Goal: Transaction & Acquisition: Purchase product/service

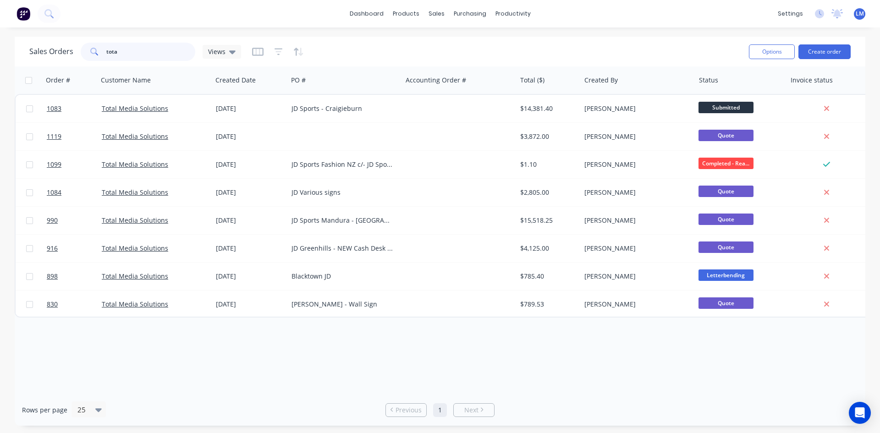
drag, startPoint x: 140, startPoint y: 50, endPoint x: 66, endPoint y: 49, distance: 74.7
click at [66, 49] on div "Sales Orders tota Views" at bounding box center [135, 52] width 212 height 18
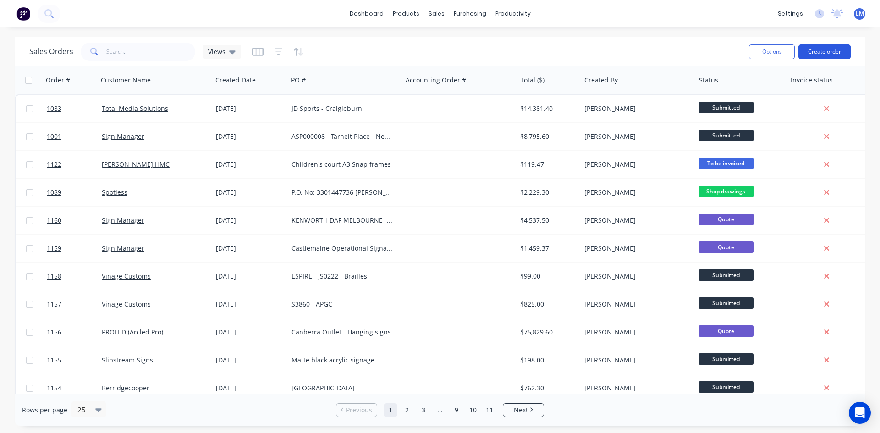
click at [821, 55] on button "Create order" at bounding box center [824, 51] width 52 height 15
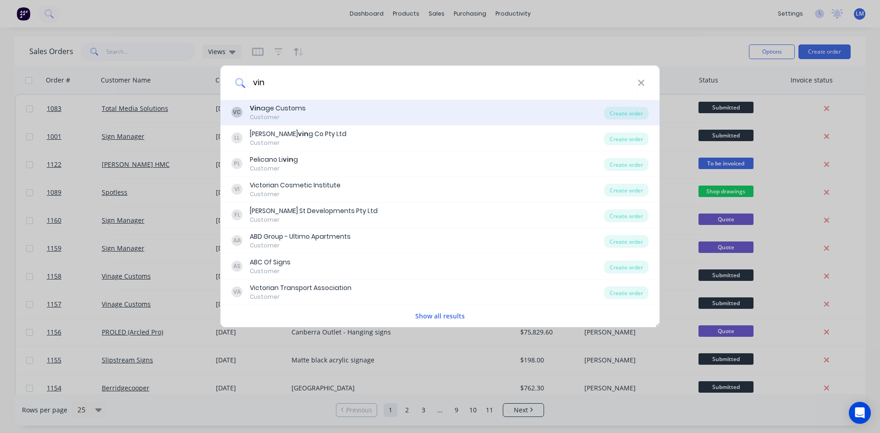
type input "vin"
click at [333, 112] on div "VC Vin age Customs Customer" at bounding box center [417, 113] width 373 height 18
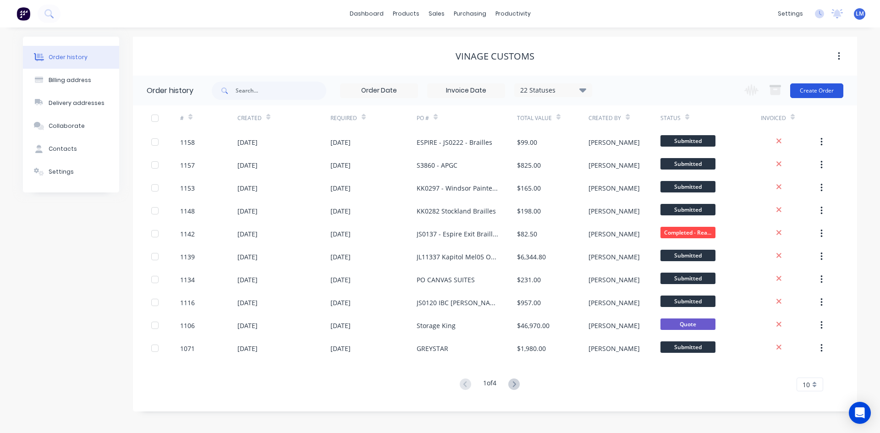
click at [820, 90] on button "Create Order" at bounding box center [816, 90] width 53 height 15
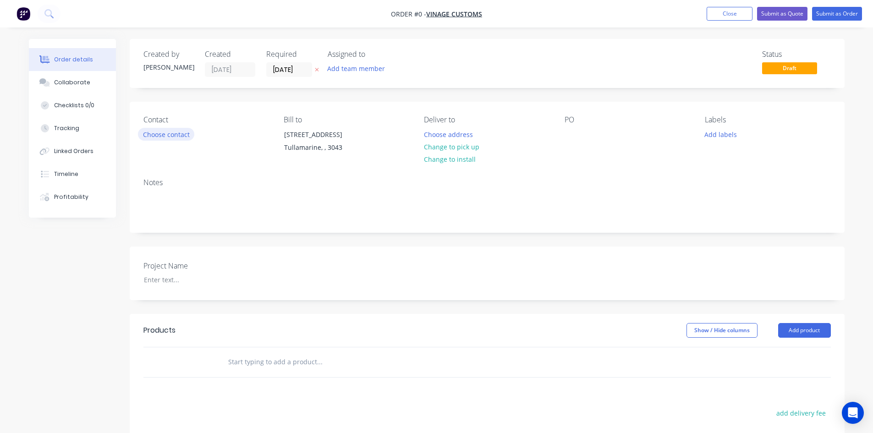
click at [181, 133] on button "Choose contact" at bounding box center [166, 134] width 56 height 12
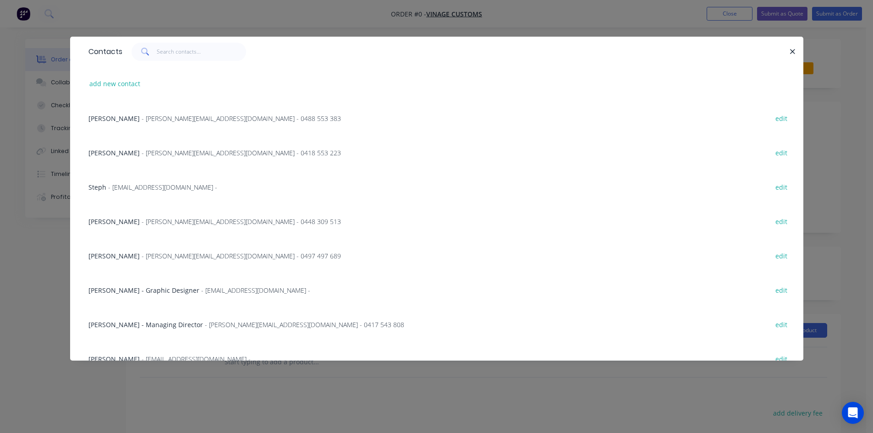
click at [164, 355] on span "- [EMAIL_ADDRESS][DOMAIN_NAME] -" at bounding box center [196, 359] width 109 height 9
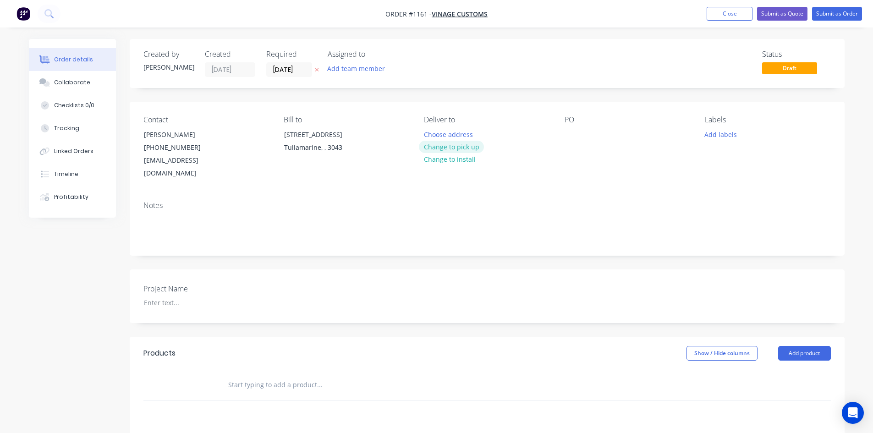
click at [455, 145] on button "Change to pick up" at bounding box center [451, 147] width 65 height 12
click at [570, 135] on div at bounding box center [572, 134] width 15 height 13
paste div
click at [162, 296] on div at bounding box center [194, 302] width 115 height 13
paste div
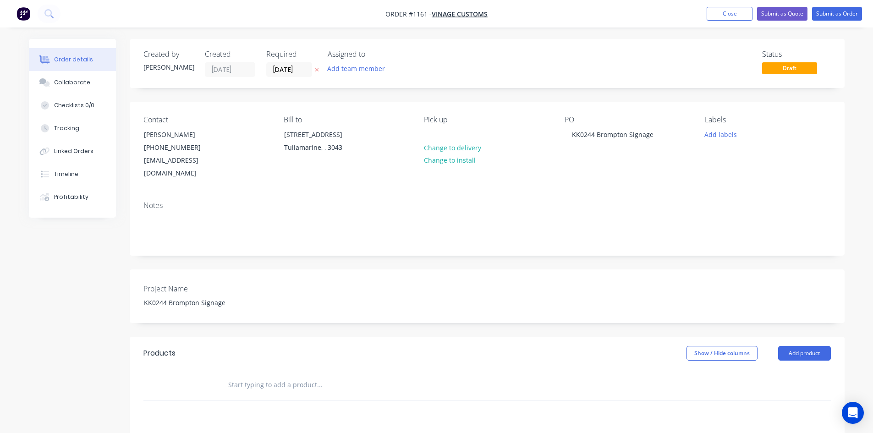
click at [231, 376] on input "text" at bounding box center [319, 385] width 183 height 18
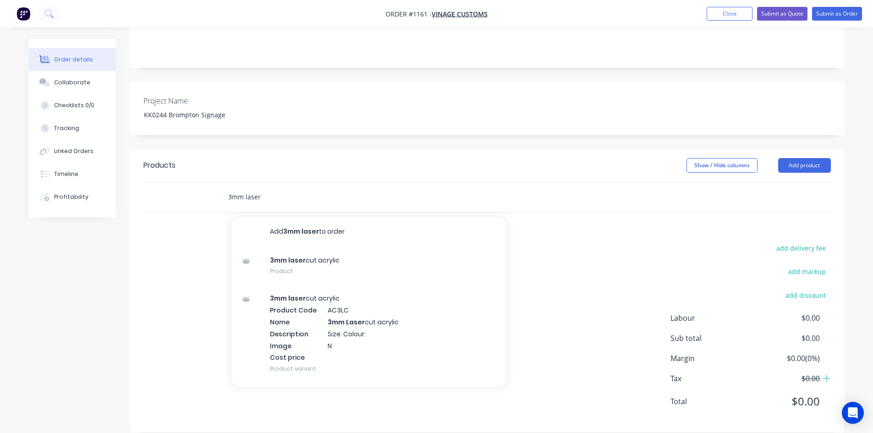
scroll to position [188, 0]
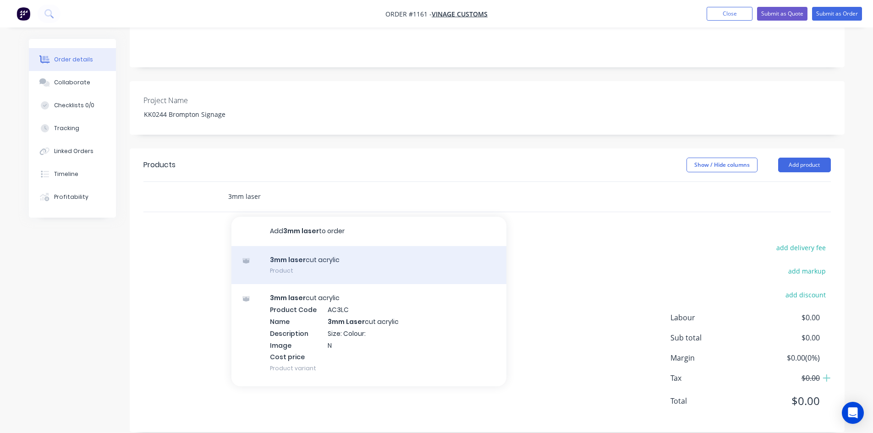
type input "3mm laser"
click at [359, 253] on div "3mm laser cut acrylic Product" at bounding box center [368, 265] width 275 height 38
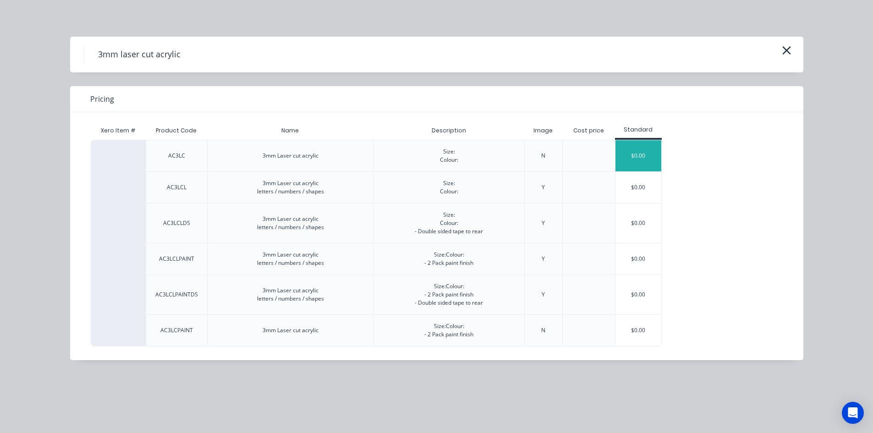
click at [643, 161] on div "$0.00" at bounding box center [638, 155] width 46 height 31
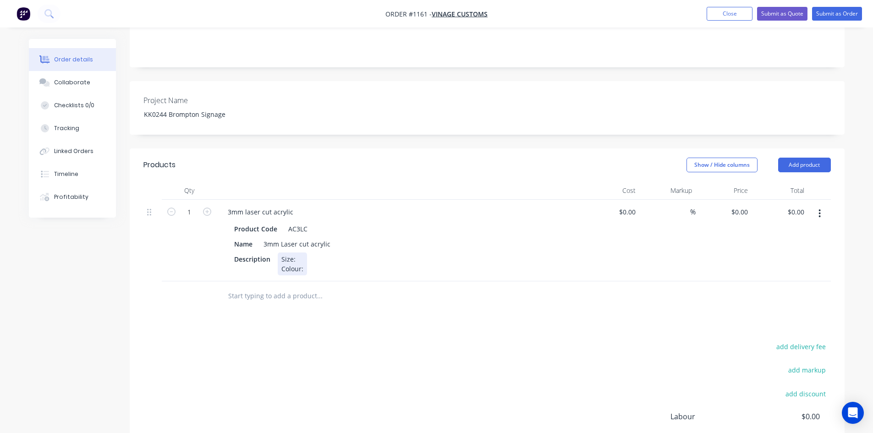
drag, startPoint x: 294, startPoint y: 244, endPoint x: 313, endPoint y: 252, distance: 20.3
click at [294, 253] on div "Size: Colour:" at bounding box center [292, 264] width 29 height 23
click at [317, 259] on div "Size: 500mm x 100mm Colour:" at bounding box center [316, 264] width 76 height 23
click at [440, 308] on div "Products Show / Hide columns Add product Qty Cost Markup Price Total 1 3mm lase…" at bounding box center [487, 339] width 715 height 383
click at [734, 200] on div "0 0" at bounding box center [724, 241] width 56 height 82
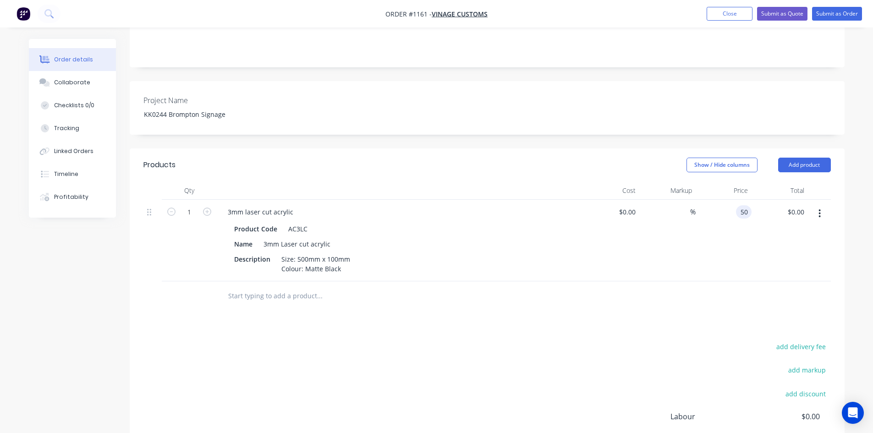
type input "$50.00"
click at [517, 319] on div "Products Show / Hide columns Add product Qty Cost Markup Price Total 1 3mm lase…" at bounding box center [487, 339] width 715 height 383
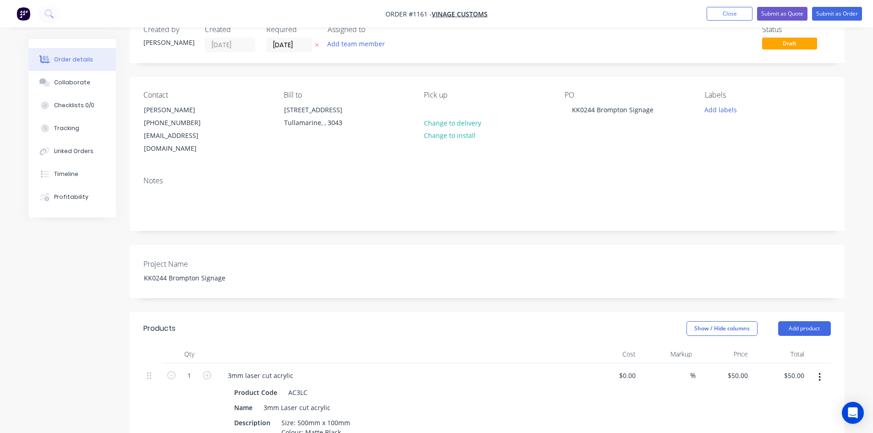
scroll to position [0, 0]
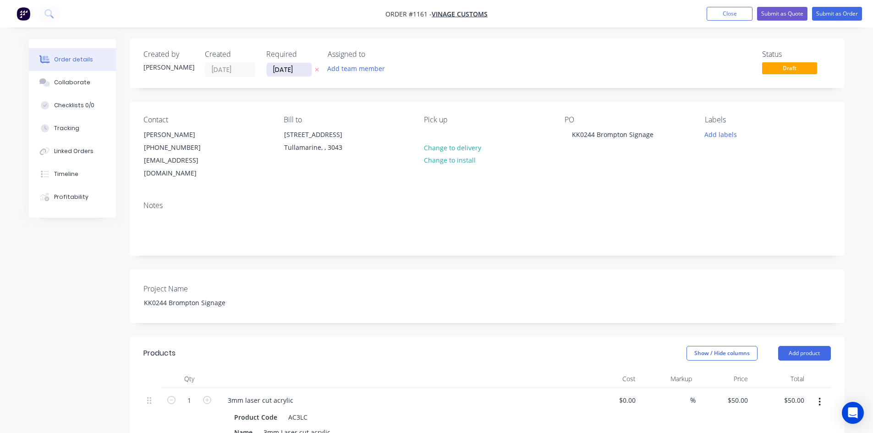
click at [284, 66] on input "[DATE]" at bounding box center [289, 70] width 45 height 14
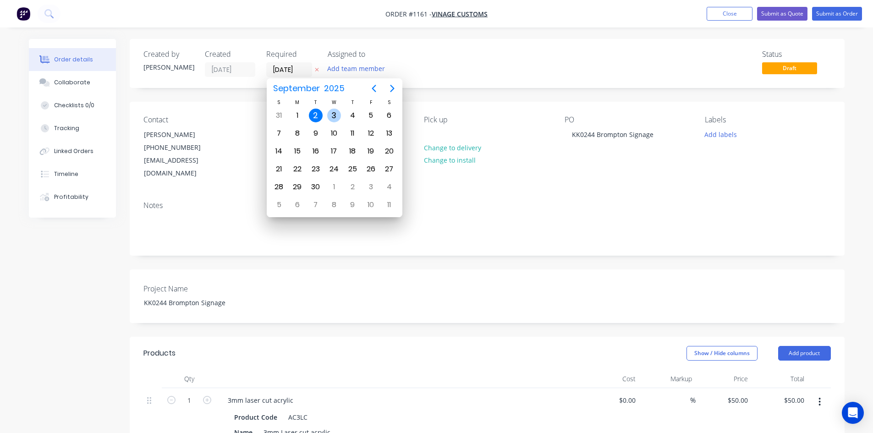
click at [340, 117] on div "3" at bounding box center [334, 116] width 14 height 14
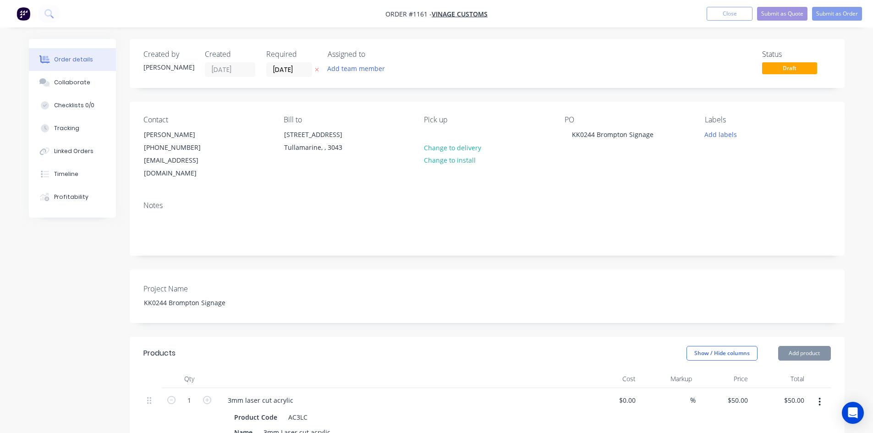
type input "[DATE]"
click at [838, 11] on button "Submit as Order" at bounding box center [837, 14] width 50 height 14
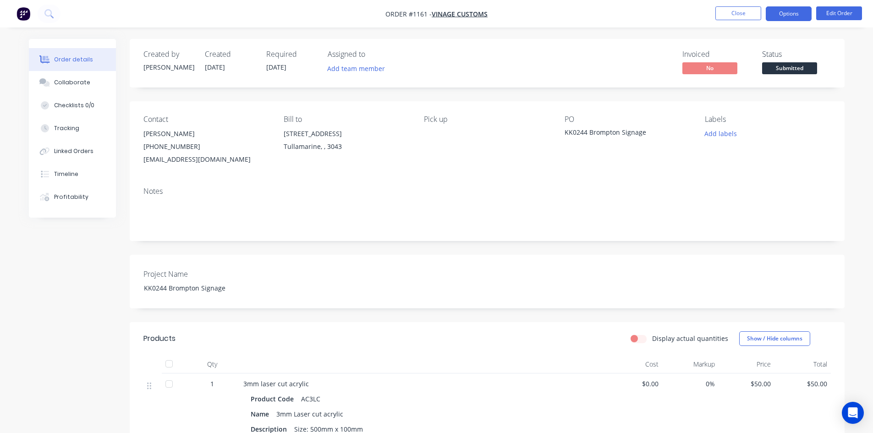
click at [786, 14] on button "Options" at bounding box center [789, 13] width 46 height 15
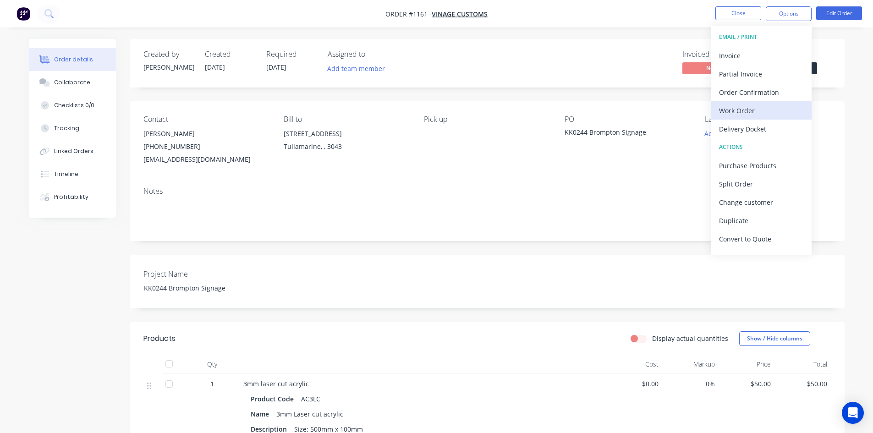
click at [754, 117] on div "Work Order" at bounding box center [761, 110] width 84 height 13
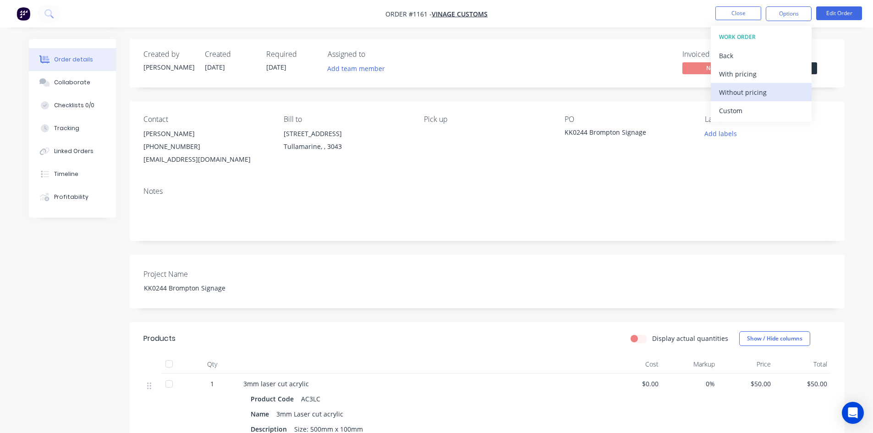
click at [745, 96] on div "Without pricing" at bounding box center [761, 92] width 84 height 13
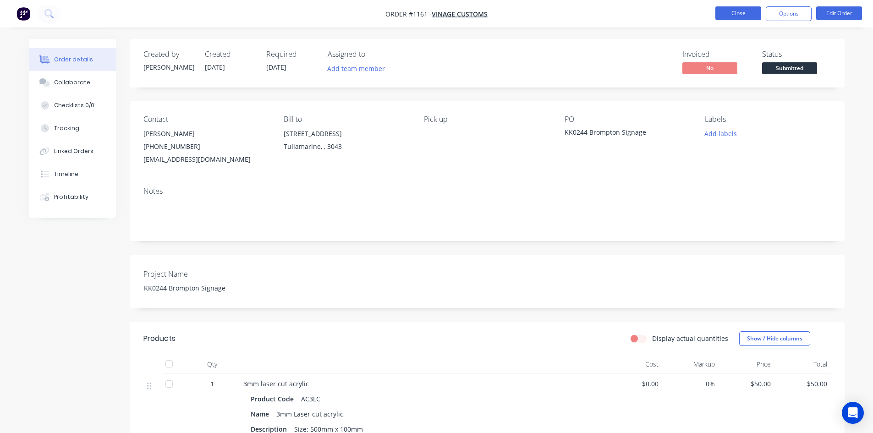
click at [733, 15] on button "Close" at bounding box center [738, 13] width 46 height 14
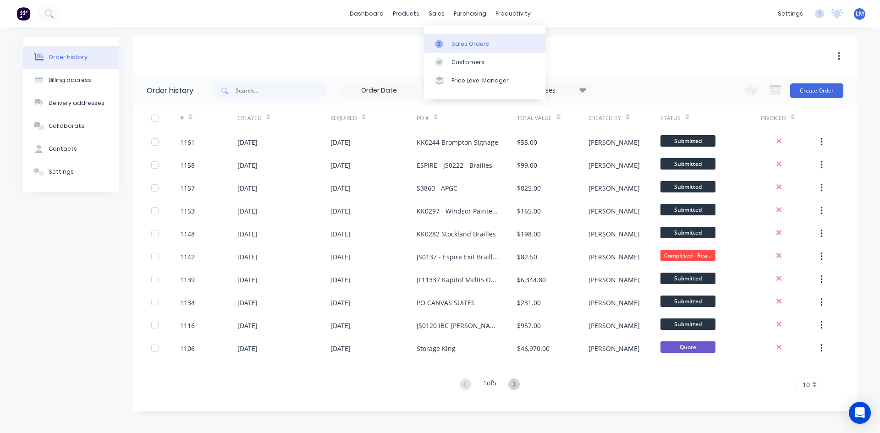
click at [472, 45] on div "Sales Orders" at bounding box center [470, 44] width 38 height 8
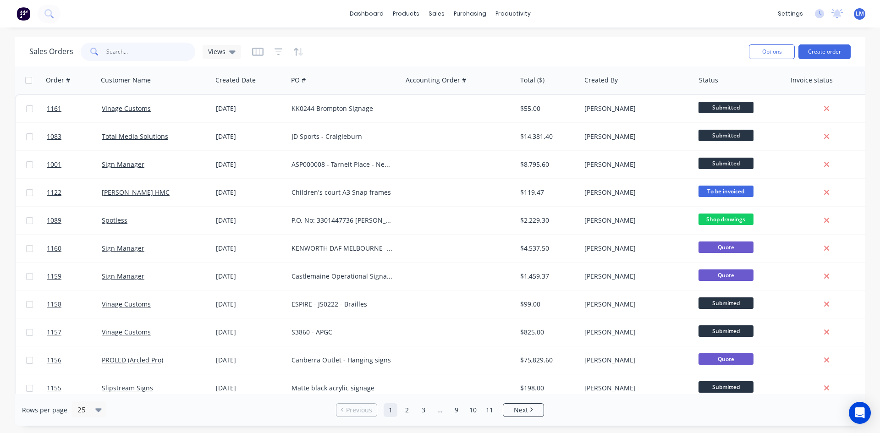
click at [125, 53] on input "text" at bounding box center [150, 52] width 89 height 18
type input "total"
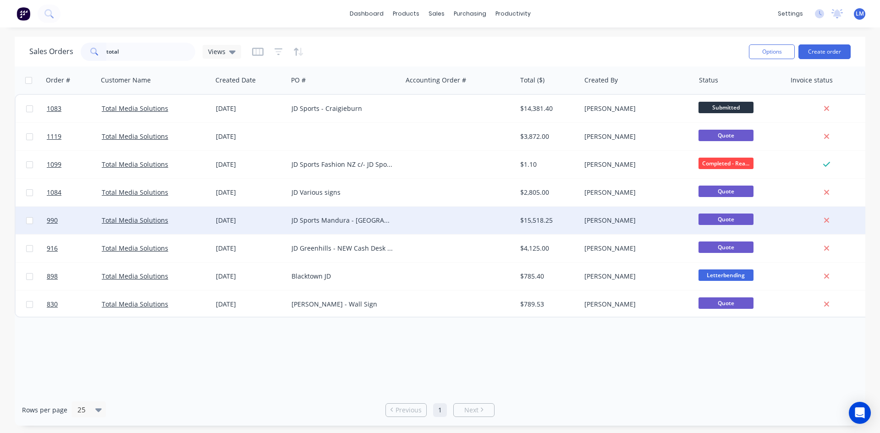
click at [426, 219] on div at bounding box center [459, 220] width 114 height 27
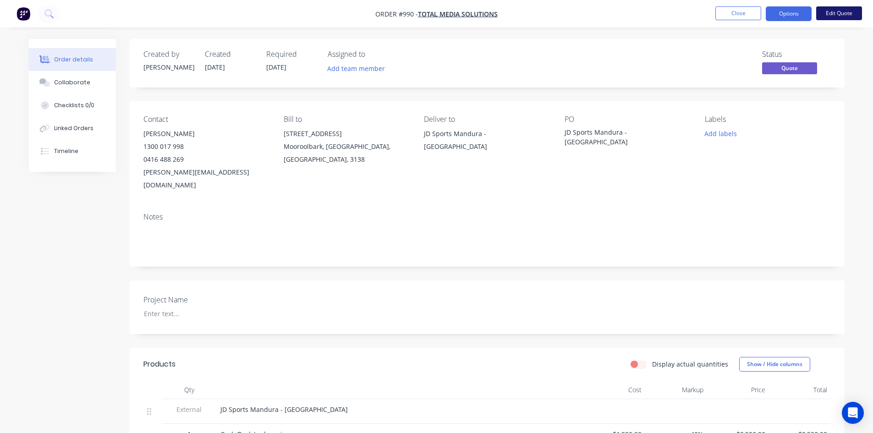
click at [851, 11] on button "Edit Quote" at bounding box center [839, 13] width 46 height 14
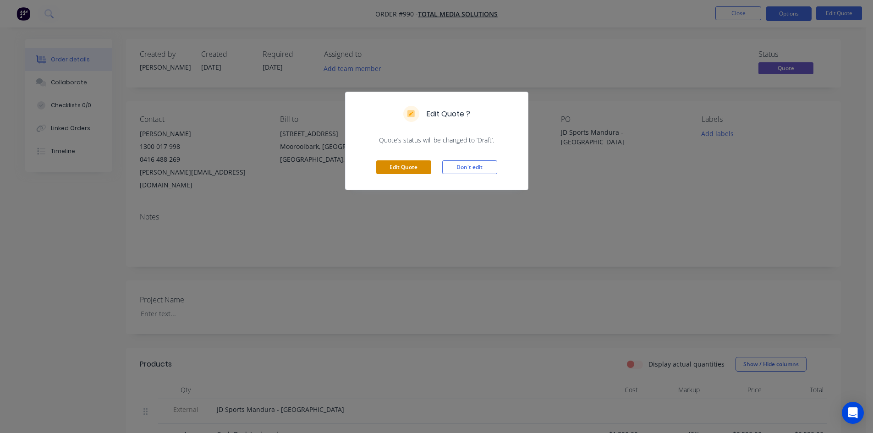
click at [418, 168] on button "Edit Quote" at bounding box center [403, 167] width 55 height 14
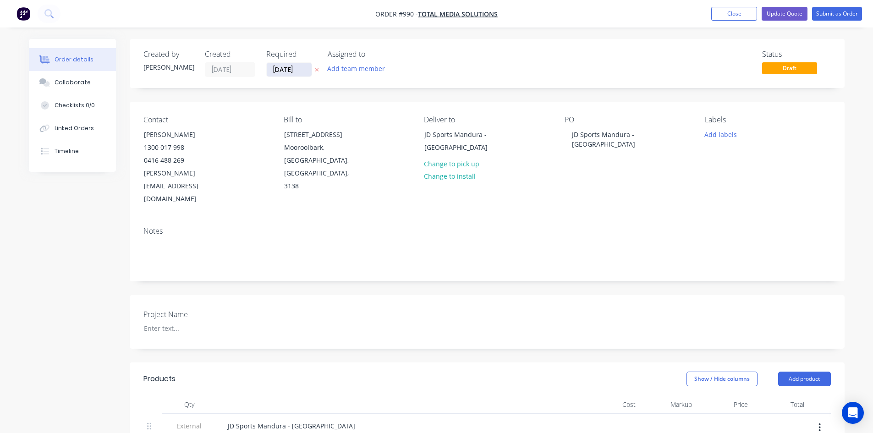
click at [292, 67] on input "[DATE]" at bounding box center [289, 70] width 45 height 14
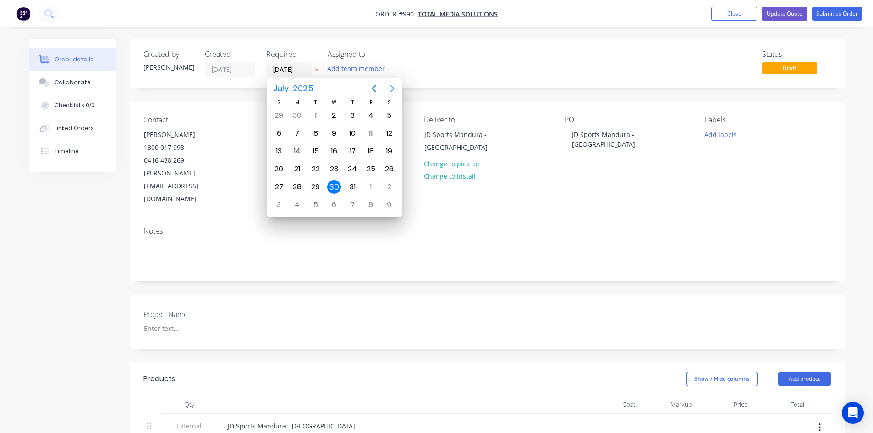
click at [390, 88] on icon "Next page" at bounding box center [392, 88] width 11 height 11
click at [316, 188] on div "30" at bounding box center [316, 187] width 14 height 14
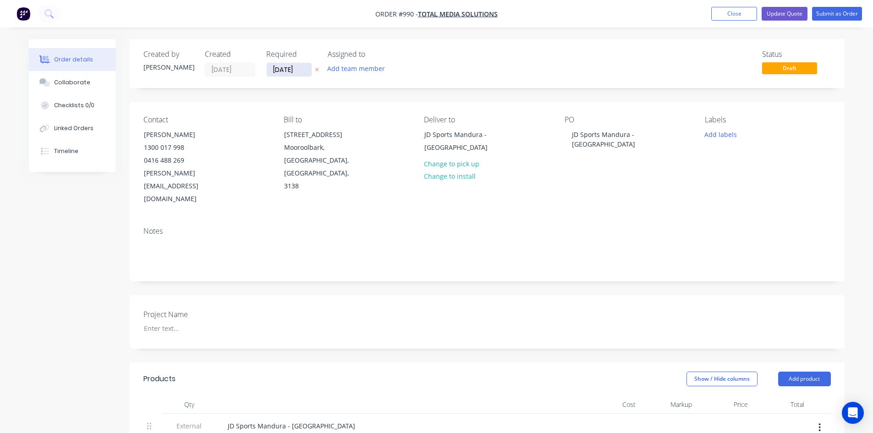
click at [302, 72] on input "[DATE]" at bounding box center [289, 70] width 45 height 14
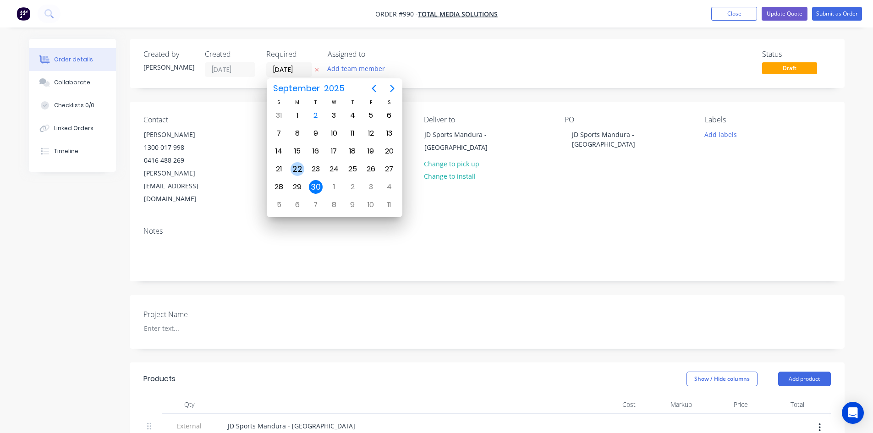
click at [300, 170] on div "22" at bounding box center [298, 169] width 14 height 14
type input "[DATE]"
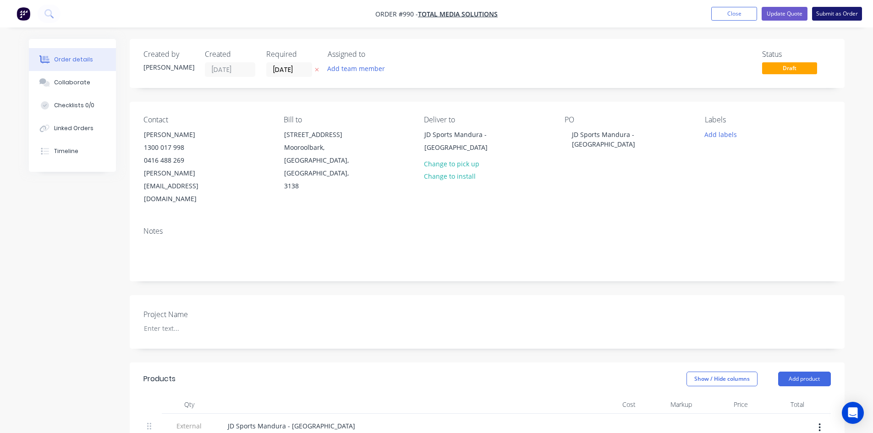
click at [836, 11] on button "Submit as Order" at bounding box center [837, 14] width 50 height 14
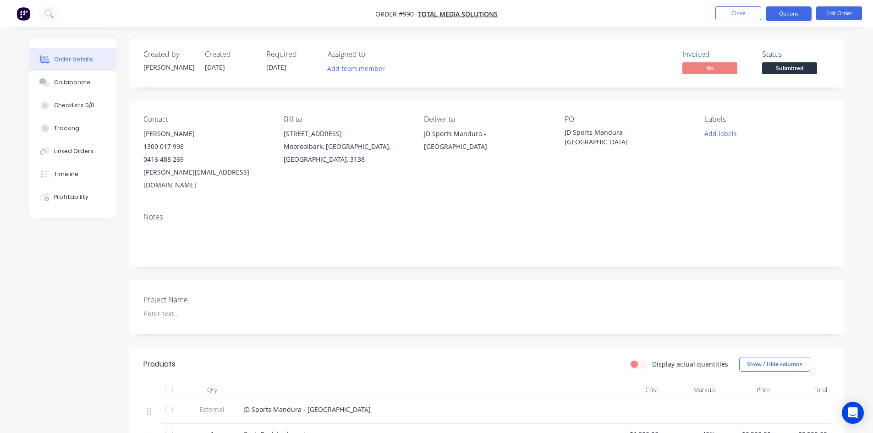
click at [788, 14] on button "Options" at bounding box center [789, 13] width 46 height 15
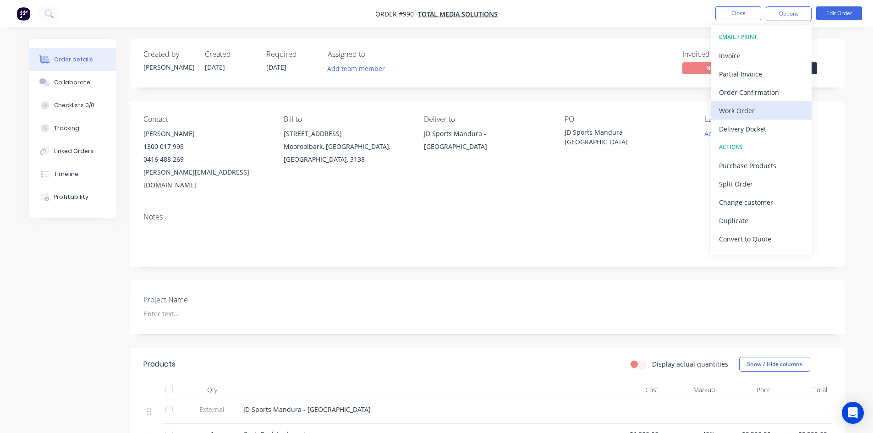
click at [752, 109] on div "Work Order" at bounding box center [761, 110] width 84 height 13
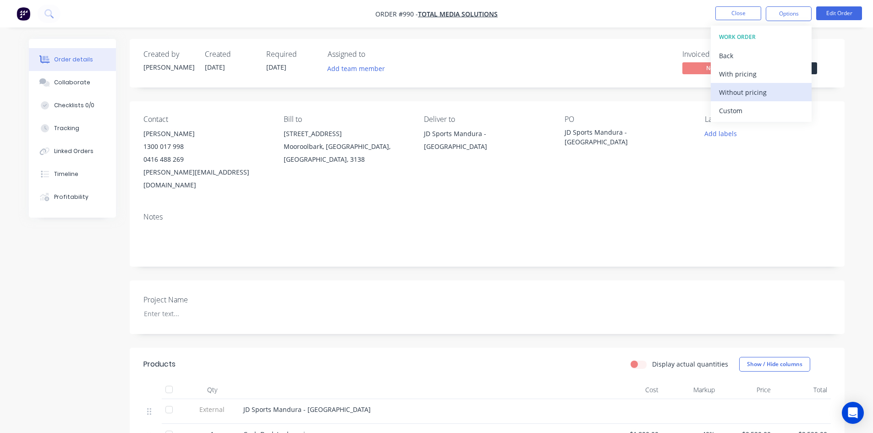
click at [753, 92] on div "Without pricing" at bounding box center [761, 92] width 84 height 13
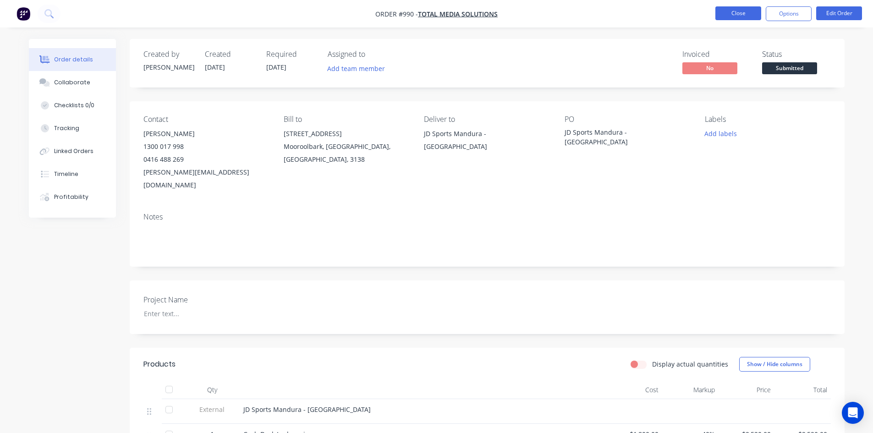
click at [742, 14] on button "Close" at bounding box center [738, 13] width 46 height 14
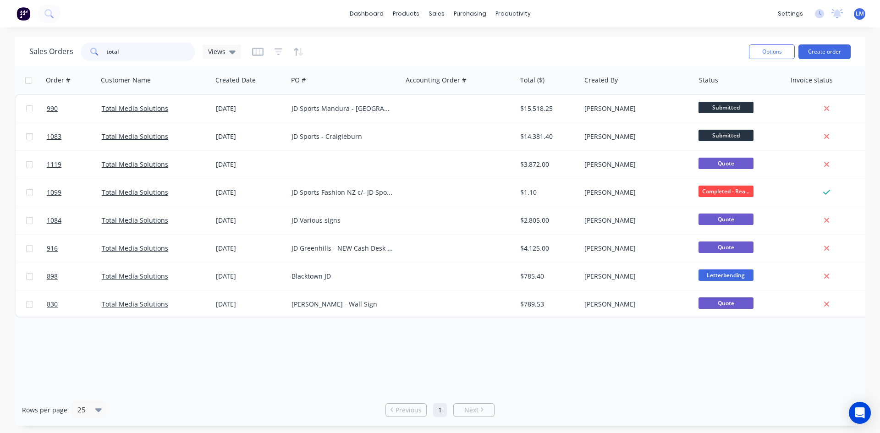
drag, startPoint x: 147, startPoint y: 52, endPoint x: 69, endPoint y: 52, distance: 77.5
click at [69, 52] on div "Sales Orders total Views" at bounding box center [135, 52] width 212 height 18
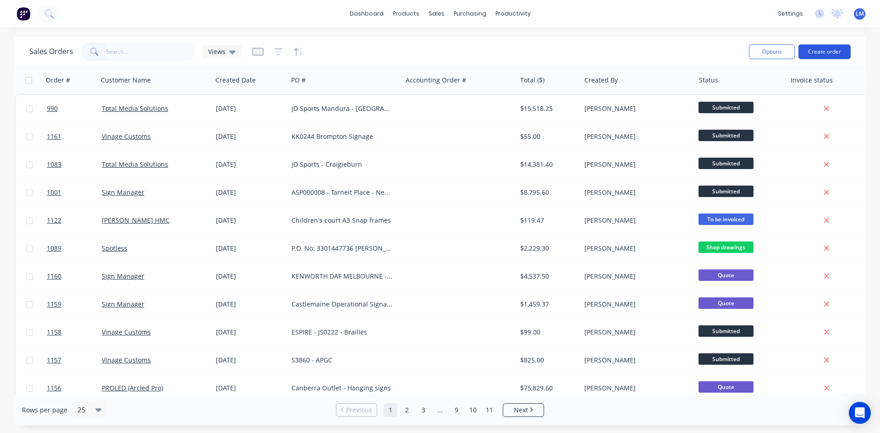
click at [817, 55] on button "Create order" at bounding box center [824, 51] width 52 height 15
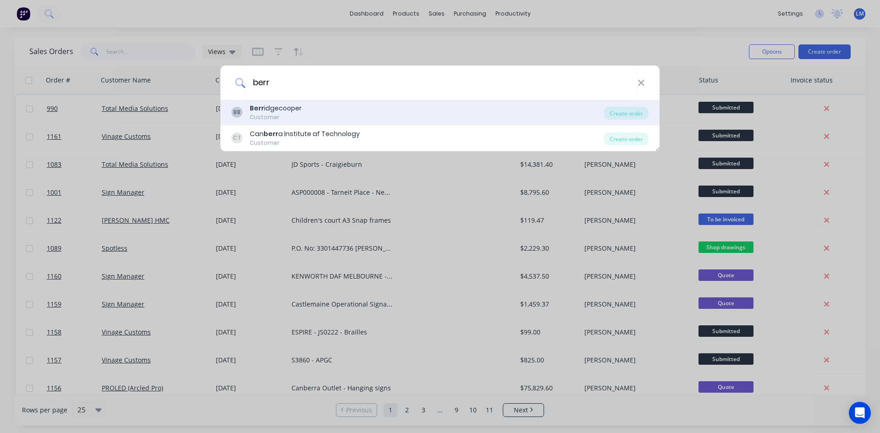
type input "berr"
click at [294, 111] on div "Berr idgecooper" at bounding box center [276, 109] width 52 height 10
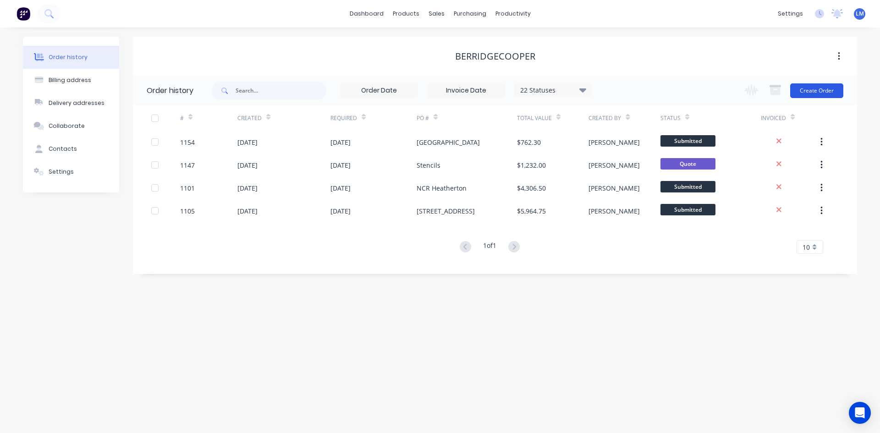
click at [802, 93] on button "Create Order" at bounding box center [816, 90] width 53 height 15
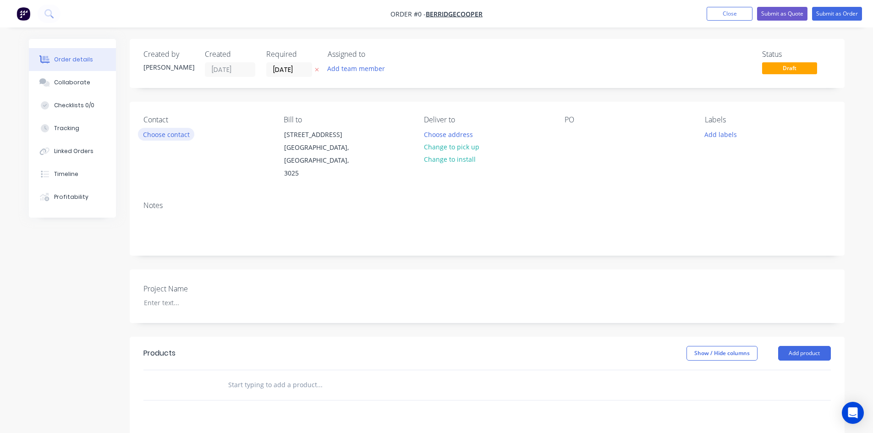
click at [177, 134] on button "Choose contact" at bounding box center [166, 134] width 56 height 12
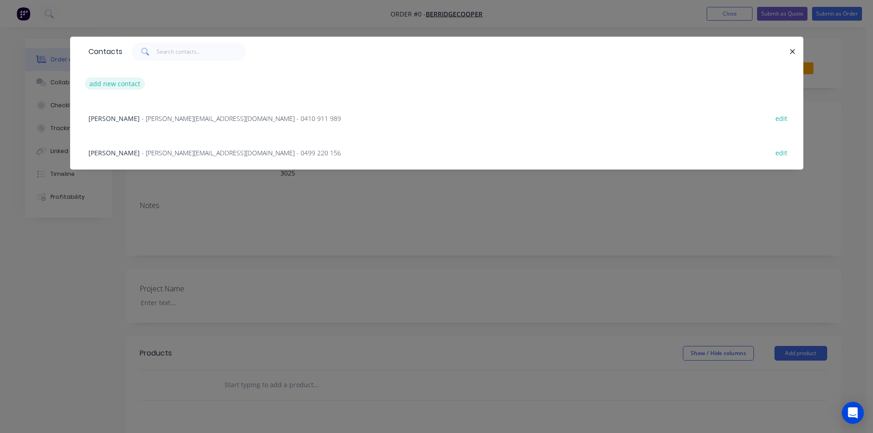
click at [121, 81] on button "add new contact" at bounding box center [115, 83] width 60 height 12
select select "AU"
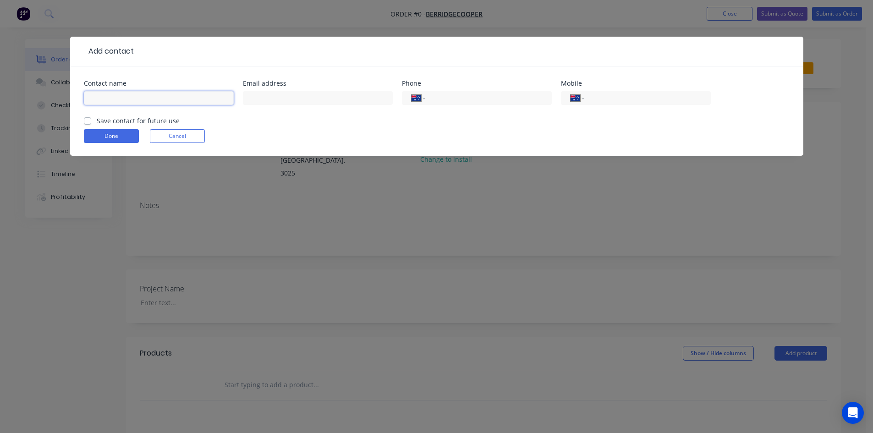
click at [126, 98] on input "text" at bounding box center [159, 98] width 150 height 14
paste input "[PERSON_NAME]"
type input "[PERSON_NAME]"
click at [307, 98] on input "text" at bounding box center [318, 98] width 150 height 14
paste input "[PERSON_NAME][EMAIL_ADDRESS][DOMAIN_NAME]"
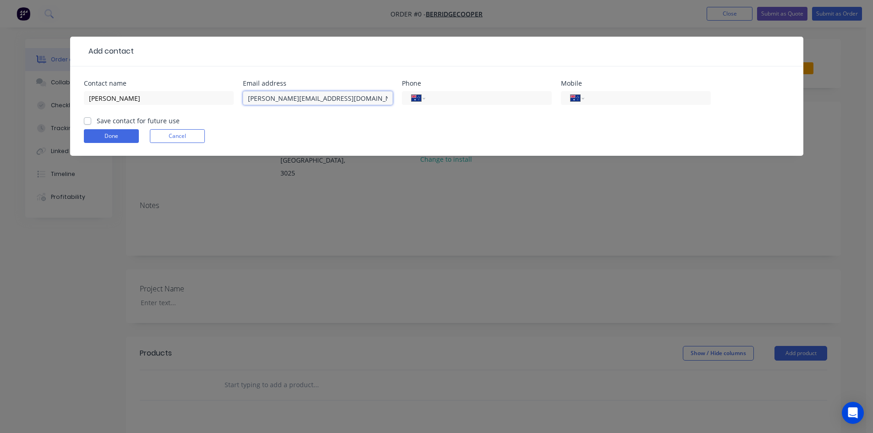
type input "[PERSON_NAME][EMAIL_ADDRESS][DOMAIN_NAME]"
click at [449, 99] on input "tel" at bounding box center [487, 98] width 110 height 11
paste input "[PHONE_NUMBER]"
type input "[PHONE_NUMBER]"
click at [627, 99] on input "tel" at bounding box center [646, 98] width 110 height 11
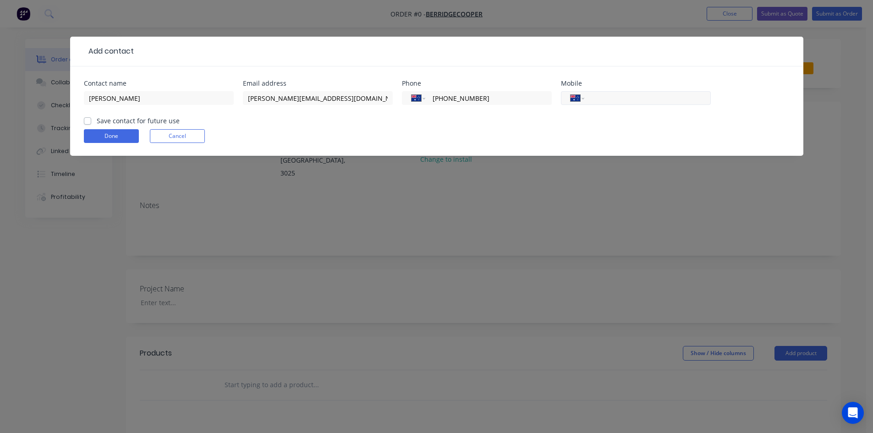
paste input "0437 920 835"
type input "0437 920 835"
click at [97, 121] on label "Save contact for future use" at bounding box center [138, 121] width 83 height 10
click at [88, 121] on input "Save contact for future use" at bounding box center [87, 120] width 7 height 9
checkbox input "true"
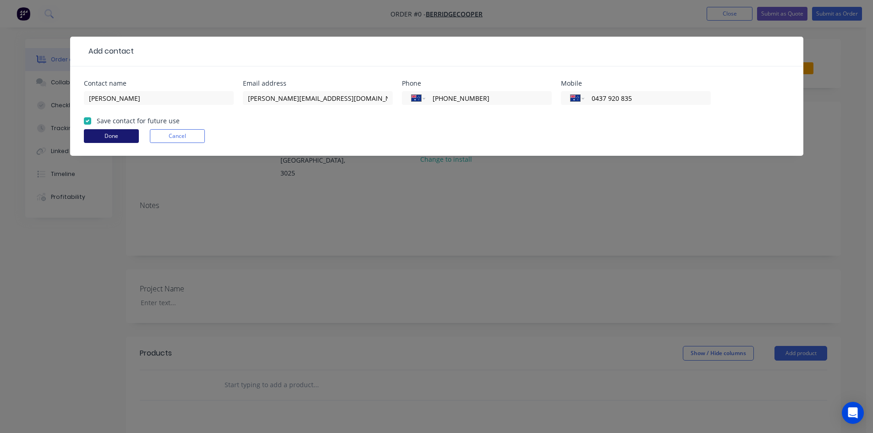
click at [108, 142] on button "Done" at bounding box center [111, 136] width 55 height 14
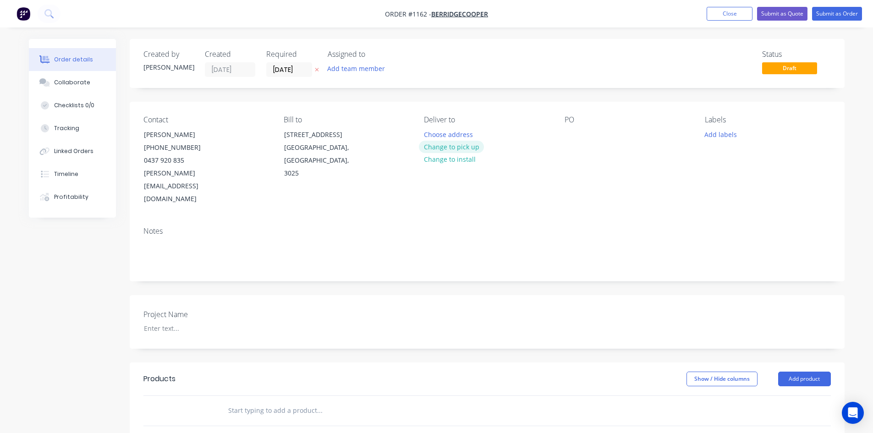
click at [459, 146] on button "Change to pick up" at bounding box center [451, 147] width 65 height 12
click at [576, 138] on div at bounding box center [572, 134] width 15 height 13
paste div
click at [180, 322] on div at bounding box center [194, 328] width 115 height 13
paste div
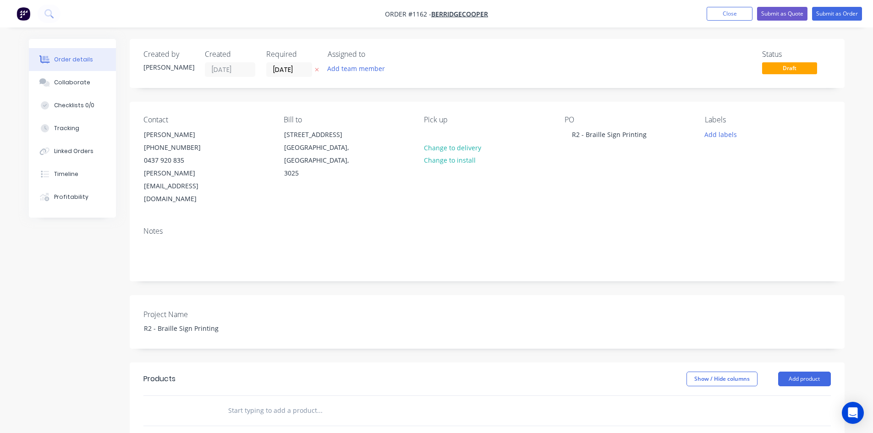
click at [258, 401] on input "text" at bounding box center [319, 410] width 183 height 18
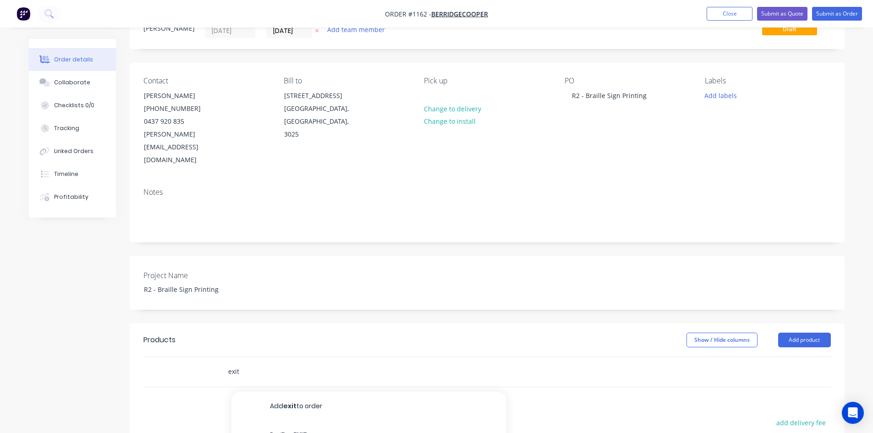
scroll to position [137, 0]
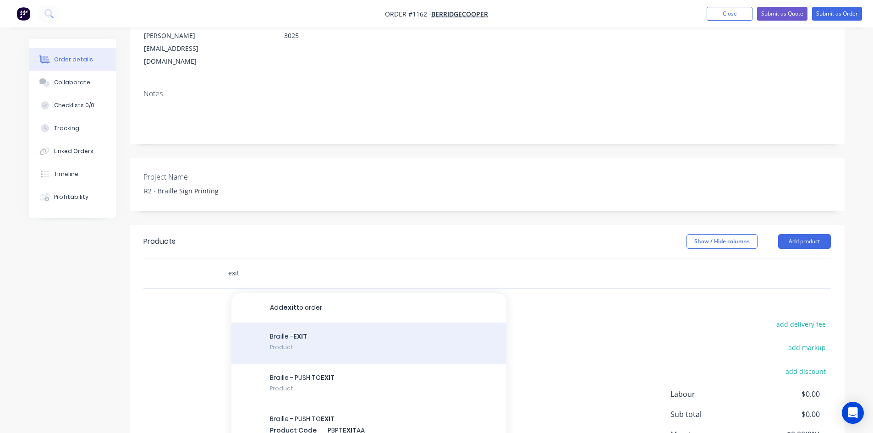
type input "exit"
click at [319, 323] on div "Braille - EXIT Product" at bounding box center [368, 343] width 275 height 41
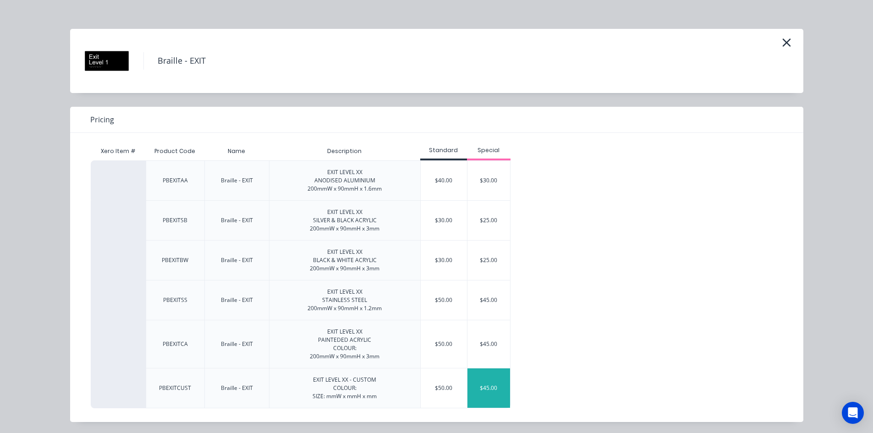
scroll to position [10, 0]
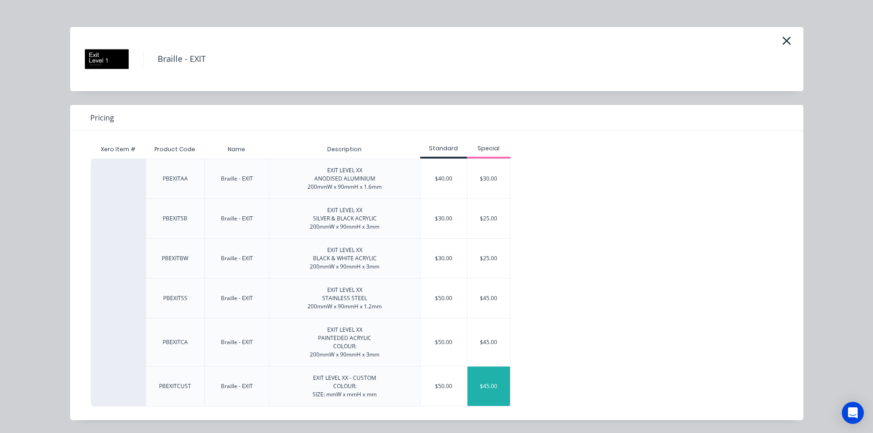
click at [475, 379] on div "$45.00" at bounding box center [488, 386] width 43 height 39
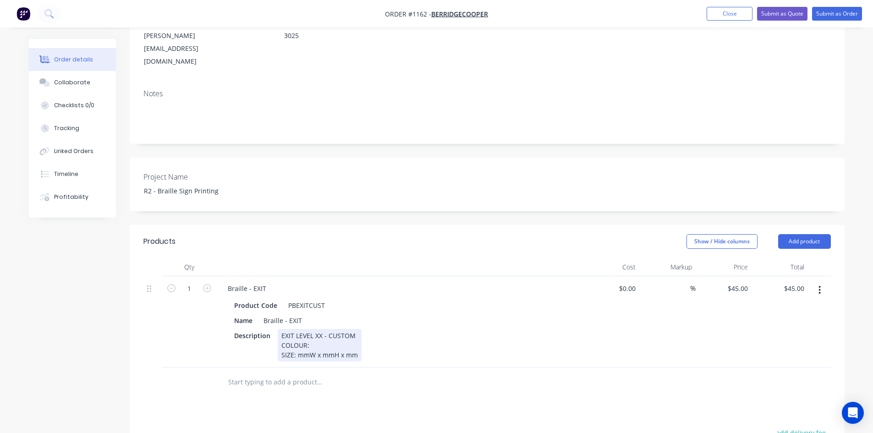
click at [313, 329] on div "EXIT LEVEL XX - CUSTOM COLOUR: SIZE: mmW x mmH x mm" at bounding box center [320, 345] width 84 height 33
click at [314, 329] on div "EXIT LEVEL XX - CUSTOM COLOUR: SIZE: mmW x mmH x mm" at bounding box center [320, 345] width 84 height 33
drag, startPoint x: 369, startPoint y: 332, endPoint x: 337, endPoint y: 332, distance: 32.1
click at [337, 332] on div "EXIT LEVEL XX - CUSTOM COLOUR: Raised White text & Braille dots SIZE: mmW x mmH…" at bounding box center [345, 345] width 134 height 33
click at [323, 368] on div at bounding box center [382, 383] width 330 height 30
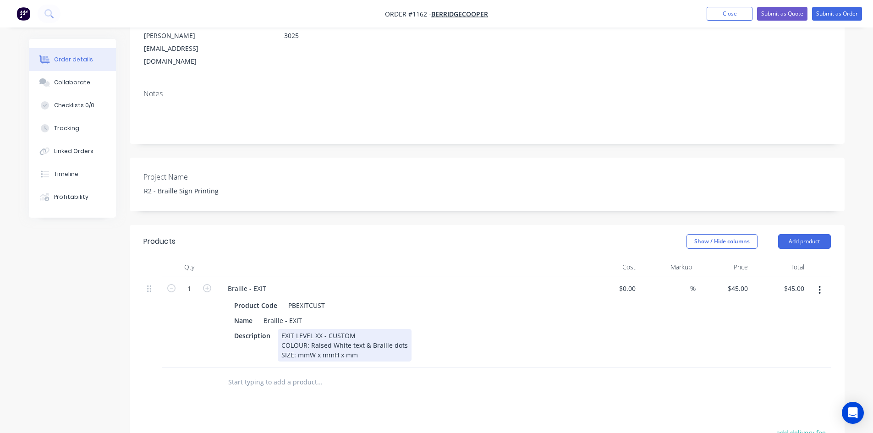
click at [297, 330] on div "EXIT LEVEL XX - CUSTOM COLOUR: Raised White text & Braille dots SIZE: mmW x mmH…" at bounding box center [345, 345] width 134 height 33
drag, startPoint x: 356, startPoint y: 331, endPoint x: 377, endPoint y: 331, distance: 21.1
click at [377, 331] on div "EXIT LEVEL XX - CUSTOM COLOUR: Raised White text & Braille dots SIZE: 220mmW x …" at bounding box center [345, 345] width 134 height 33
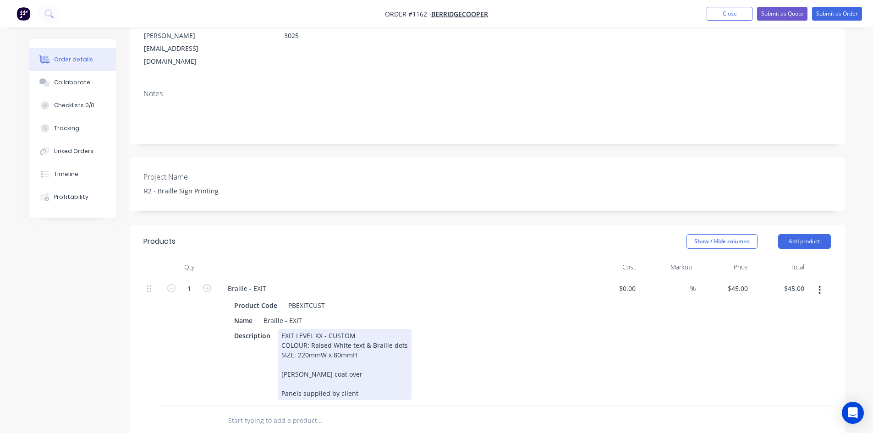
click at [559, 347] on div "Description EXIT LEVEL XX - CUSTOM COLOUR: Raised White text & Braille dots SIZ…" at bounding box center [398, 364] width 335 height 71
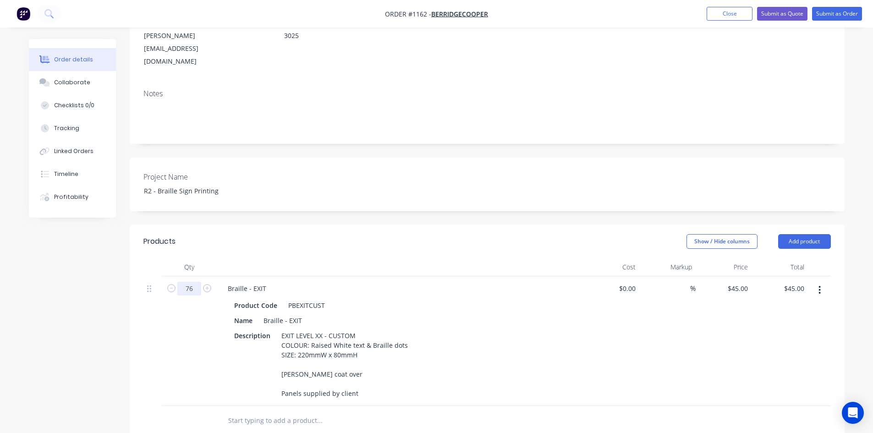
type input "76"
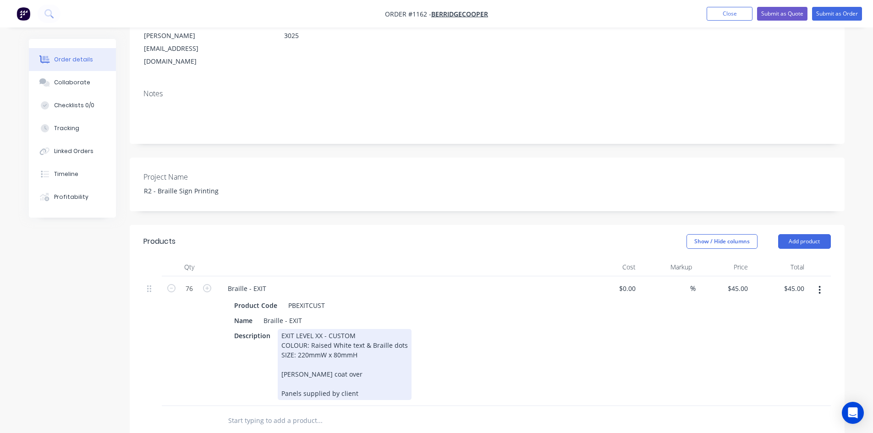
type input "$3,420.00"
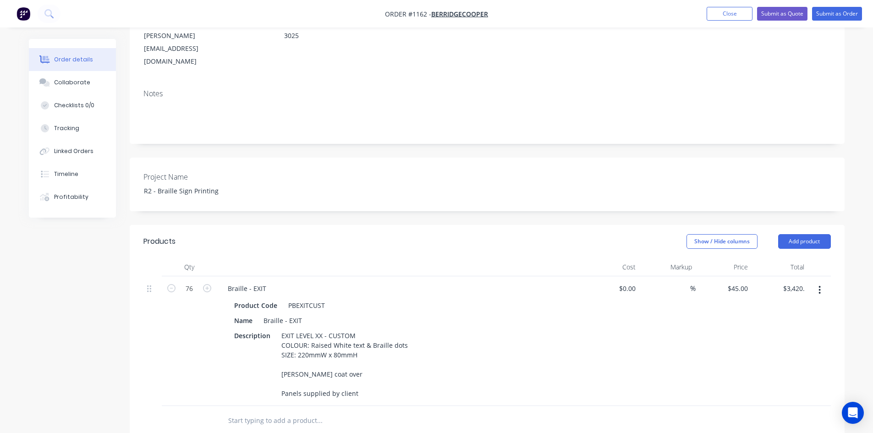
click at [499, 375] on div "Braille - EXIT Product Code PBEXITCUST Name Braille - EXIT Description EXIT LEV…" at bounding box center [400, 341] width 367 height 130
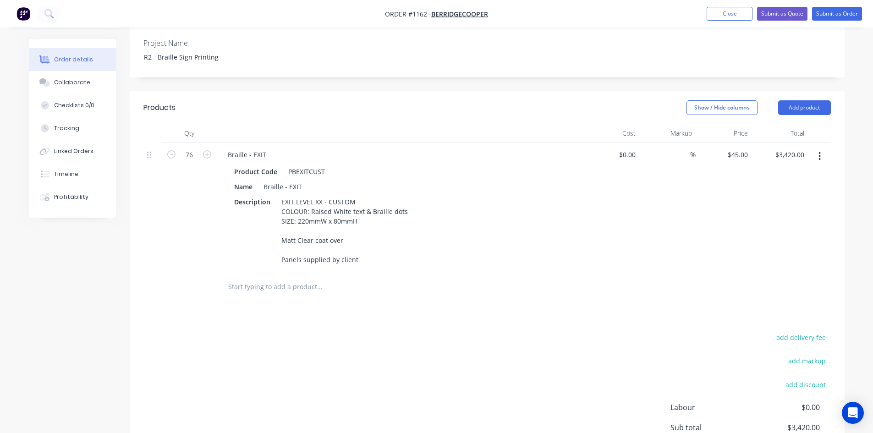
scroll to position [275, 0]
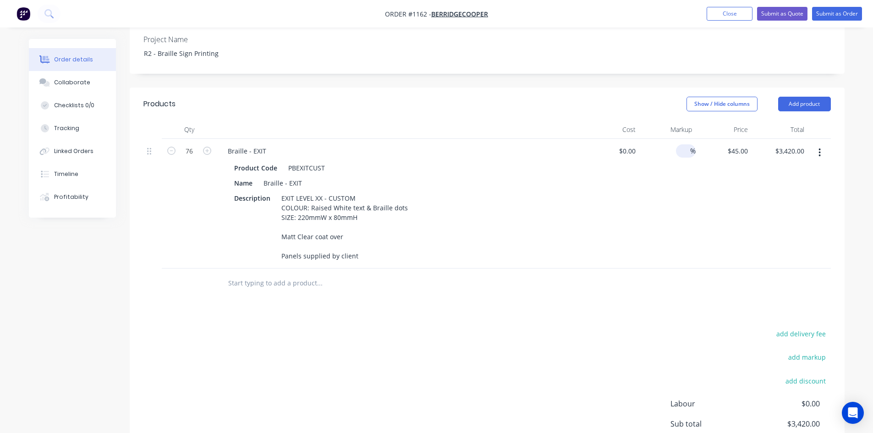
click at [689, 144] on input at bounding box center [685, 150] width 11 height 13
type input "40"
type input "$0.00"
click at [548, 328] on div "add delivery fee add markup add discount Labour $0.00 Sub total $0.00 Margin $0…" at bounding box center [486, 416] width 687 height 177
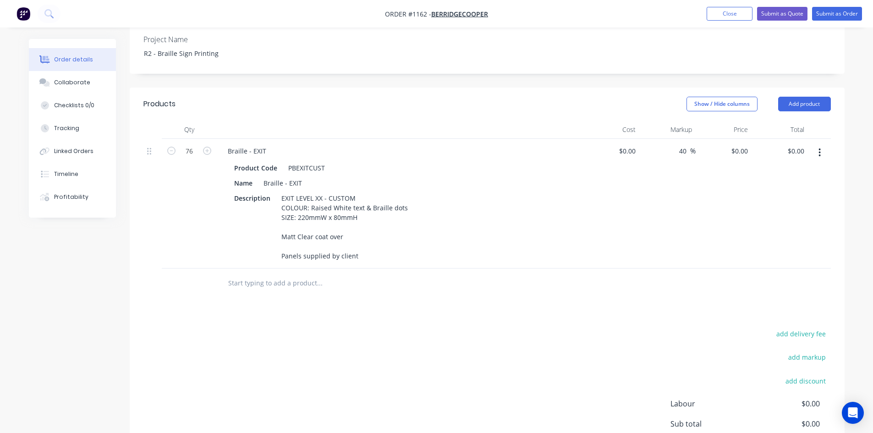
click at [303, 274] on input "text" at bounding box center [319, 283] width 183 height 18
drag, startPoint x: 245, startPoint y: 259, endPoint x: 176, endPoint y: 266, distance: 70.0
click at [176, 269] on div "refu Add refu to order No results found" at bounding box center [486, 284] width 687 height 30
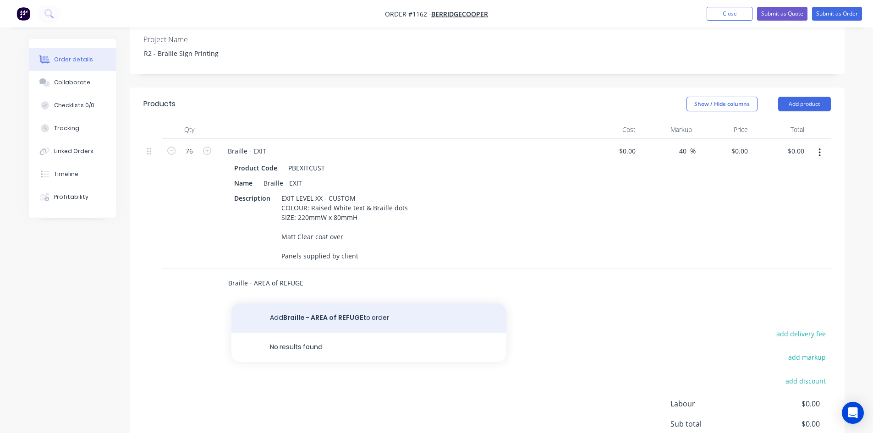
type input "Braille - AREA of REFUGE"
click at [317, 303] on button "Add Braille - AREA of REFUGE to order" at bounding box center [368, 317] width 275 height 29
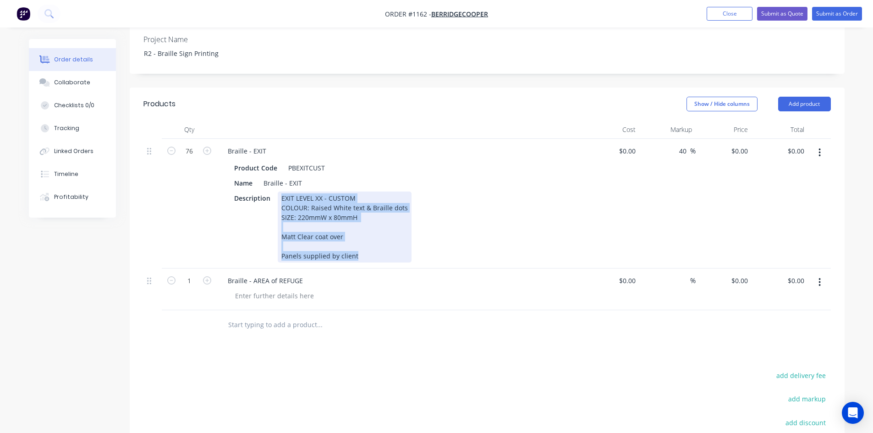
drag, startPoint x: 281, startPoint y: 172, endPoint x: 368, endPoint y: 232, distance: 105.8
click at [368, 232] on div "EXIT LEVEL XX - CUSTOM COLOUR: Raised White text & Braille dots SIZE: 220mmW x …" at bounding box center [345, 227] width 134 height 71
copy div "EXIT LEVEL XX - CUSTOM COLOUR: Raised White text & Braille dots SIZE: 220mmW x …"
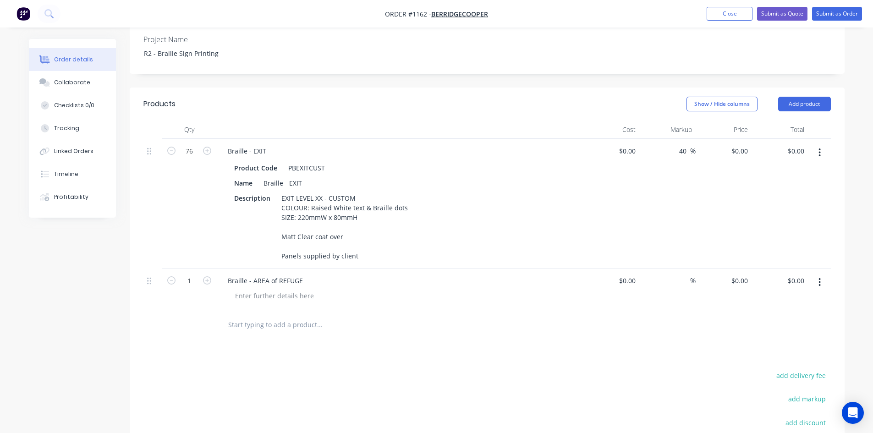
click at [289, 277] on div "Braille - AREA of REFUGE" at bounding box center [400, 290] width 367 height 42
click at [290, 289] on div at bounding box center [274, 295] width 93 height 13
paste div
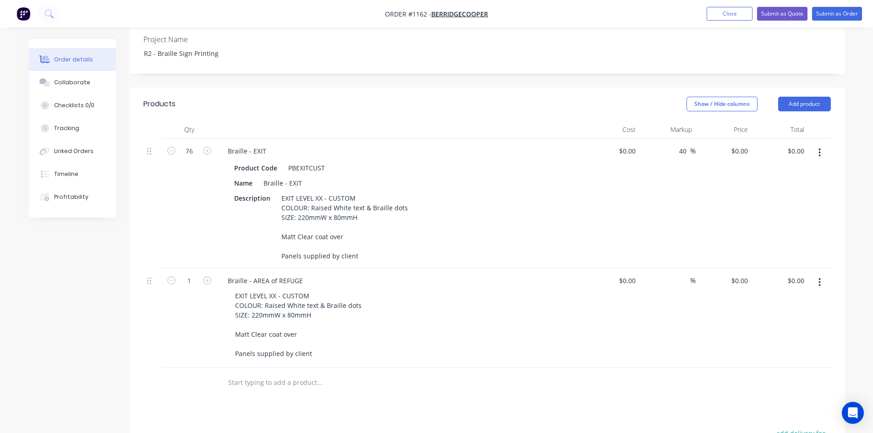
drag, startPoint x: 412, startPoint y: 356, endPoint x: 371, endPoint y: 331, distance: 47.7
click at [412, 374] on div at bounding box center [357, 383] width 275 height 18
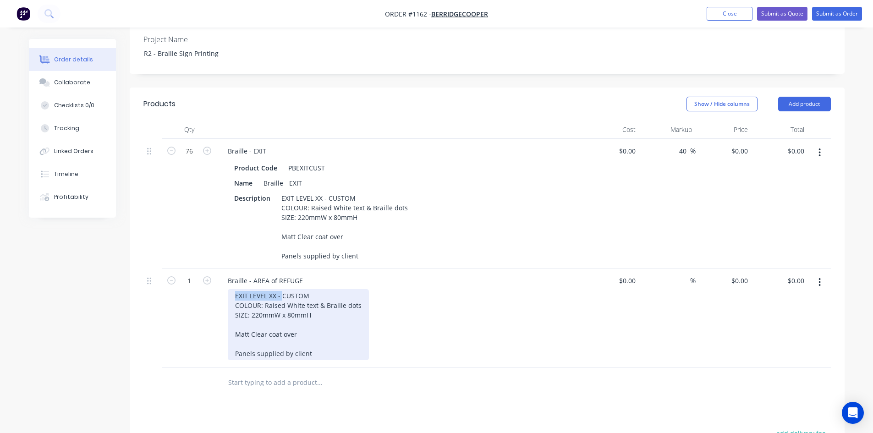
drag, startPoint x: 280, startPoint y: 269, endPoint x: 224, endPoint y: 271, distance: 56.9
click at [224, 271] on div "Braille - AREA of REFUGE EXIT LEVEL XX - CUSTOM COLOUR: Raised White text & Bra…" at bounding box center [400, 318] width 367 height 99
click at [363, 289] on div "CUSTOM BRAILLE PRINTING COLOUR: Raised White text & Braille dots SIZE: 220mmW x…" at bounding box center [298, 324] width 141 height 71
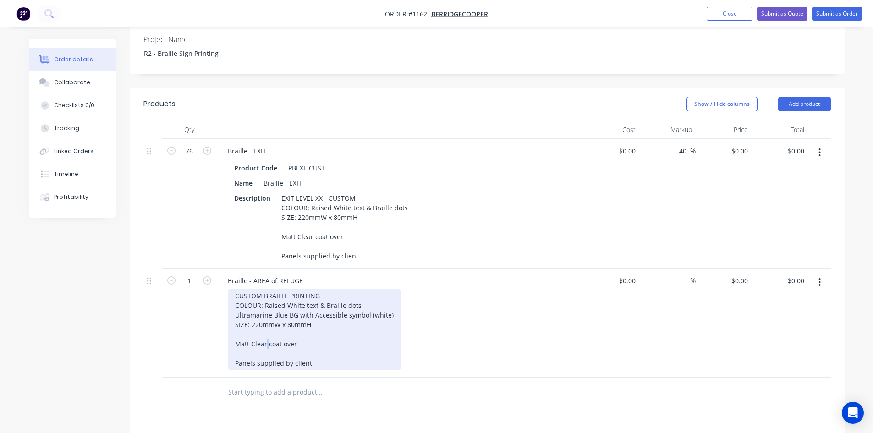
click at [289, 297] on div "CUSTOM BRAILLE PRINTING COLOUR: Raised White text & Braille dots Ultramarine Bl…" at bounding box center [314, 329] width 173 height 81
click at [342, 320] on div "CUSTOM BRAILLE PRINTING COLOUR: Raised White text & Braille dots Ultramarine Bl…" at bounding box center [314, 329] width 173 height 81
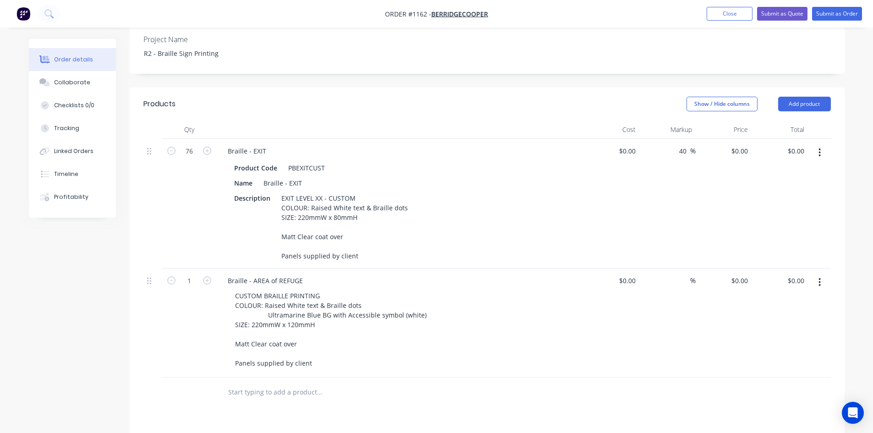
click at [559, 323] on div "CUSTOM BRAILLE PRINTING COLOUR: Raised White text & Braille dots Ultramarine Bl…" at bounding box center [404, 329] width 352 height 81
type input "38"
click at [473, 383] on div at bounding box center [357, 392] width 275 height 18
click at [549, 398] on div "Products Show / Hide columns Add product Qty Cost Markup Price Total 76 Braille…" at bounding box center [487, 358] width 715 height 540
click at [631, 144] on input at bounding box center [634, 150] width 11 height 13
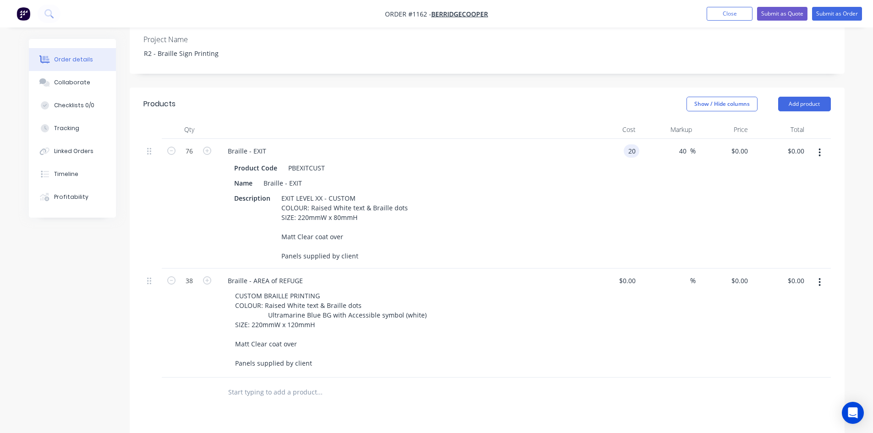
type input "$20.00"
type input "$28.00"
type input "$2,128.00"
click at [610, 308] on div "$0.00 $0.00" at bounding box center [611, 323] width 56 height 109
click at [686, 274] on input at bounding box center [685, 280] width 11 height 13
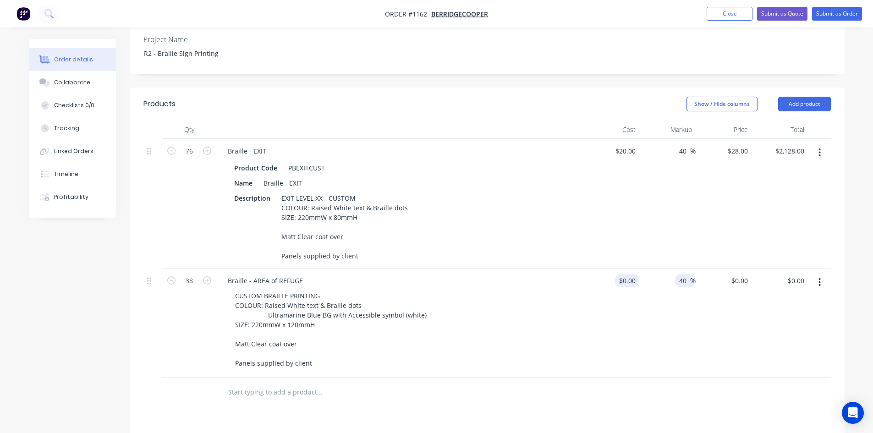
type input "40"
click at [632, 274] on input at bounding box center [628, 280] width 21 height 13
type input "$24.00"
type input "$33.60"
type input "$1,276.80"
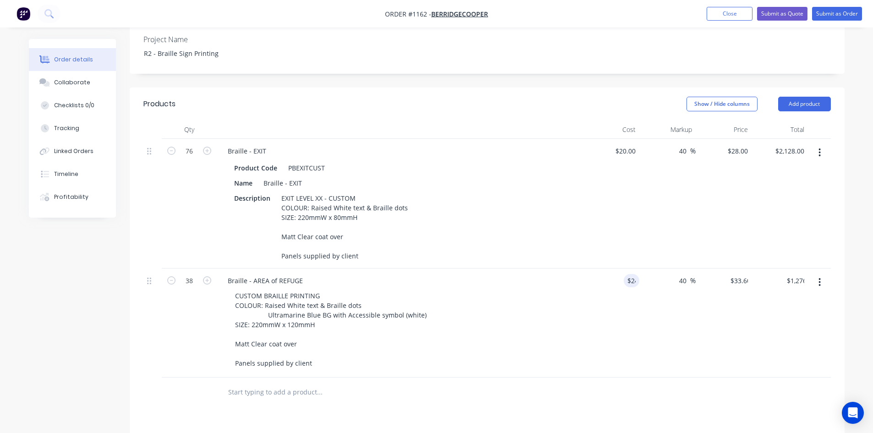
click at [580, 400] on div "Products Show / Hide columns Add product Qty Cost Markup Price Total 76 Braille…" at bounding box center [487, 358] width 715 height 540
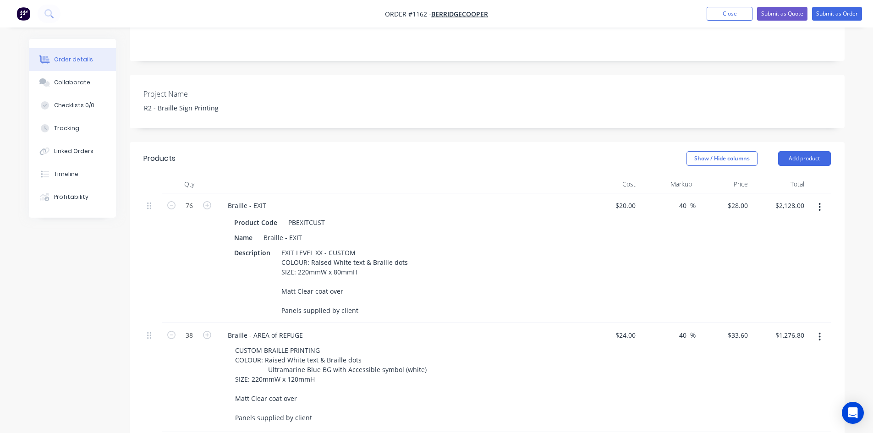
scroll to position [137, 0]
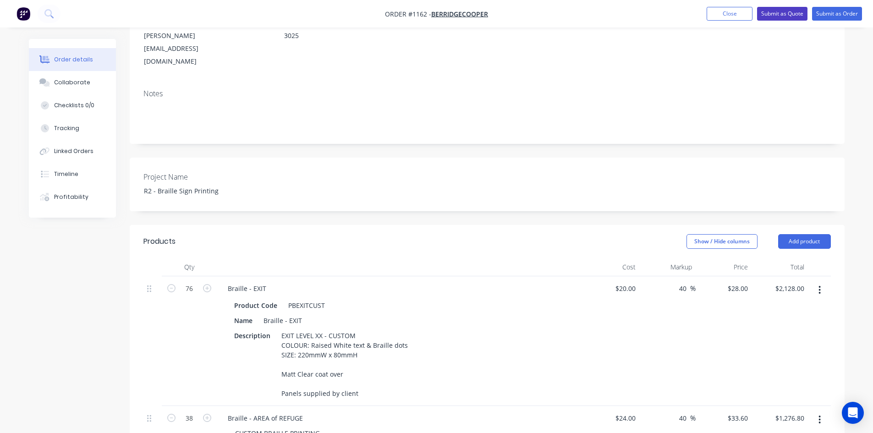
click at [767, 10] on button "Submit as Quote" at bounding box center [782, 14] width 50 height 14
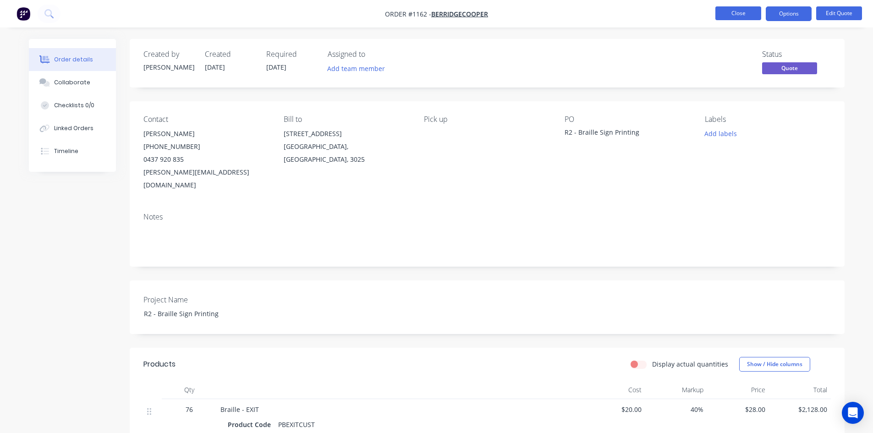
click at [744, 14] on button "Close" at bounding box center [738, 13] width 46 height 14
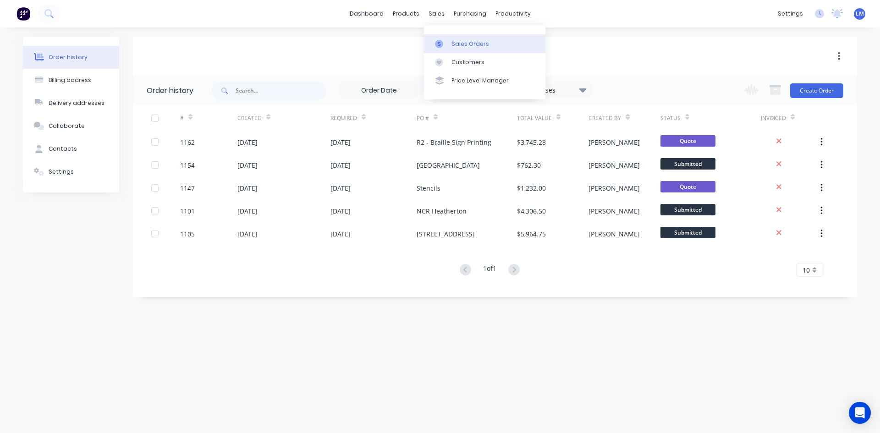
click at [461, 40] on div "Sales Orders" at bounding box center [470, 44] width 38 height 8
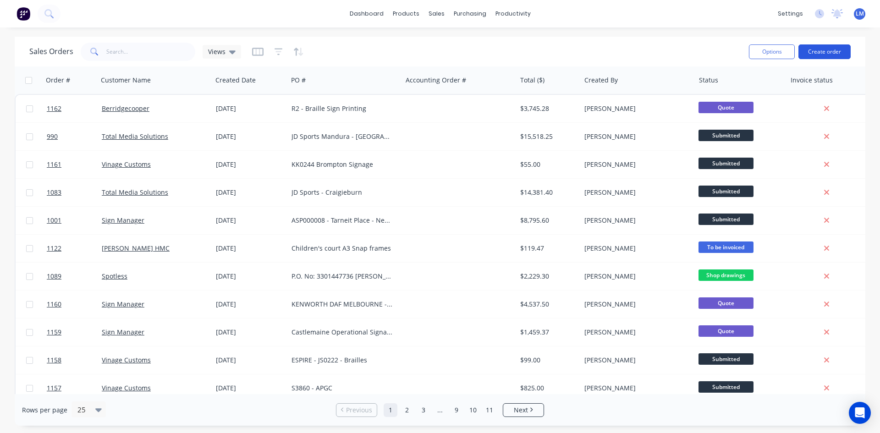
click at [819, 54] on button "Create order" at bounding box center [824, 51] width 52 height 15
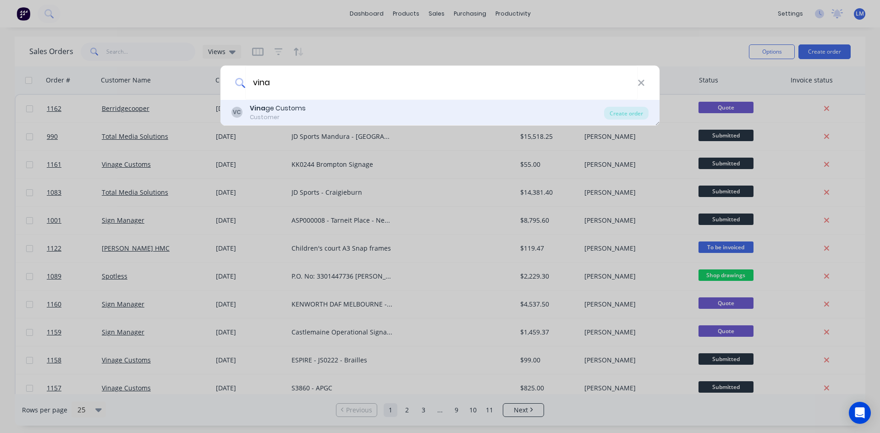
type input "vina"
click at [294, 115] on div "Customer" at bounding box center [278, 117] width 56 height 8
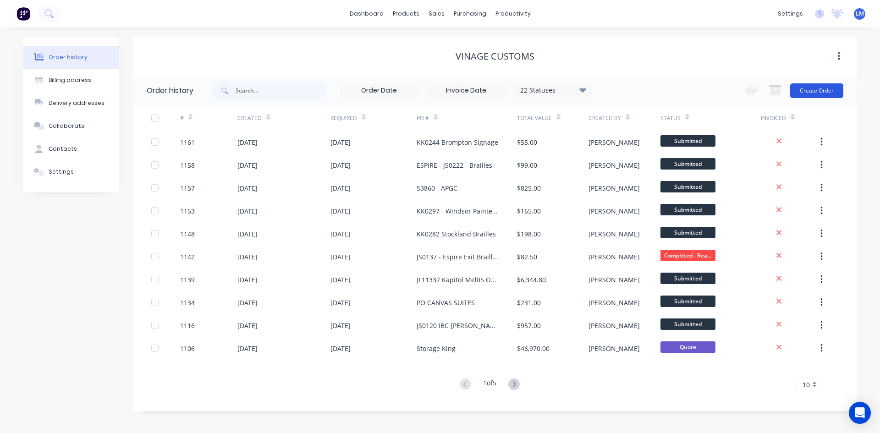
click at [809, 92] on button "Create Order" at bounding box center [816, 90] width 53 height 15
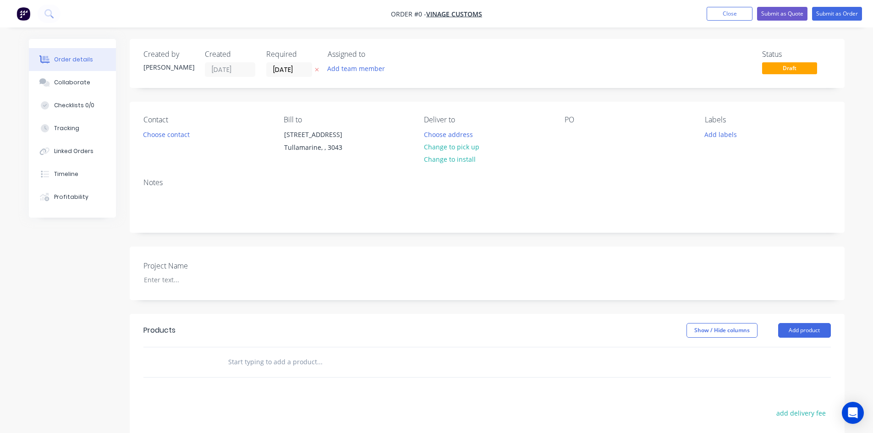
click at [186, 142] on div "Contact Choose contact" at bounding box center [206, 136] width 126 height 42
click at [182, 132] on button "Choose contact" at bounding box center [166, 134] width 56 height 12
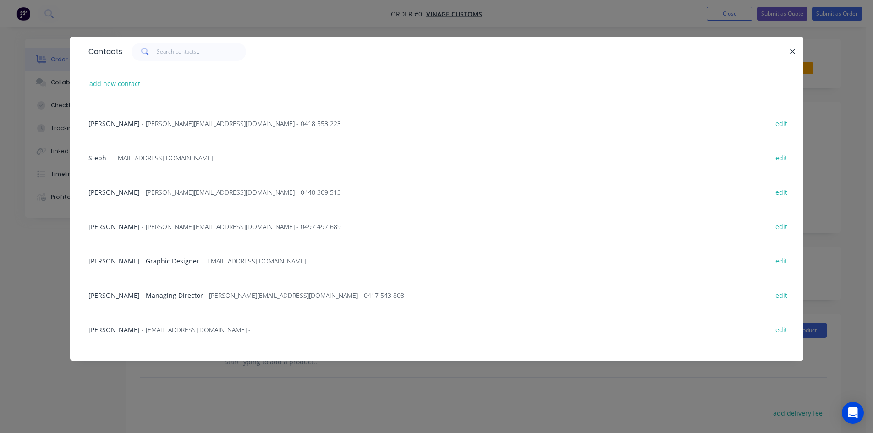
scroll to position [92, 0]
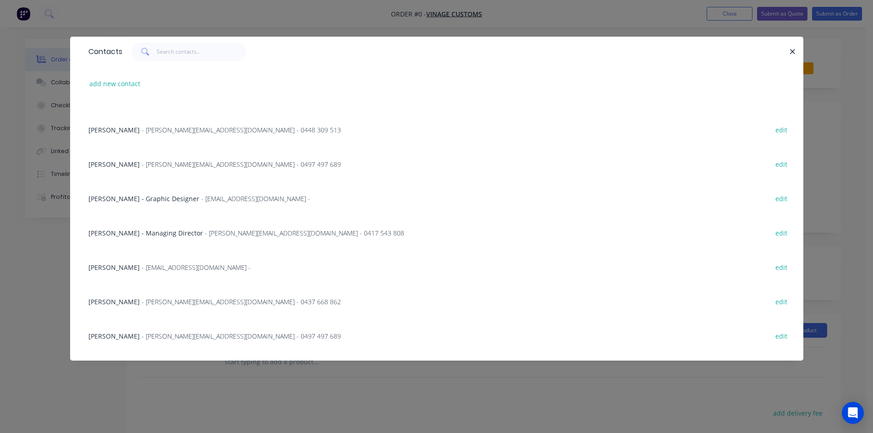
click at [149, 270] on span "- [EMAIL_ADDRESS][DOMAIN_NAME] -" at bounding box center [196, 267] width 109 height 9
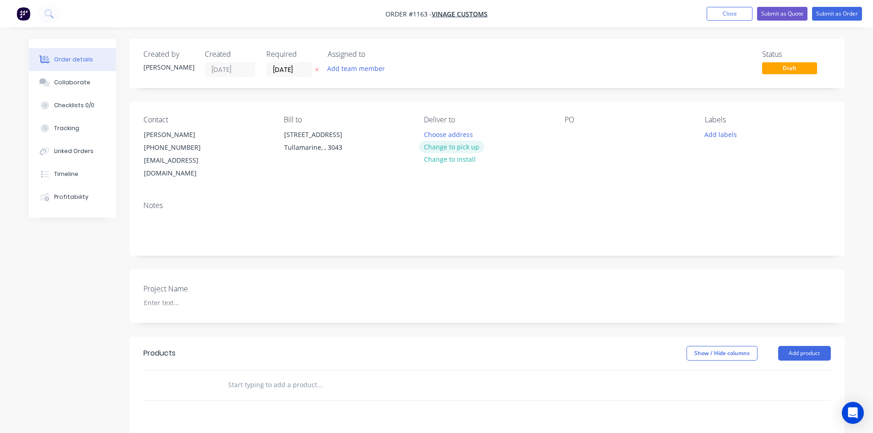
click at [461, 148] on button "Change to pick up" at bounding box center [451, 147] width 65 height 12
click at [563, 131] on div "Contact [PERSON_NAME] [PHONE_NUMBER] [EMAIL_ADDRESS][DOMAIN_NAME] Bill to [STRE…" at bounding box center [487, 148] width 715 height 92
click at [574, 134] on div at bounding box center [572, 134] width 15 height 13
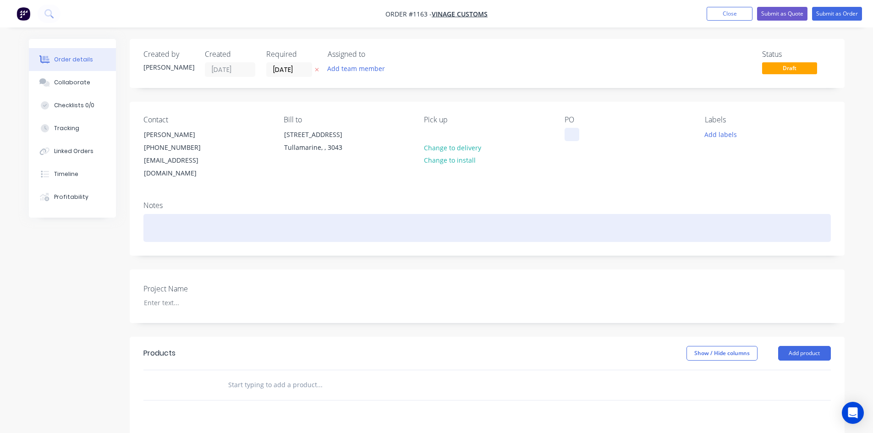
paste div
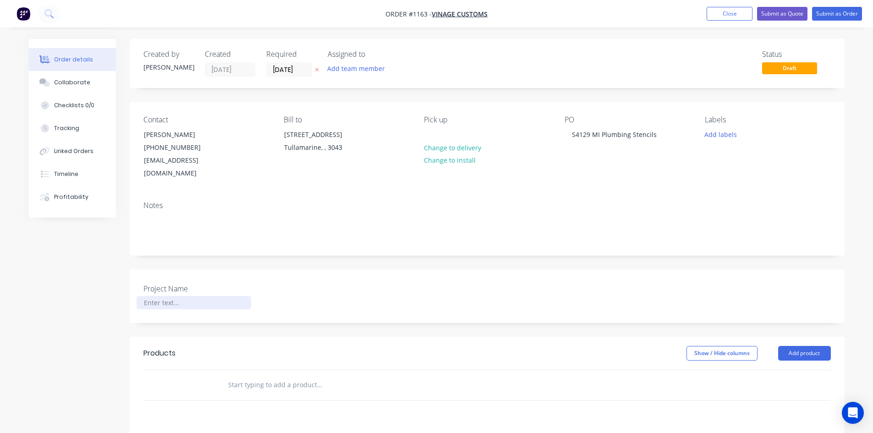
click at [166, 296] on div at bounding box center [194, 302] width 115 height 13
paste div
click at [237, 376] on input "text" at bounding box center [319, 385] width 183 height 18
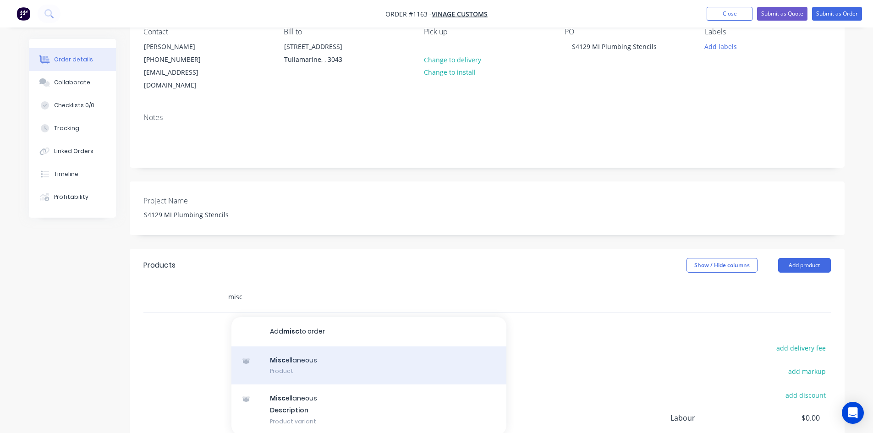
scroll to position [92, 0]
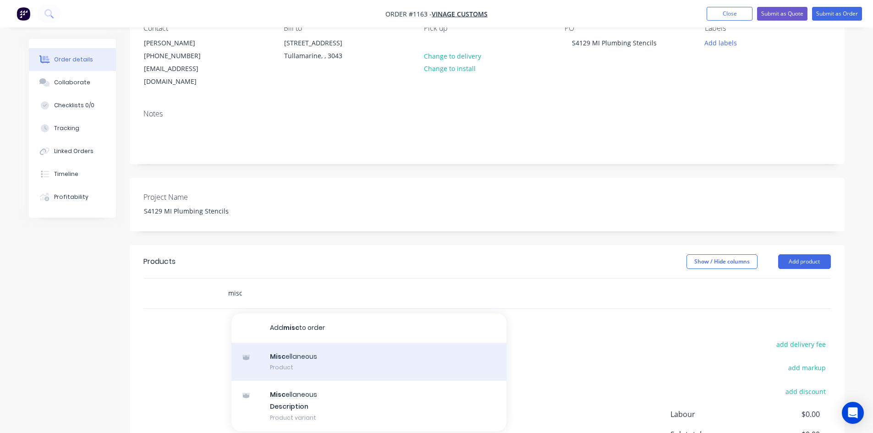
type input "misc"
click at [322, 350] on div "Misc ellaneous Product" at bounding box center [368, 362] width 275 height 38
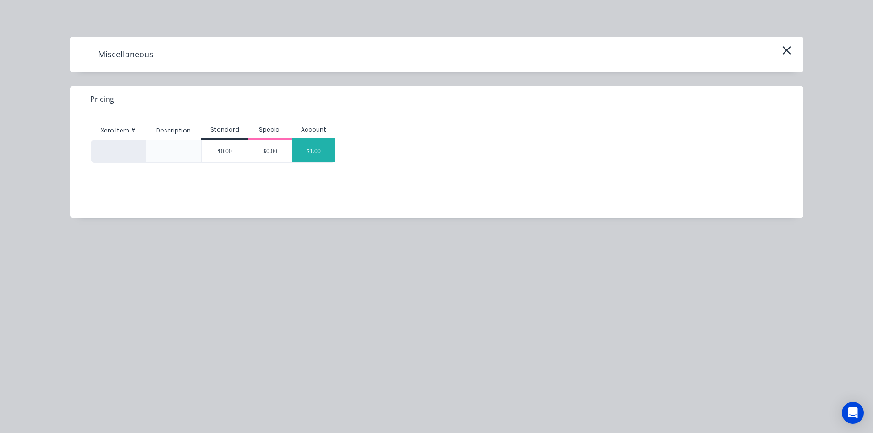
click at [315, 151] on div "$1.00" at bounding box center [313, 151] width 43 height 22
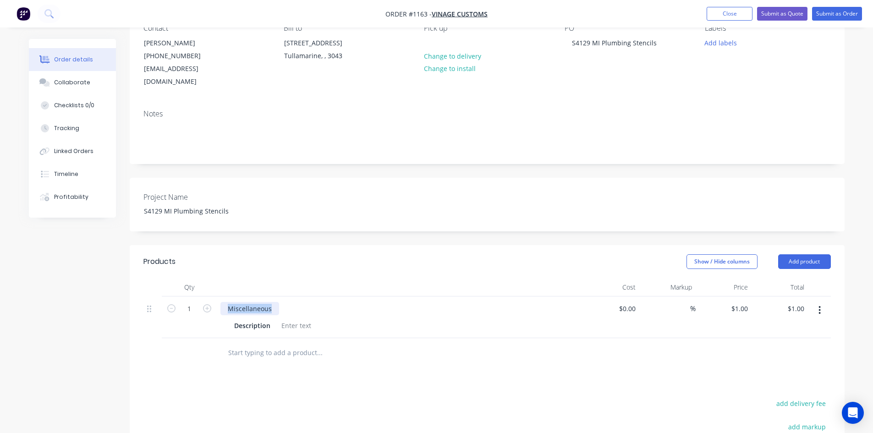
drag, startPoint x: 274, startPoint y: 292, endPoint x: 225, endPoint y: 292, distance: 49.5
click at [225, 302] on div "Miscellaneous" at bounding box center [249, 308] width 59 height 13
click at [286, 319] on div at bounding box center [296, 325] width 37 height 13
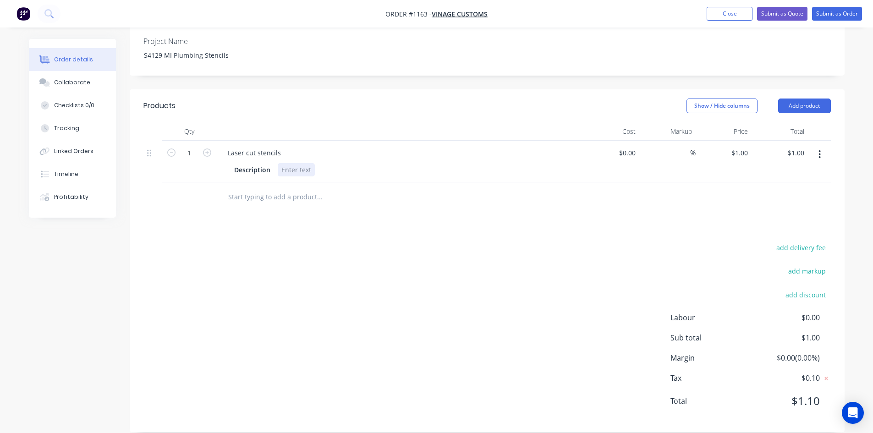
click at [287, 163] on div at bounding box center [296, 169] width 37 height 13
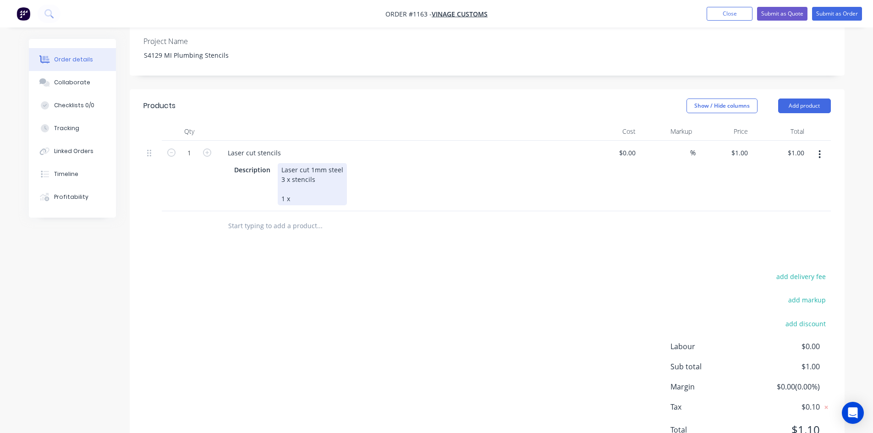
click at [306, 185] on div "Laser cut 1mm steel 3 x stencils 1 x" at bounding box center [312, 184] width 69 height 42
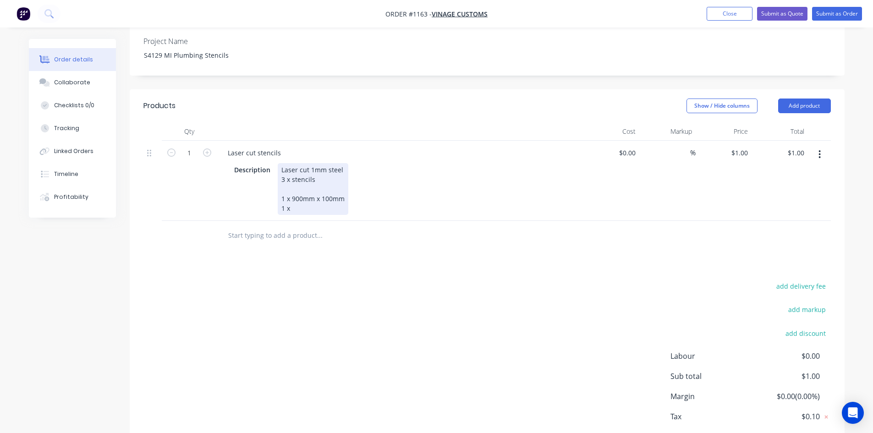
click at [304, 197] on div "Laser cut 1mm steel 3 x stencils 1 x 900mm x 100mm 1 x" at bounding box center [313, 189] width 71 height 52
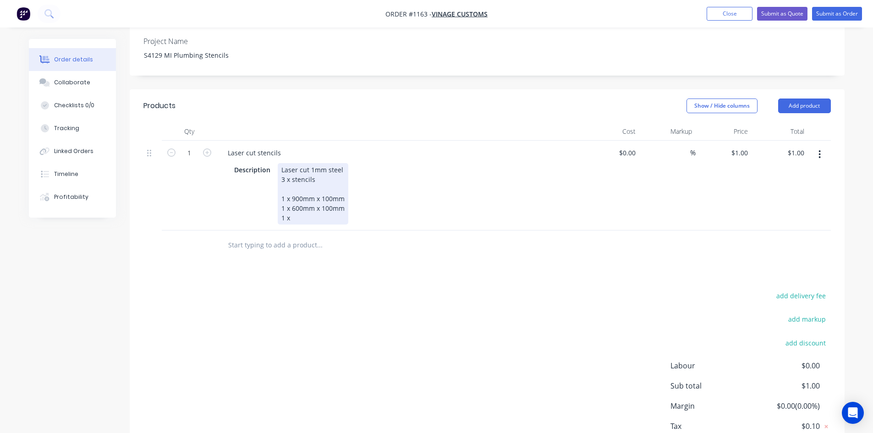
click at [306, 207] on div "Laser cut 1mm steel 3 x stencils 1 x 900mm x 100mm 1 x 600mm x 100mm 1 x" at bounding box center [313, 193] width 71 height 61
click at [631, 146] on input at bounding box center [634, 152] width 11 height 13
type input "$170.00"
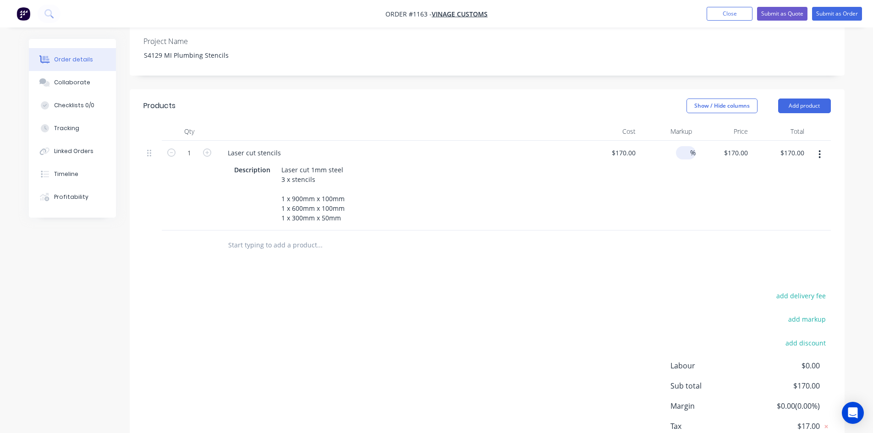
click at [682, 146] on input at bounding box center [685, 152] width 11 height 13
type input "40"
type input "$238.00"
click at [637, 236] on div at bounding box center [486, 246] width 687 height 30
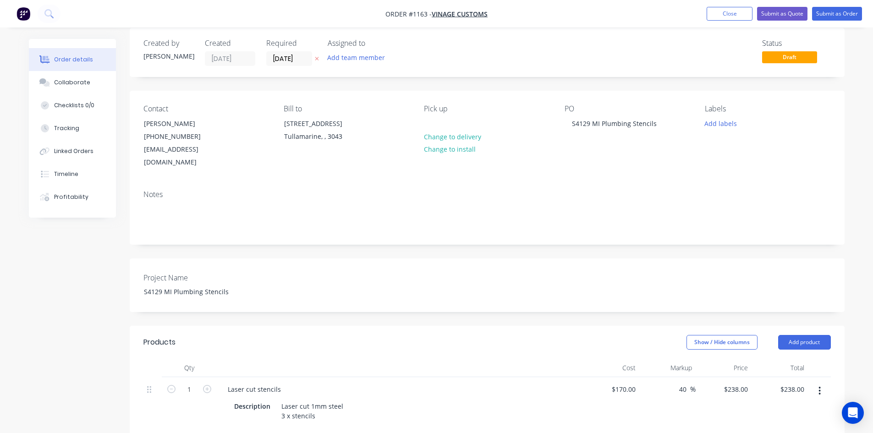
scroll to position [0, 0]
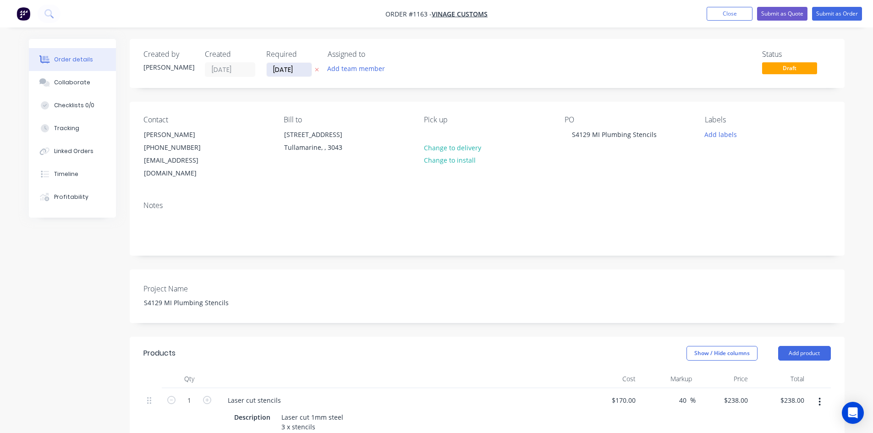
click at [293, 71] on input "[DATE]" at bounding box center [289, 70] width 45 height 14
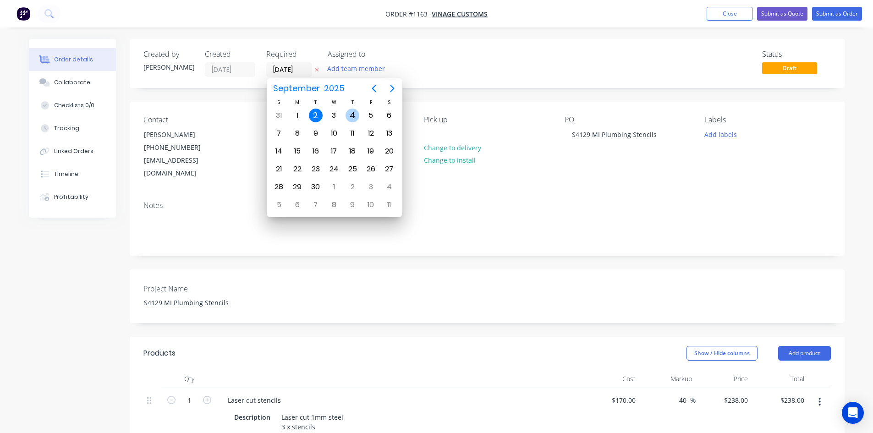
click at [353, 113] on div "4" at bounding box center [353, 116] width 14 height 14
type input "[DATE]"
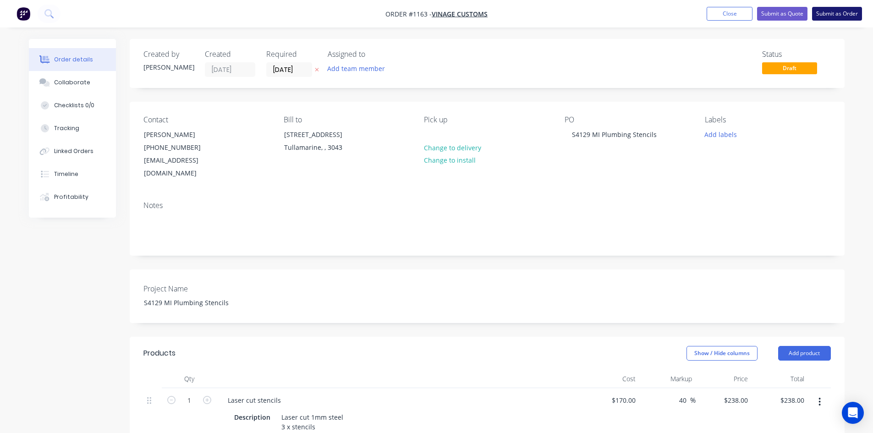
click at [835, 14] on button "Submit as Order" at bounding box center [837, 14] width 50 height 14
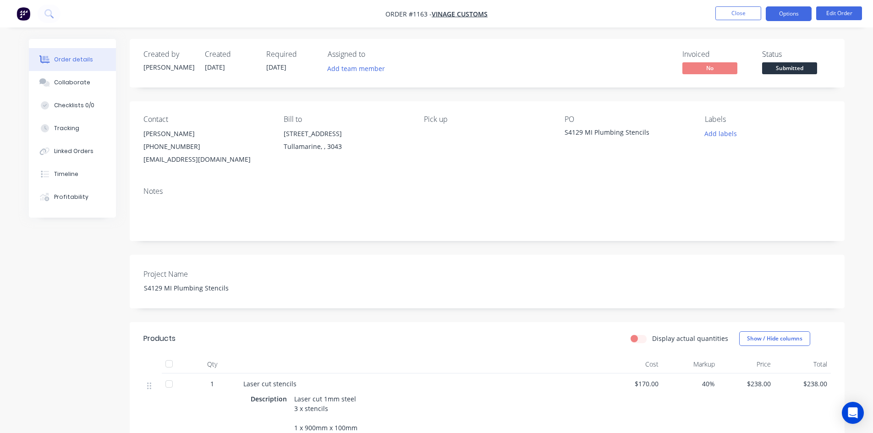
click at [787, 14] on button "Options" at bounding box center [789, 13] width 46 height 15
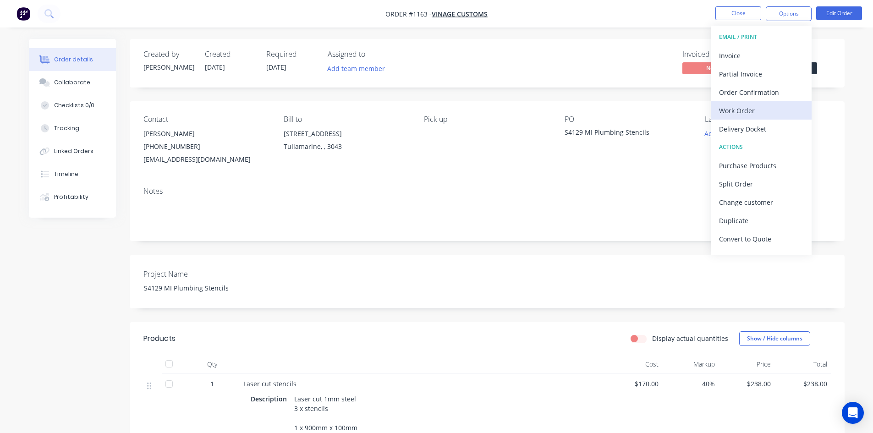
click at [750, 110] on div "Work Order" at bounding box center [761, 110] width 84 height 13
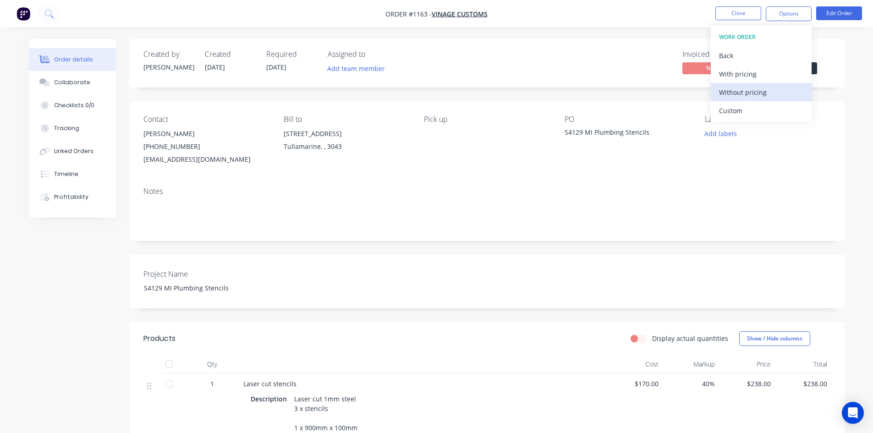
click at [748, 96] on div "Without pricing" at bounding box center [761, 92] width 84 height 13
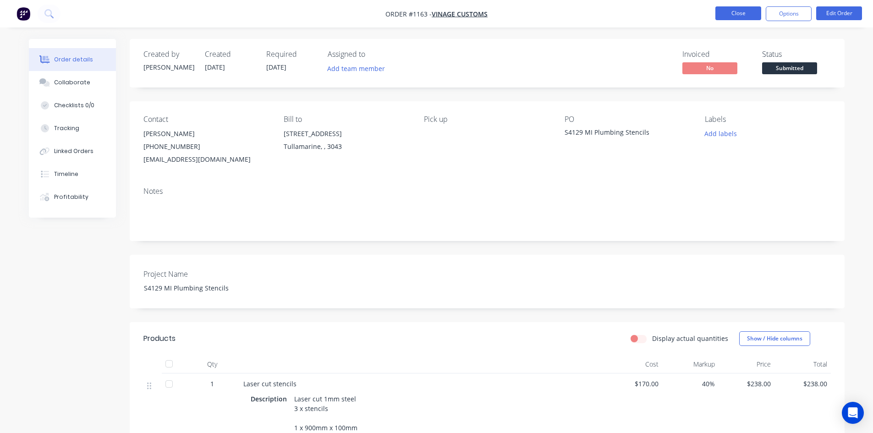
click at [735, 17] on button "Close" at bounding box center [738, 13] width 46 height 14
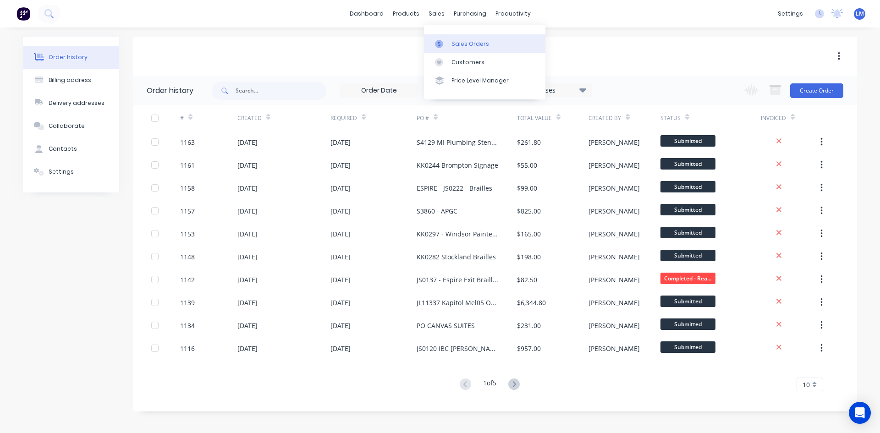
click at [455, 40] on div "Sales Orders" at bounding box center [470, 44] width 38 height 8
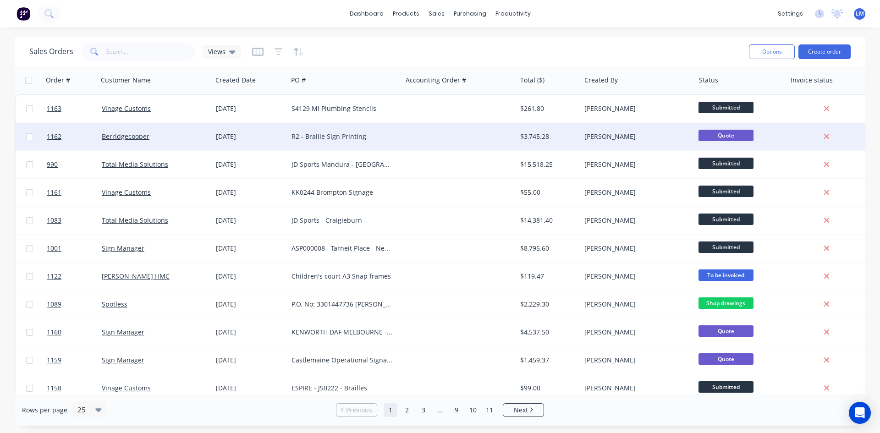
click at [384, 137] on div "R2 - Braille Sign Printing" at bounding box center [342, 136] width 102 height 9
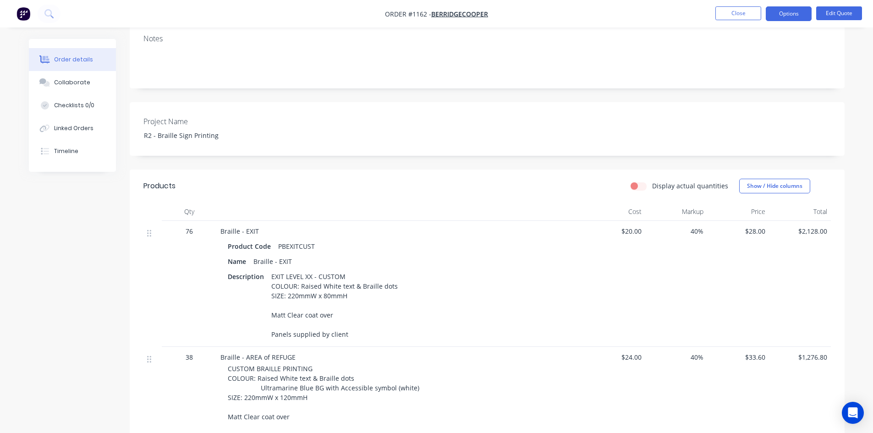
scroll to position [183, 0]
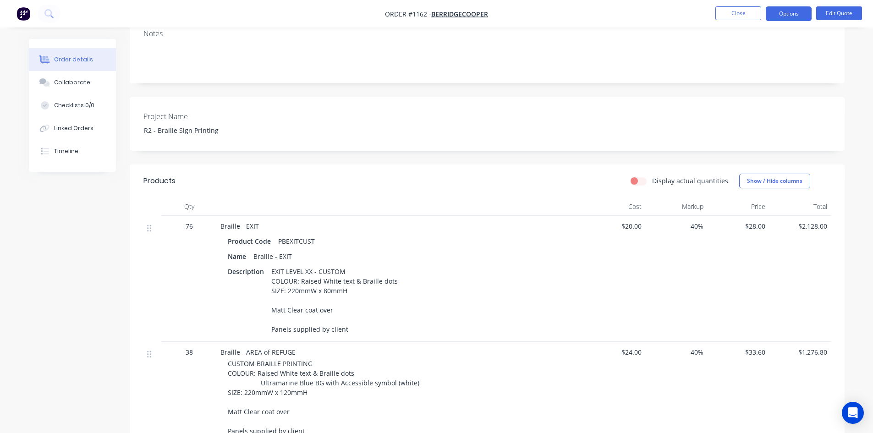
click at [632, 221] on span "$20.00" at bounding box center [614, 226] width 55 height 10
click at [831, 17] on button "Edit Quote" at bounding box center [839, 13] width 46 height 14
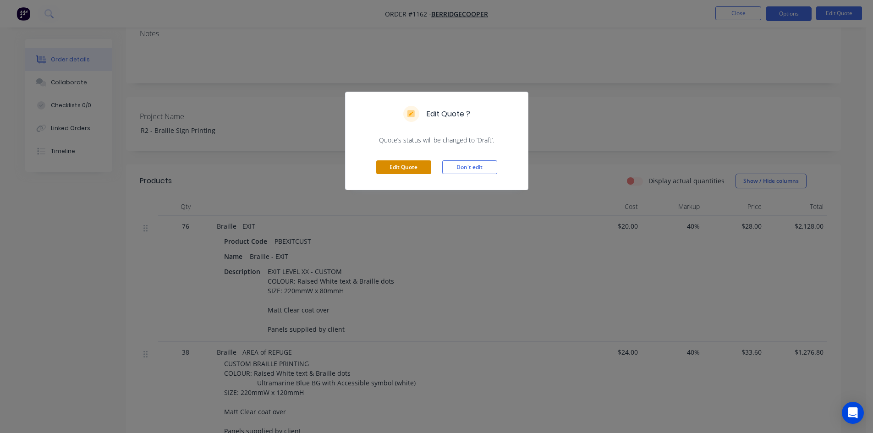
click at [422, 169] on button "Edit Quote" at bounding box center [403, 167] width 55 height 14
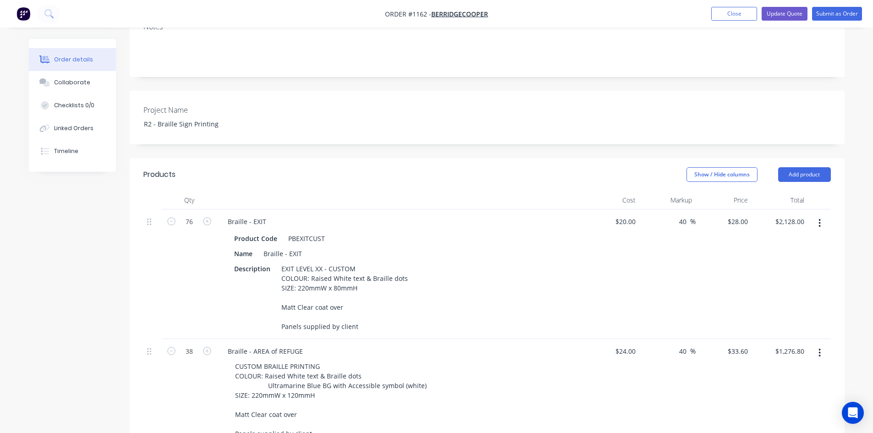
scroll to position [229, 0]
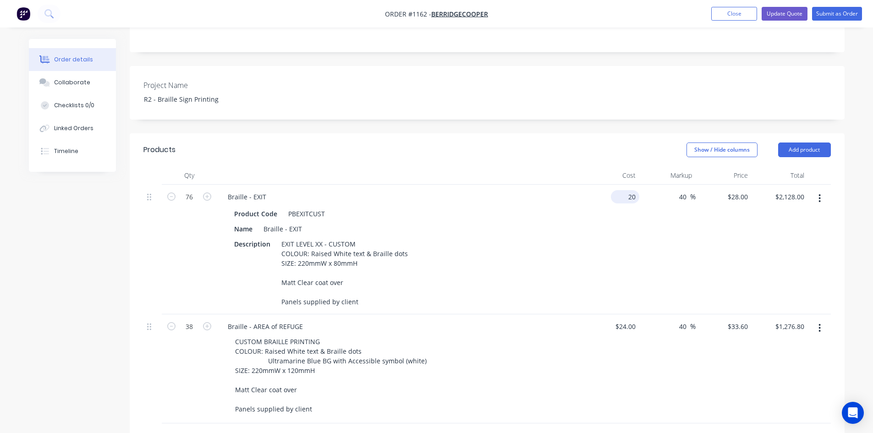
click at [626, 190] on div "20 $20.00" at bounding box center [625, 196] width 28 height 13
type input "$15.00"
type input "$21.00"
type input "$1,596.00"
click at [652, 213] on div "40 40 %" at bounding box center [667, 250] width 56 height 130
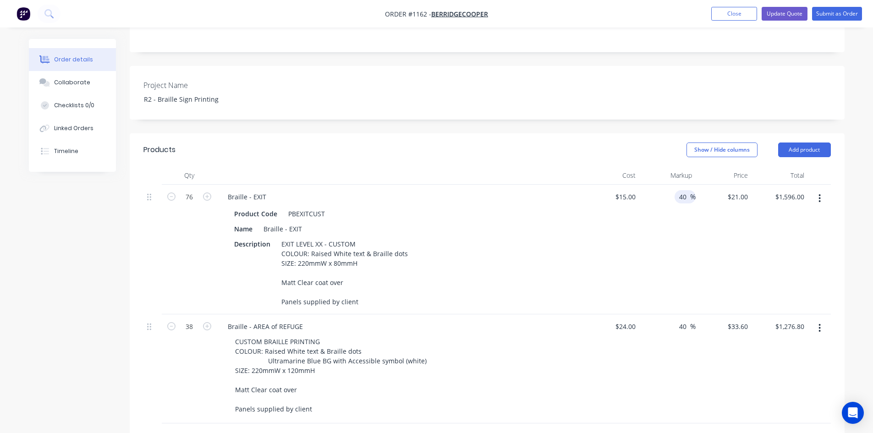
click at [683, 190] on input "40" at bounding box center [684, 196] width 12 height 13
type input "50"
type input "$22.50"
type input "$1,710.00"
click at [665, 242] on div "50 50 %" at bounding box center [667, 250] width 56 height 130
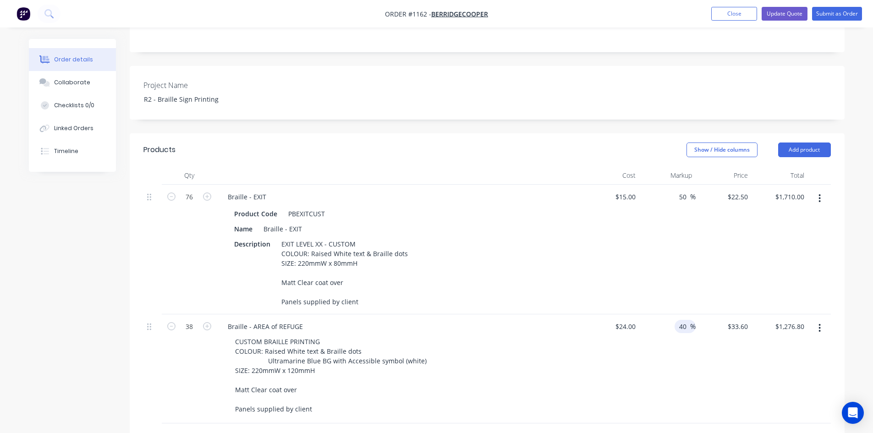
click at [686, 320] on input "40" at bounding box center [684, 326] width 12 height 13
drag, startPoint x: 682, startPoint y: 300, endPoint x: 674, endPoint y: 298, distance: 8.4
click at [675, 320] on div "40 40 %" at bounding box center [685, 326] width 21 height 13
type input "50"
type input "$36.00"
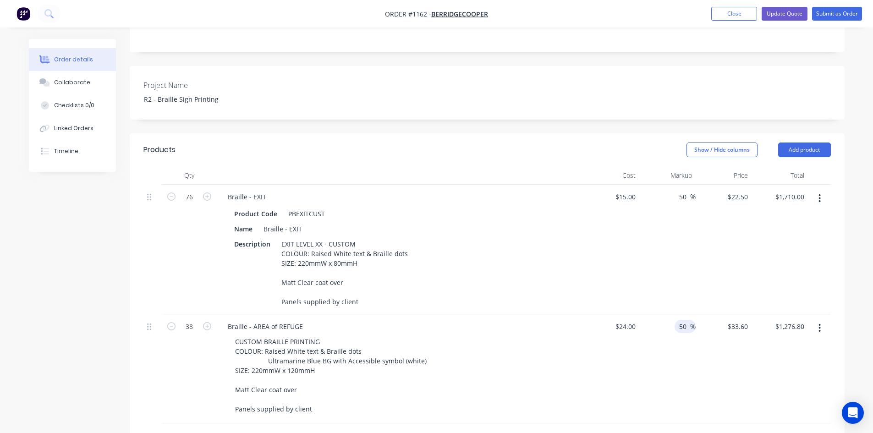
type input "$1,368.00"
click at [655, 337] on div "50 50 %" at bounding box center [667, 368] width 56 height 109
click at [625, 320] on div "24 $24.00" at bounding box center [625, 326] width 28 height 13
type input "$20.00"
type input "$30.00"
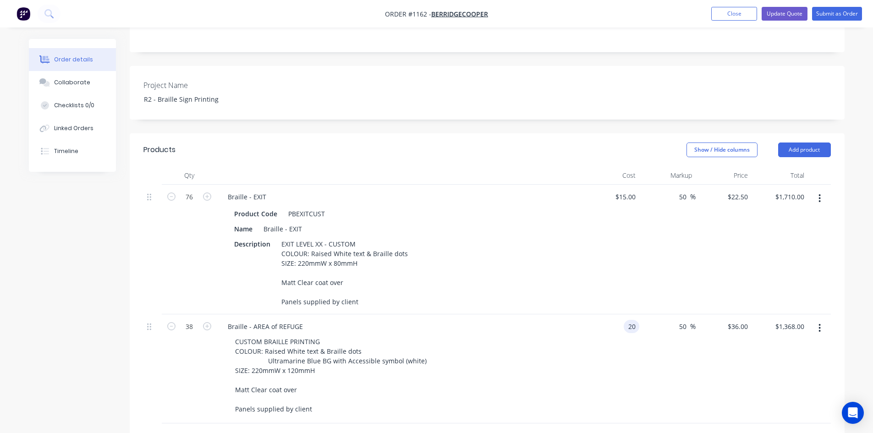
type input "$1,140.00"
click at [610, 333] on div "$20.00 20" at bounding box center [611, 368] width 56 height 109
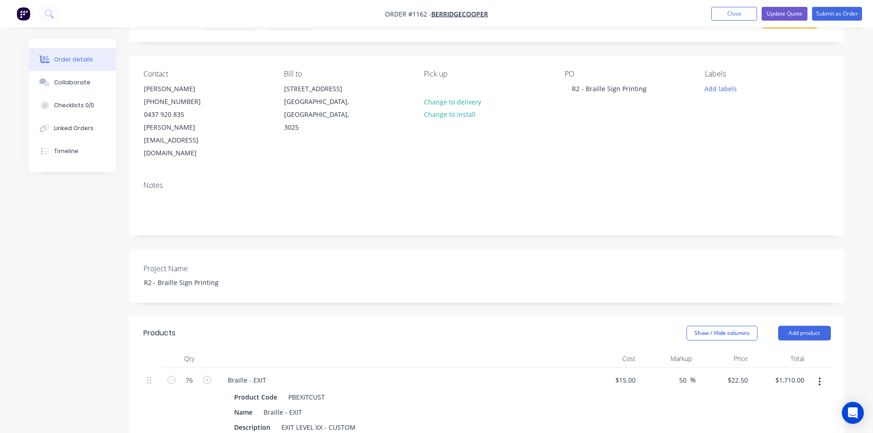
scroll to position [0, 0]
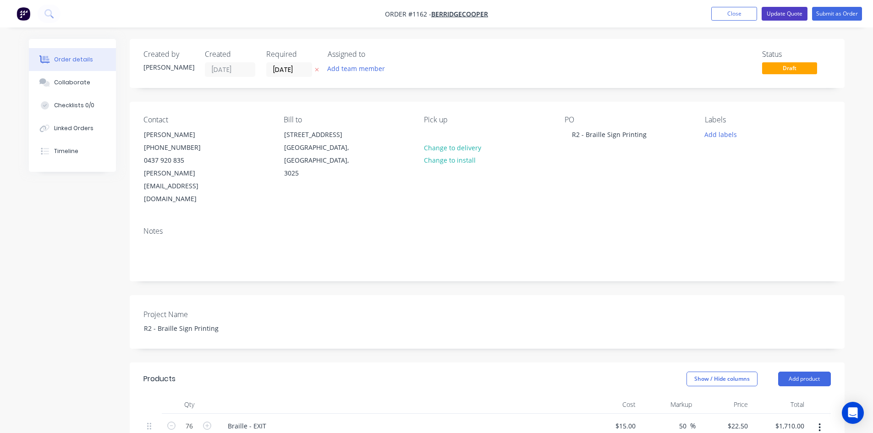
click at [786, 11] on button "Update Quote" at bounding box center [785, 14] width 46 height 14
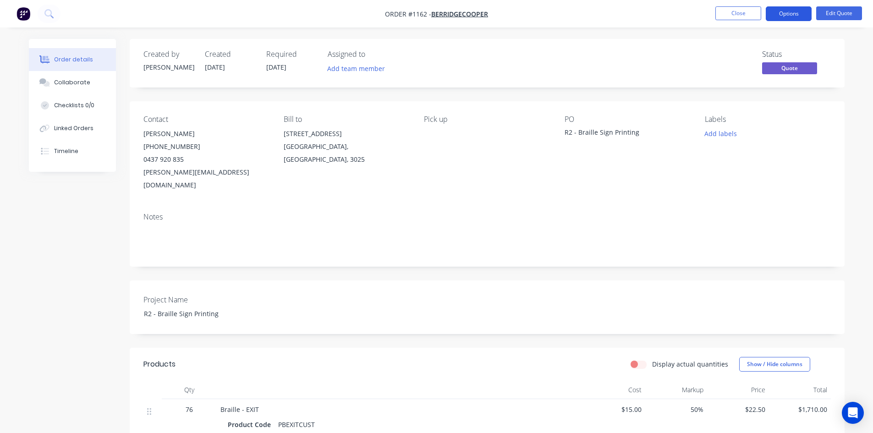
click at [788, 13] on button "Options" at bounding box center [789, 13] width 46 height 15
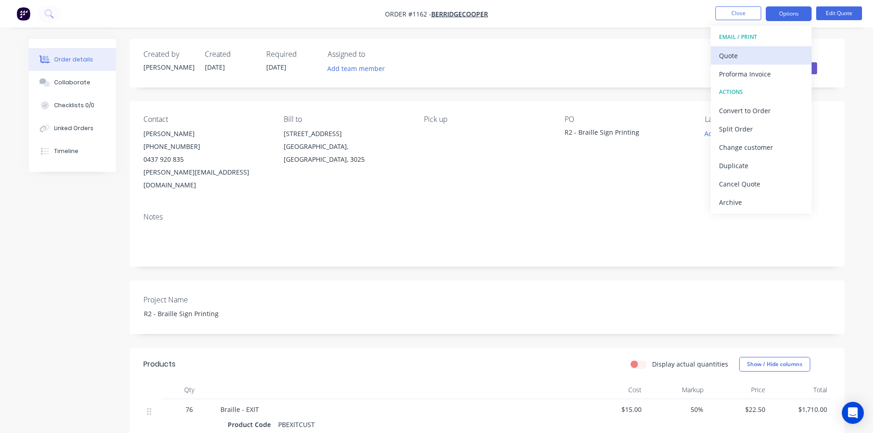
click at [765, 54] on div "Quote" at bounding box center [761, 55] width 84 height 13
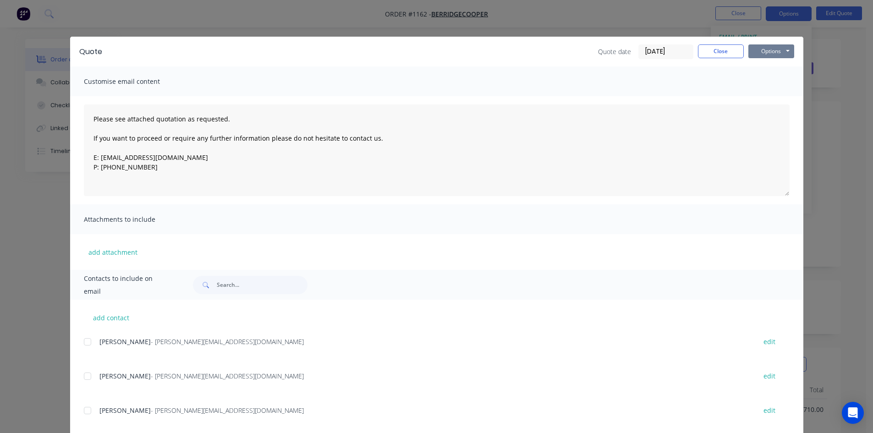
click at [752, 53] on button "Options" at bounding box center [771, 51] width 46 height 14
click at [762, 81] on button "Print" at bounding box center [777, 82] width 59 height 15
click at [735, 40] on div "Quote Quote date [DATE] Close Options Preview Print Email" at bounding box center [436, 52] width 733 height 30
click at [724, 49] on button "Close" at bounding box center [721, 51] width 46 height 14
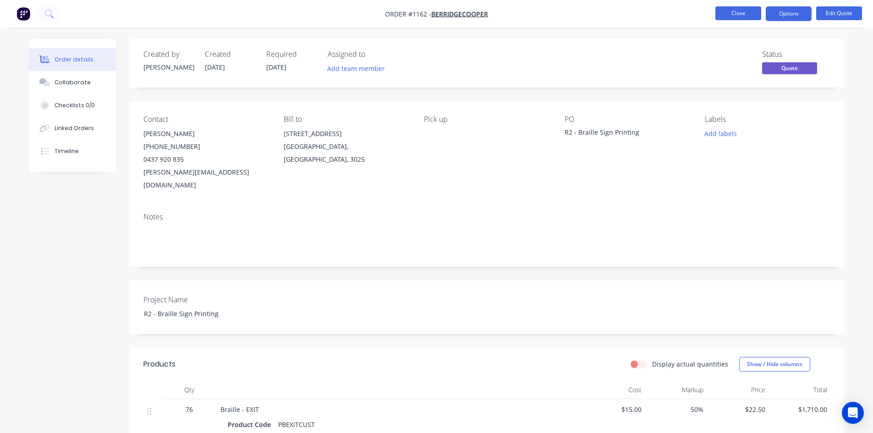
click at [735, 17] on button "Close" at bounding box center [738, 13] width 46 height 14
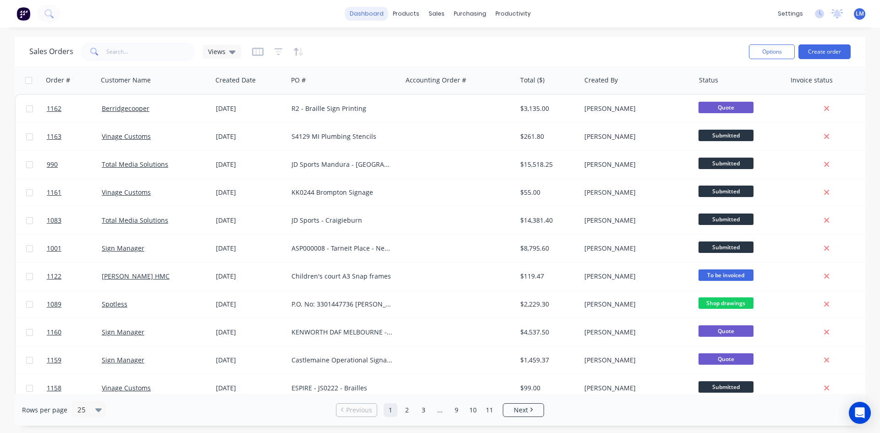
click at [371, 16] on link "dashboard" at bounding box center [366, 14] width 43 height 14
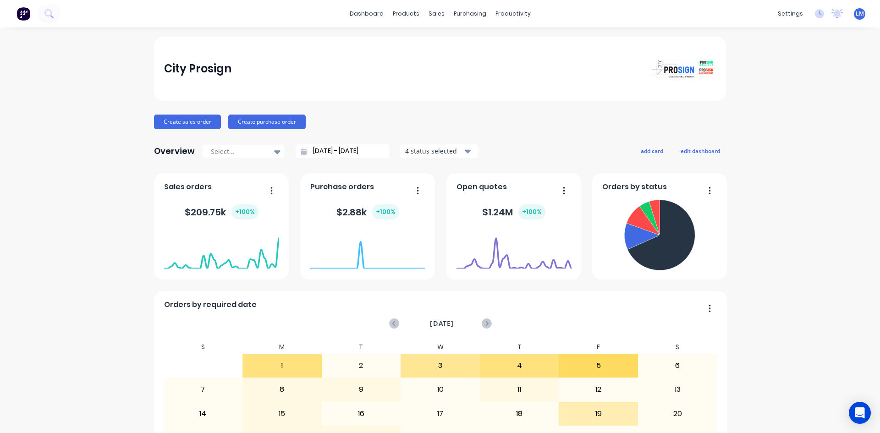
click at [334, 149] on input "[DATE] - [DATE]" at bounding box center [346, 151] width 79 height 14
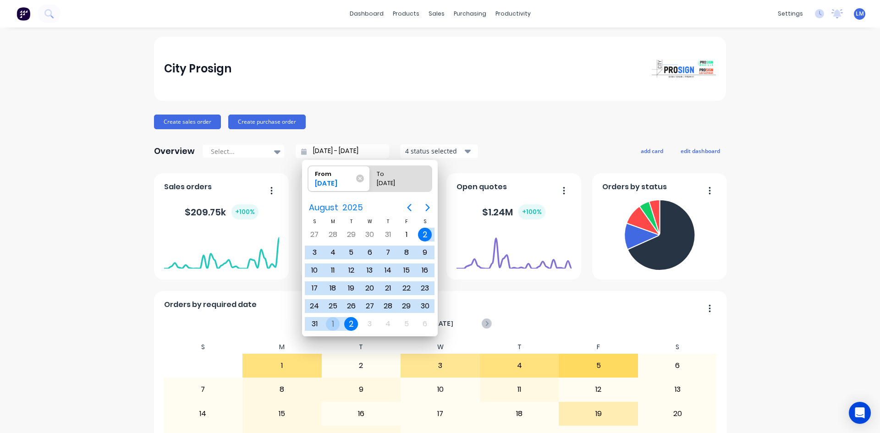
click at [332, 324] on div "1" at bounding box center [333, 324] width 14 height 14
type input "[DATE] - [DATE]"
radio input "false"
radio input "true"
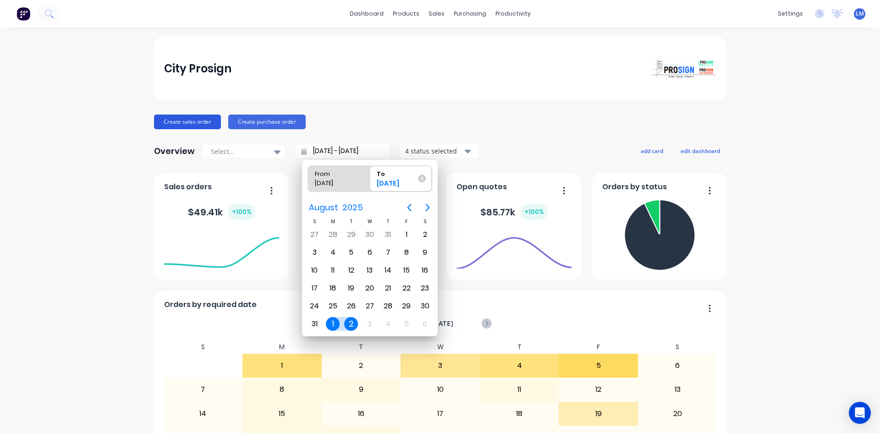
click at [186, 116] on button "Create sales order" at bounding box center [187, 122] width 67 height 15
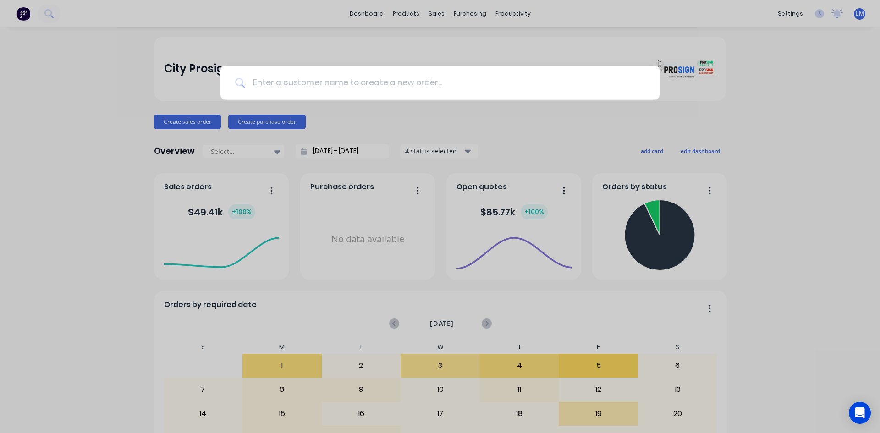
click at [287, 85] on input at bounding box center [445, 83] width 400 height 34
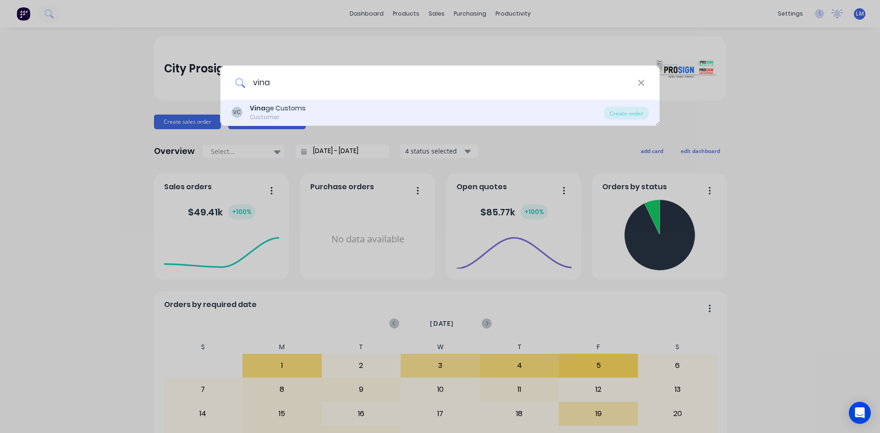
type input "vina"
click at [334, 114] on div "[PERSON_NAME] ge Customs Customer" at bounding box center [417, 113] width 373 height 18
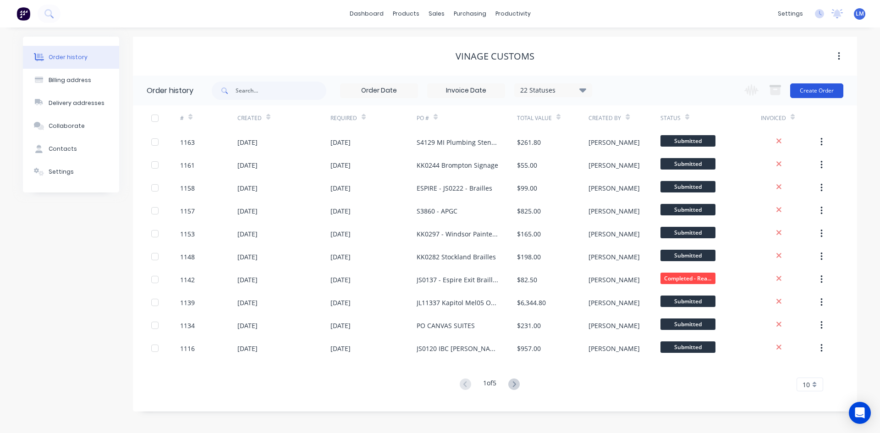
click at [819, 88] on button "Create Order" at bounding box center [816, 90] width 53 height 15
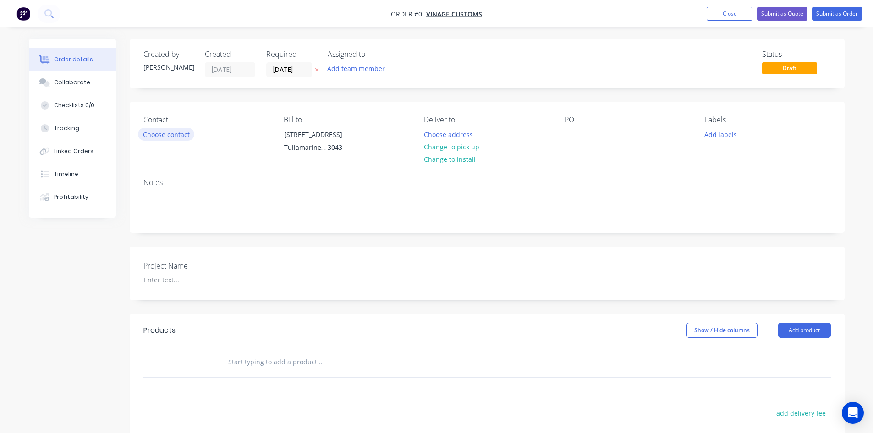
click at [180, 132] on button "Choose contact" at bounding box center [166, 134] width 56 height 12
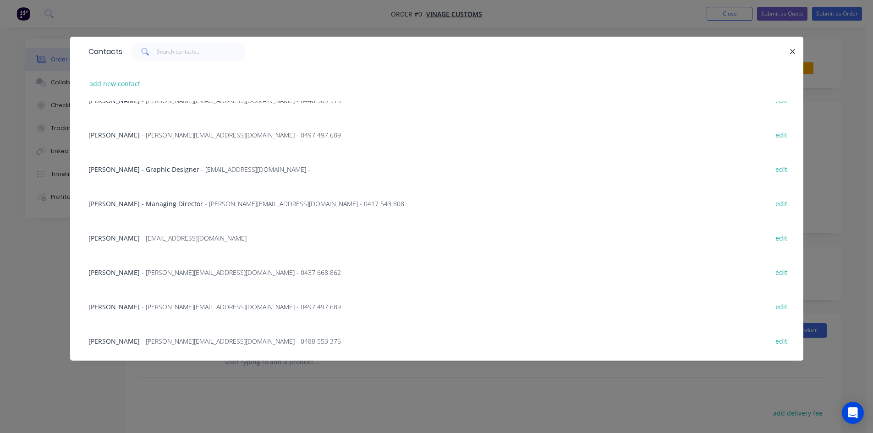
scroll to position [137, 0]
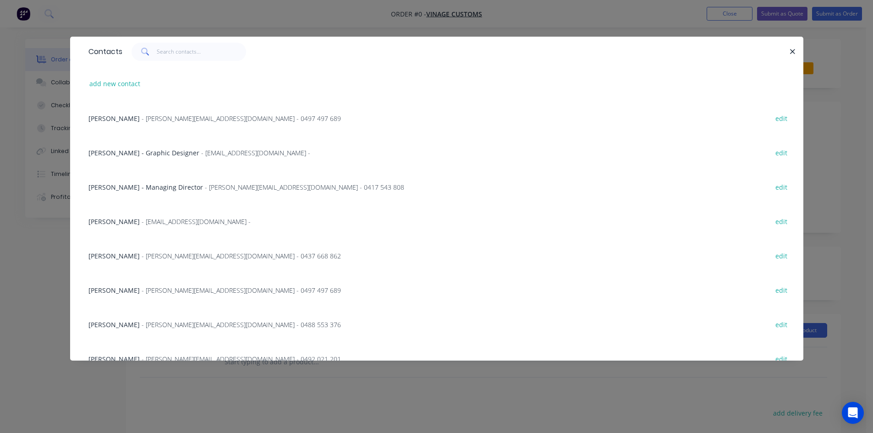
click at [147, 224] on span "- [EMAIL_ADDRESS][DOMAIN_NAME] -" at bounding box center [196, 221] width 109 height 9
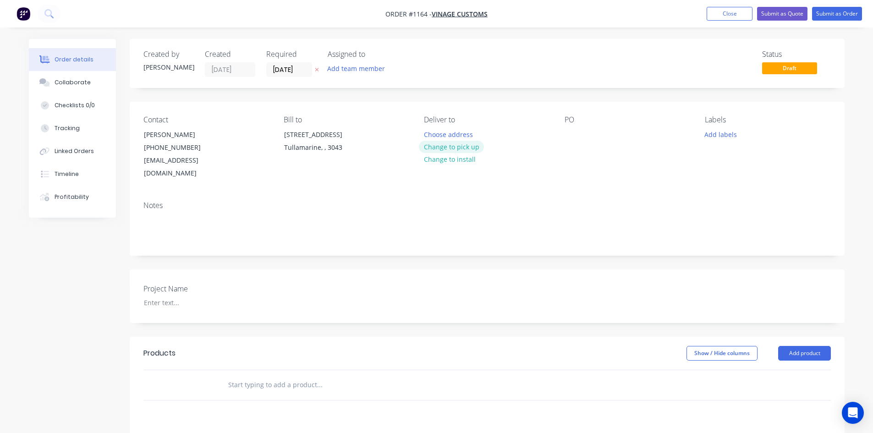
click at [455, 148] on button "Change to pick up" at bounding box center [451, 147] width 65 height 12
click at [575, 136] on div at bounding box center [572, 134] width 15 height 13
paste div
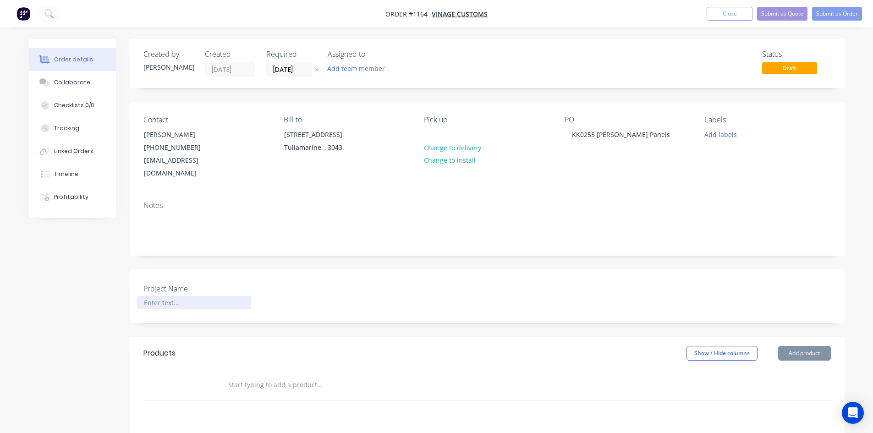
click at [169, 296] on div at bounding box center [194, 302] width 115 height 13
paste div
click at [234, 376] on input "text" at bounding box center [319, 385] width 183 height 18
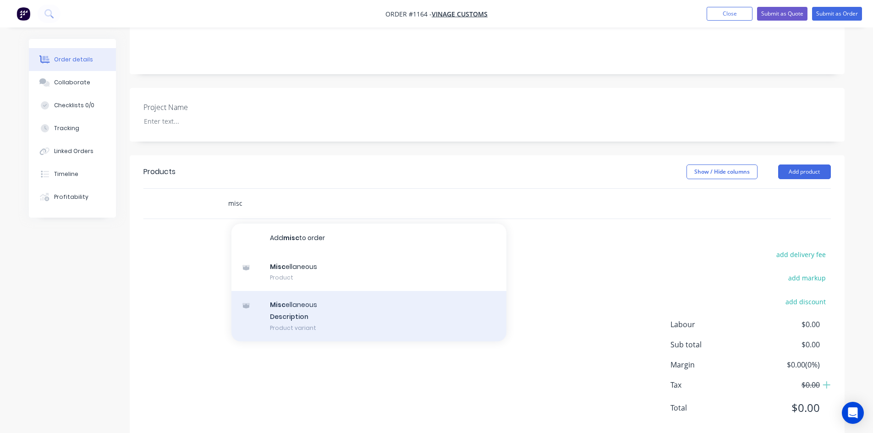
scroll to position [183, 0]
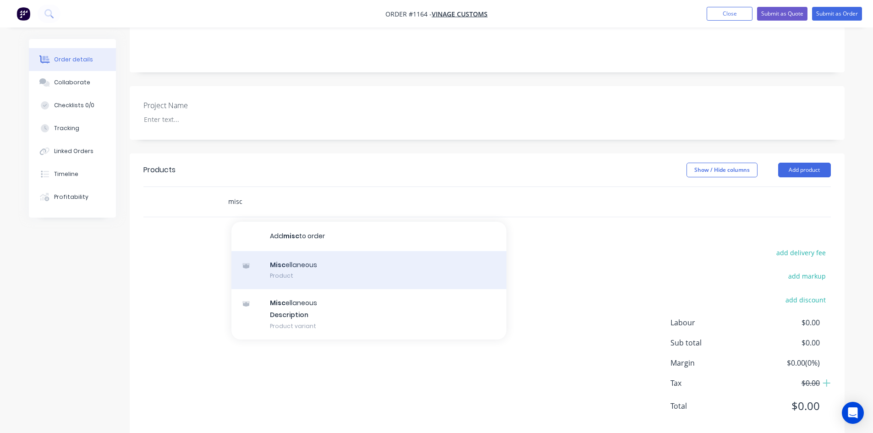
type input "misc"
click at [336, 251] on div "Misc ellaneous Product" at bounding box center [368, 270] width 275 height 38
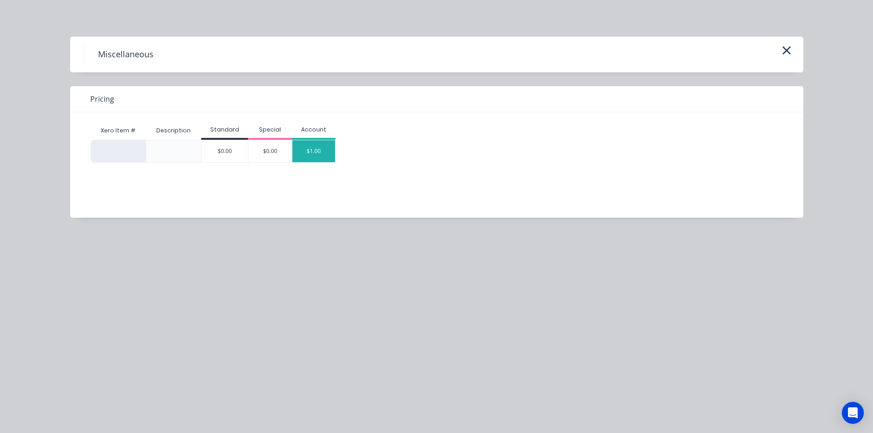
click at [327, 154] on div "$1.00" at bounding box center [313, 151] width 43 height 22
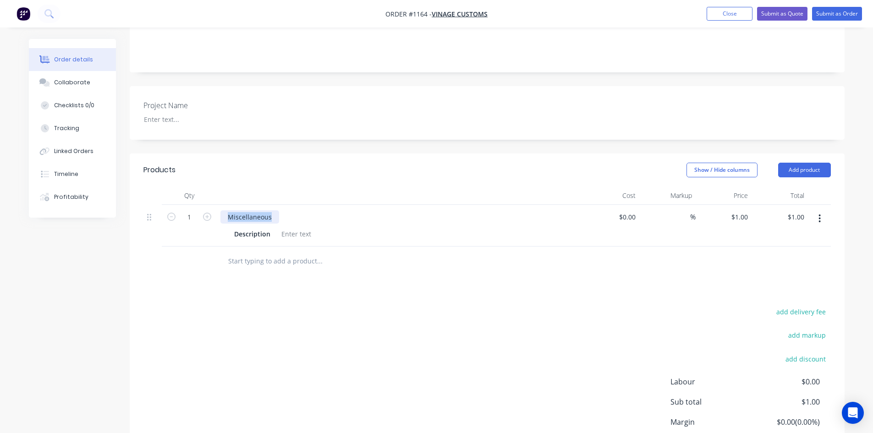
drag, startPoint x: 271, startPoint y: 206, endPoint x: 213, endPoint y: 200, distance: 58.1
click at [218, 205] on div "Miscellaneous Description" at bounding box center [400, 226] width 367 height 42
click at [237, 210] on div "Miscellaneous" at bounding box center [249, 216] width 59 height 13
click at [284, 227] on div at bounding box center [296, 233] width 37 height 13
click at [285, 227] on div at bounding box center [296, 233] width 37 height 13
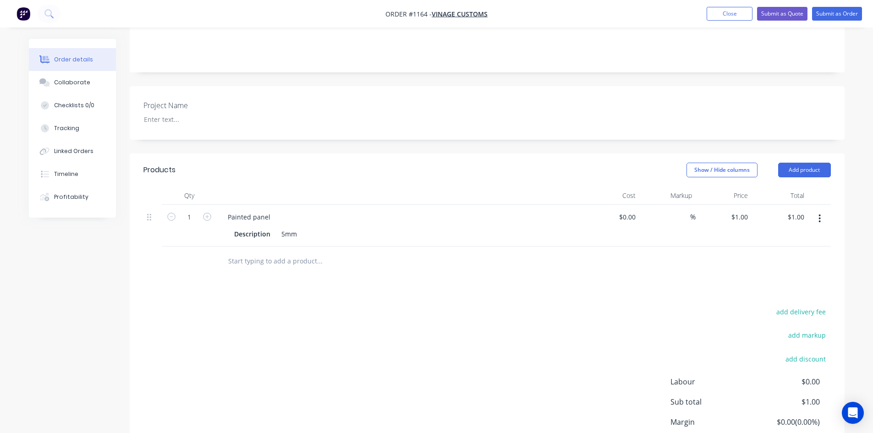
click at [303, 227] on div "Description 5mm" at bounding box center [398, 233] width 335 height 13
click at [299, 227] on div "5mm" at bounding box center [289, 233] width 23 height 13
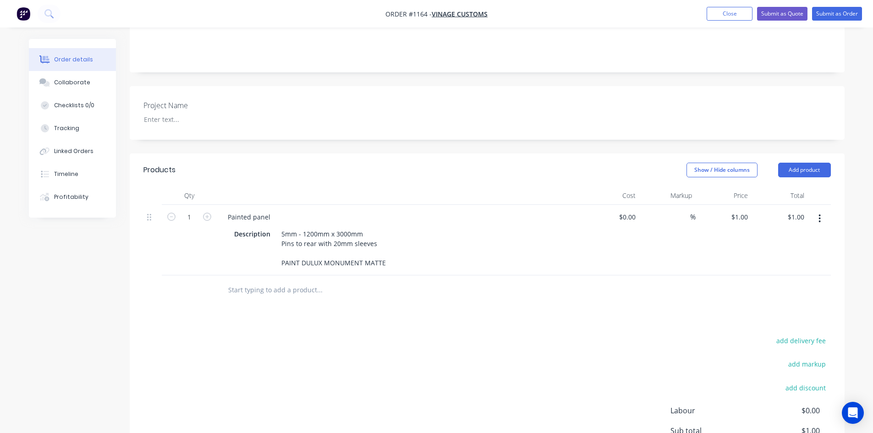
click at [440, 335] on div "add delivery fee add markup add discount Labour $0.00 Sub total $1.00 Margin $0…" at bounding box center [486, 423] width 687 height 177
click at [820, 214] on icon "button" at bounding box center [820, 218] width 2 height 8
click at [775, 254] on div "Duplicate" at bounding box center [787, 260] width 71 height 13
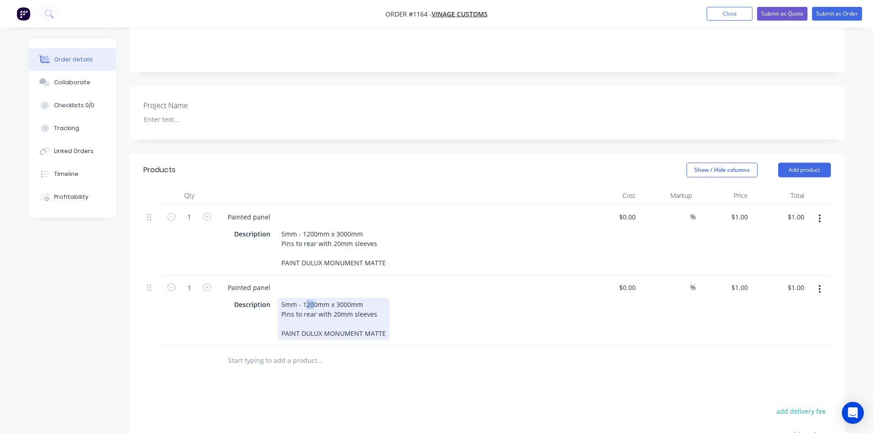
drag, startPoint x: 306, startPoint y: 291, endPoint x: 312, endPoint y: 291, distance: 6.4
click at [312, 298] on div "5mm - 1200mm x 3000mm Pins to rear with 20mm sleeves PAINT DULUX MONUMENT MATTE" at bounding box center [334, 319] width 112 height 42
drag, startPoint x: 335, startPoint y: 291, endPoint x: 342, endPoint y: 291, distance: 7.8
click at [342, 298] on div "5mm - 1840mm x 3000mm Pins to rear with 20mm sleeves PAINT DULUX MONUMENT MATTE" at bounding box center [334, 319] width 112 height 42
click at [459, 317] on div "Description 5mm - 1840mm x 800mm Pins to rear with 20mm sleeves PAINT DULUX MON…" at bounding box center [398, 319] width 335 height 42
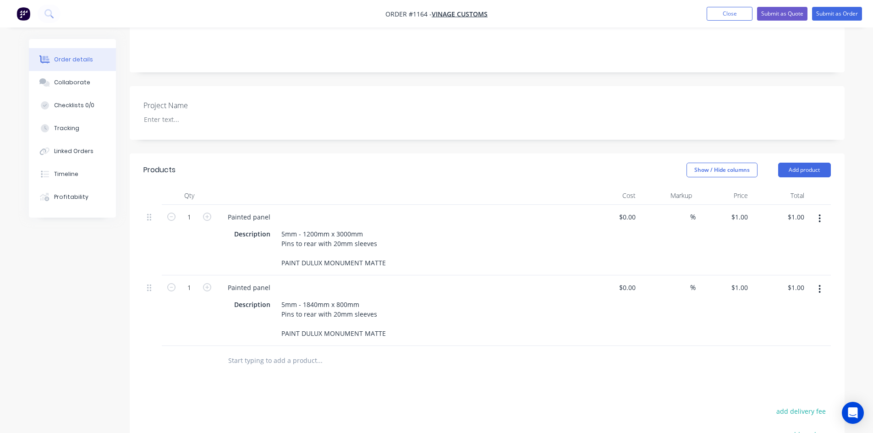
click at [451, 366] on div "Products Show / Hide columns Add product Qty Cost Markup Price Total 1 Painted …" at bounding box center [487, 375] width 715 height 442
click at [626, 210] on div "$0.00" at bounding box center [627, 216] width 25 height 13
type input "$1,400.00"
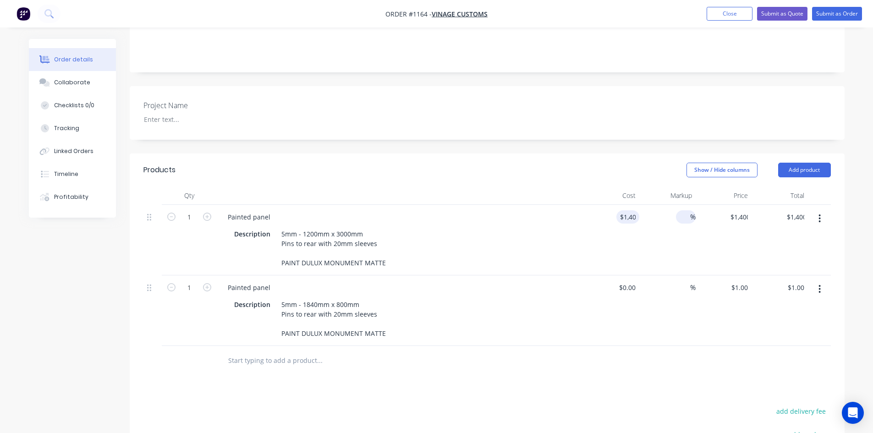
click at [682, 210] on input at bounding box center [685, 216] width 11 height 13
type input "40"
type input "$1,960.00"
click at [686, 275] on div "%" at bounding box center [667, 310] width 56 height 71
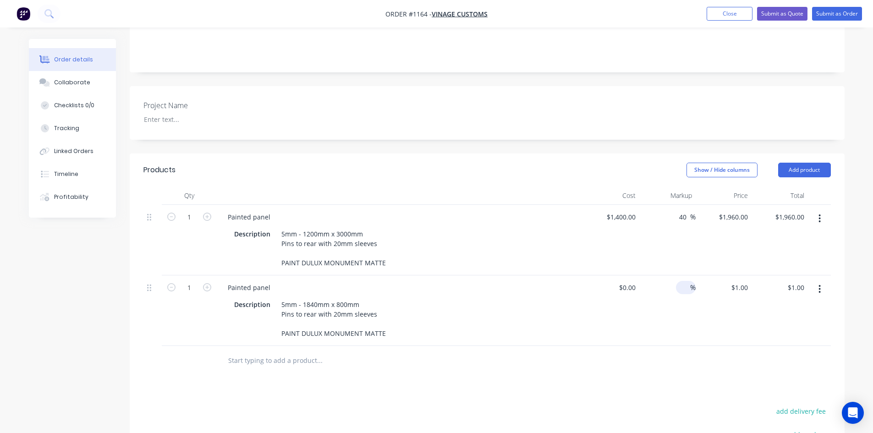
click at [684, 281] on input at bounding box center [685, 287] width 11 height 13
type input "40"
type input "$0.00"
drag, startPoint x: 618, startPoint y: 273, endPoint x: 627, endPoint y: 272, distance: 9.7
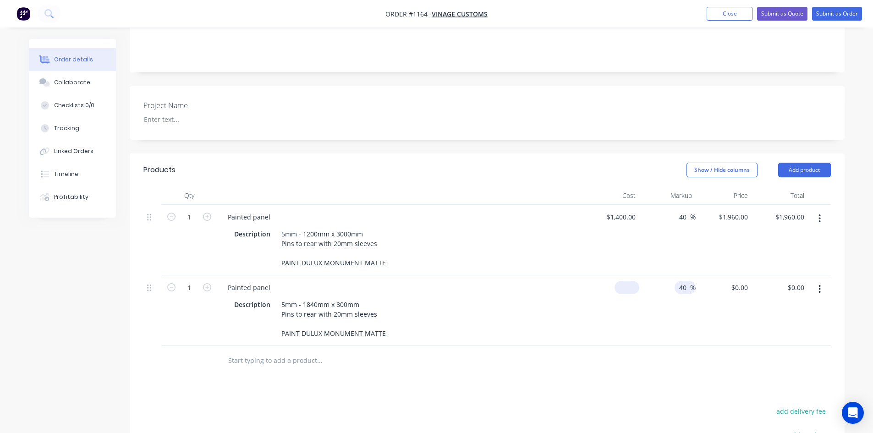
click at [618, 275] on div "$0.00" at bounding box center [611, 310] width 56 height 71
click at [630, 281] on input at bounding box center [634, 287] width 11 height 13
type input "$670.00"
type input "$938.00"
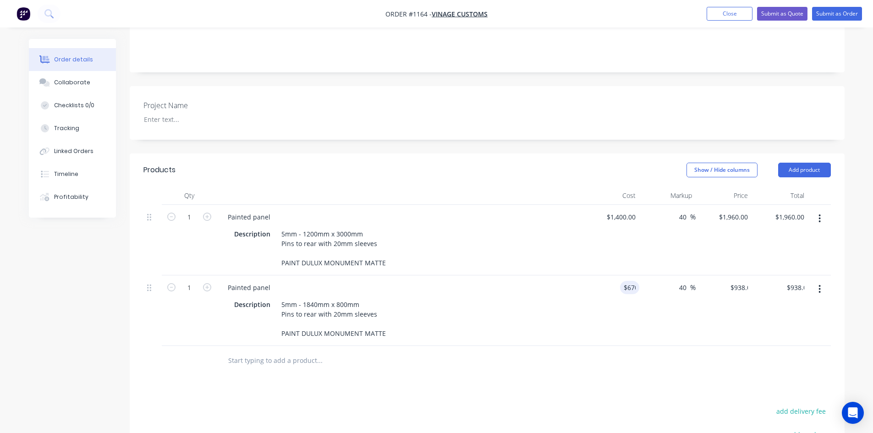
click at [596, 357] on div at bounding box center [486, 361] width 687 height 30
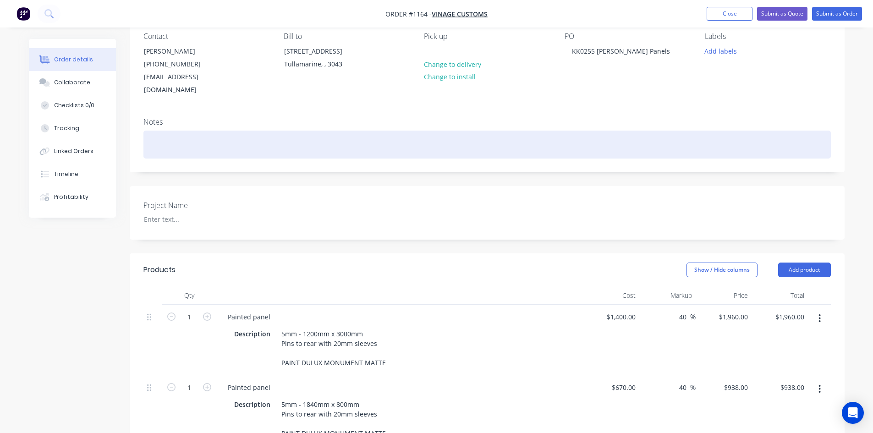
scroll to position [0, 0]
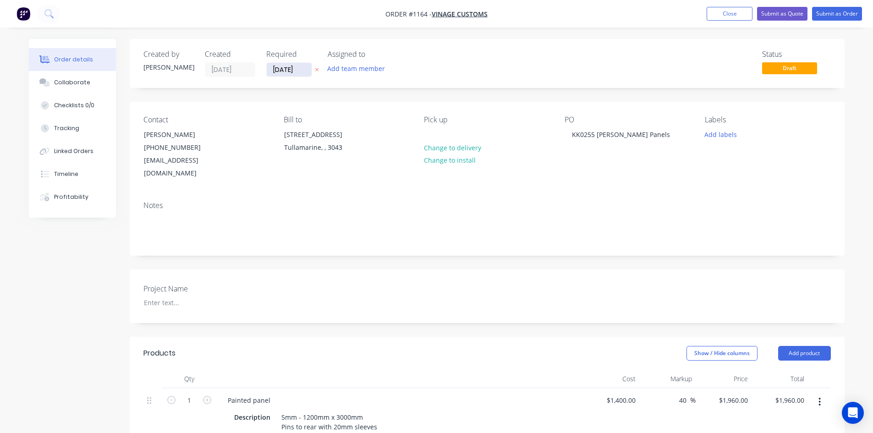
click at [303, 72] on input "[DATE]" at bounding box center [289, 70] width 45 height 14
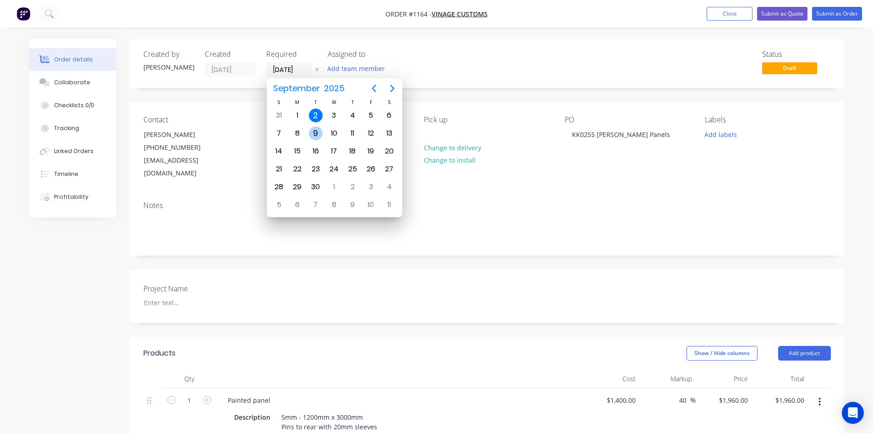
click at [313, 129] on div "9" at bounding box center [316, 133] width 14 height 14
type input "[DATE]"
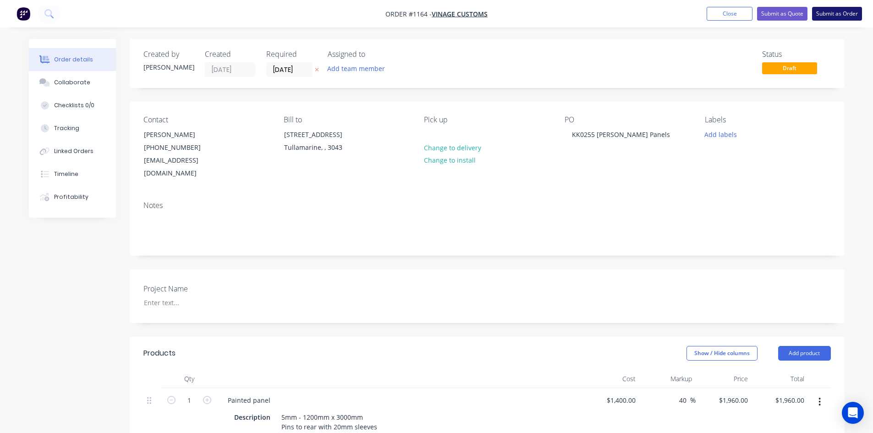
click at [836, 13] on button "Submit as Order" at bounding box center [837, 14] width 50 height 14
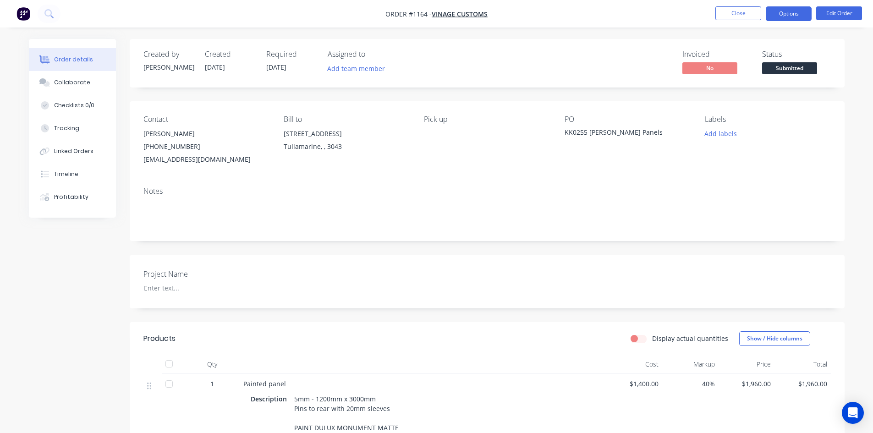
click at [781, 11] on button "Options" at bounding box center [789, 13] width 46 height 15
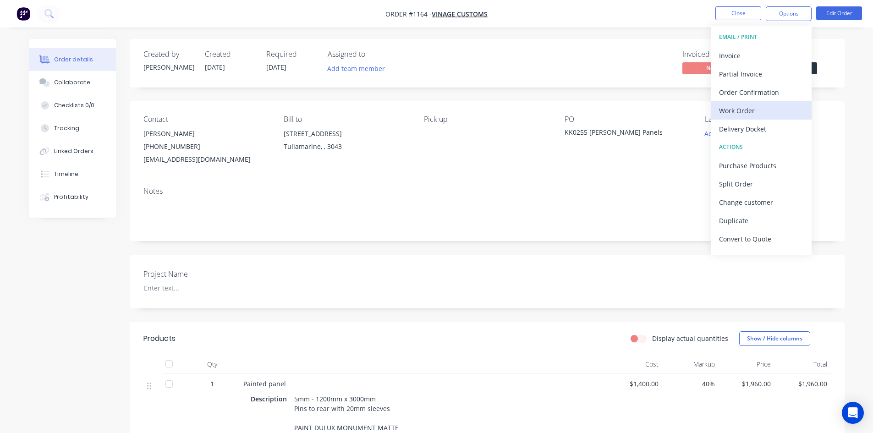
click at [765, 110] on div "Work Order" at bounding box center [761, 110] width 84 height 13
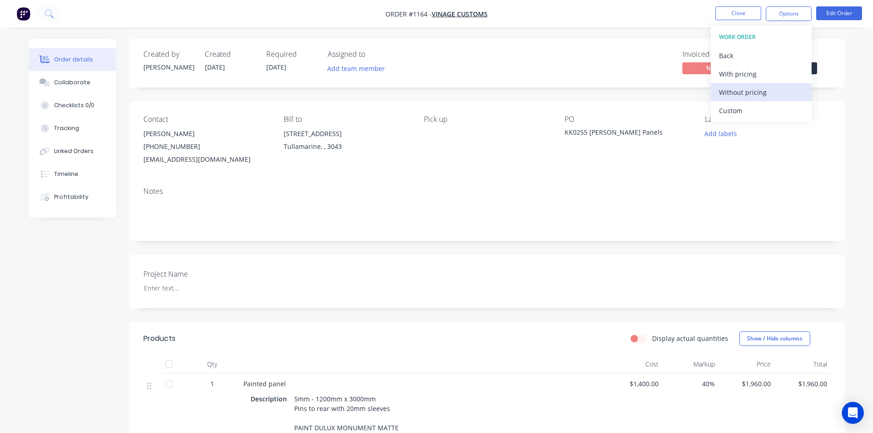
click at [759, 95] on div "Without pricing" at bounding box center [761, 92] width 84 height 13
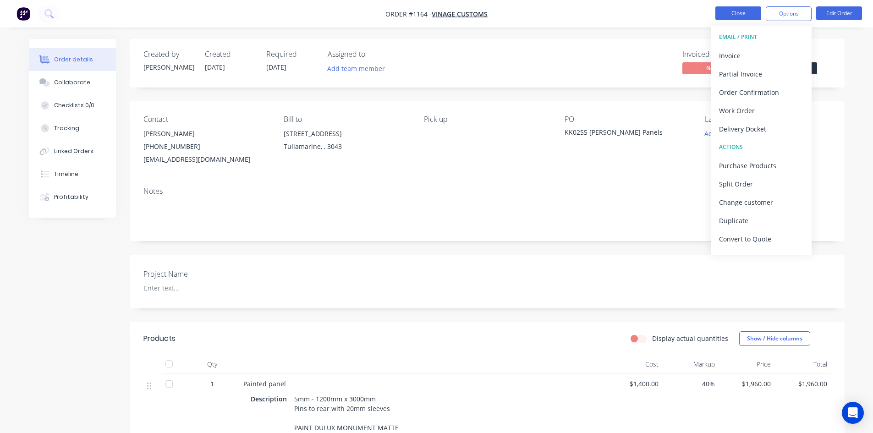
click at [736, 14] on button "Close" at bounding box center [738, 13] width 46 height 14
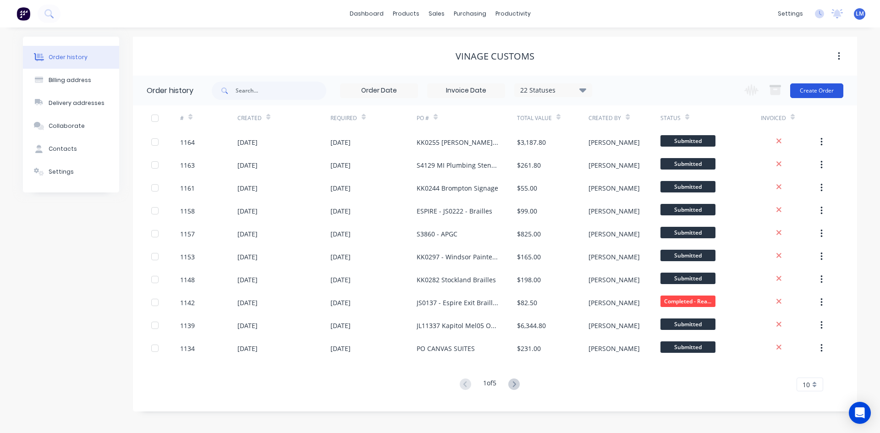
click at [814, 93] on button "Create Order" at bounding box center [816, 90] width 53 height 15
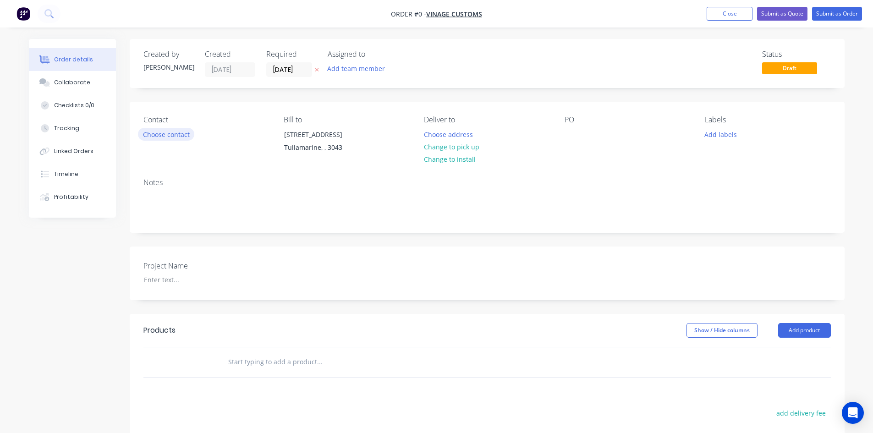
click at [158, 132] on button "Choose contact" at bounding box center [166, 134] width 56 height 12
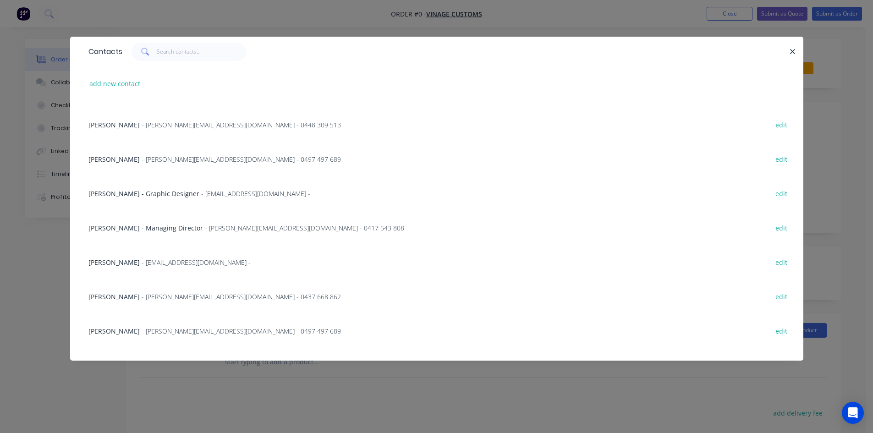
scroll to position [96, 0]
click at [170, 195] on span "[PERSON_NAME] - Graphic Designer" at bounding box center [143, 194] width 111 height 9
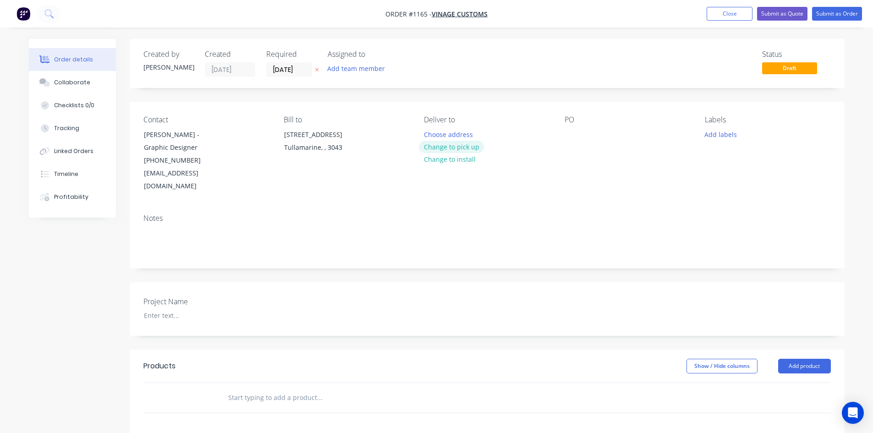
click at [467, 146] on button "Change to pick up" at bounding box center [451, 147] width 65 height 12
click at [565, 138] on div at bounding box center [572, 134] width 15 height 13
paste div
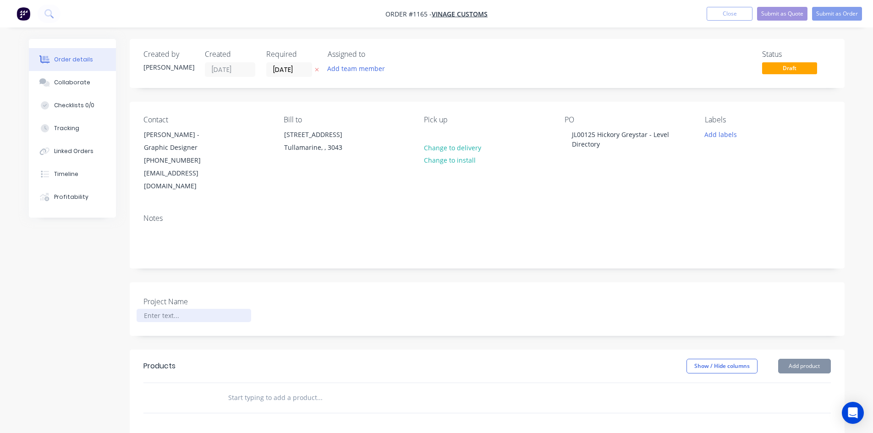
click at [185, 309] on div at bounding box center [194, 315] width 115 height 13
paste div
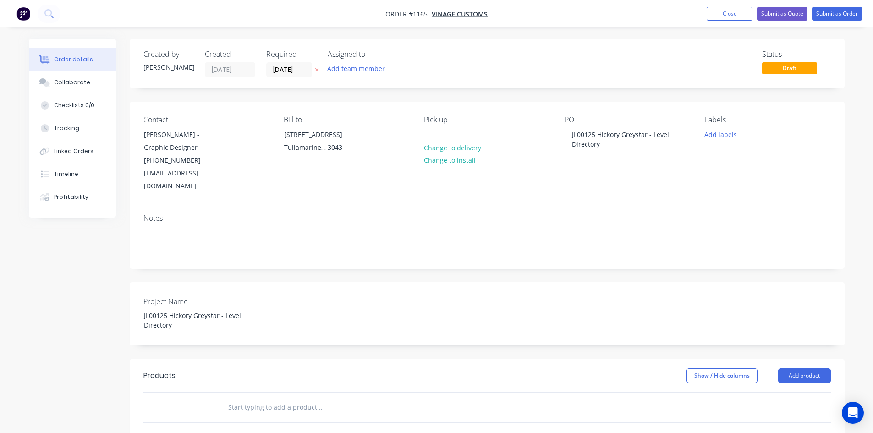
drag, startPoint x: 252, startPoint y: 386, endPoint x: 256, endPoint y: 391, distance: 6.5
click at [252, 398] on input "text" at bounding box center [319, 407] width 183 height 18
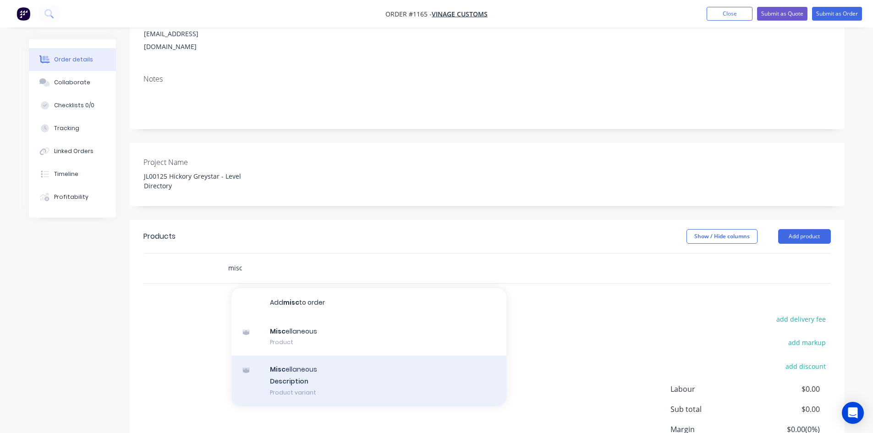
scroll to position [211, 0]
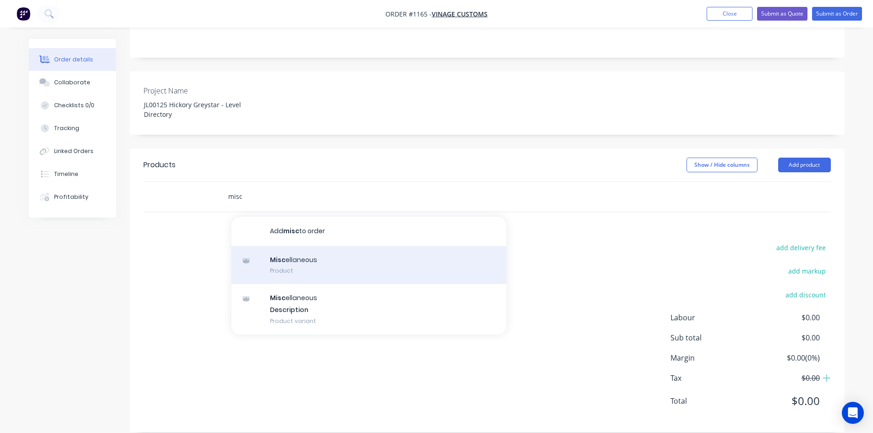
type input "misc"
click at [315, 246] on div "Misc ellaneous Product" at bounding box center [368, 265] width 275 height 38
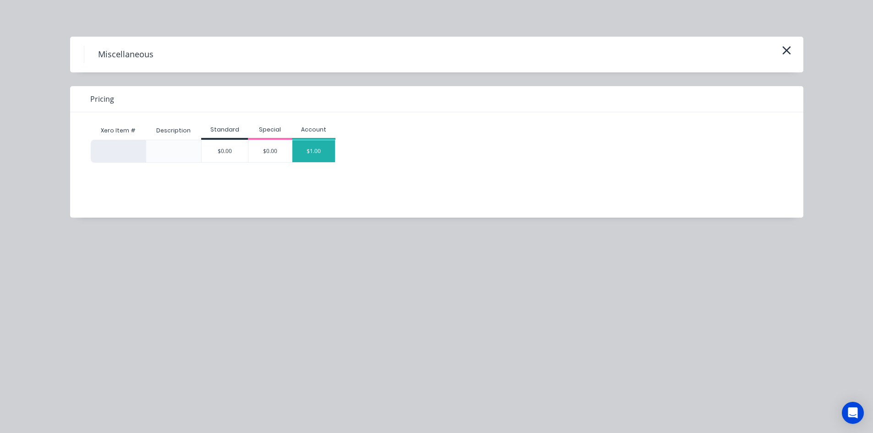
click at [325, 149] on div "$1.00" at bounding box center [313, 151] width 43 height 22
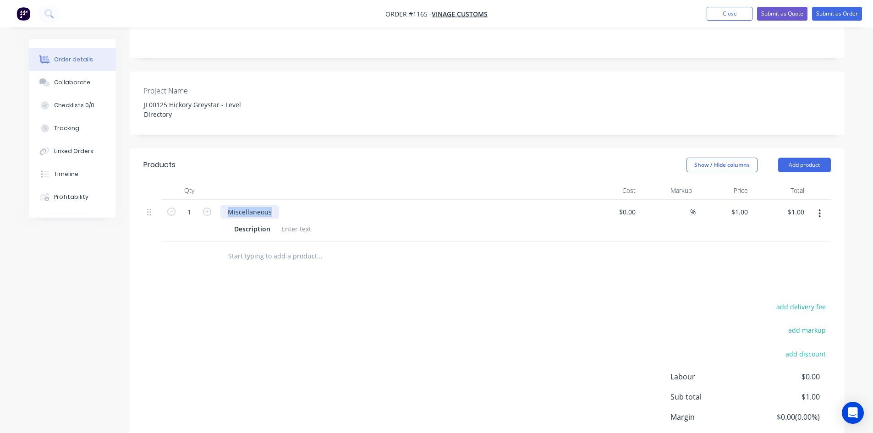
drag, startPoint x: 242, startPoint y: 198, endPoint x: 215, endPoint y: 198, distance: 27.0
click at [215, 200] on div "1 Miscellaneous Description $0.00 $0.00 % $1.00 $1.00 $1.00 $1.00" at bounding box center [486, 221] width 687 height 42
paste div
drag, startPoint x: 394, startPoint y: 296, endPoint x: 328, endPoint y: 290, distance: 66.8
click at [394, 301] on div "add delivery fee add markup add discount Labour $0.00 Sub total $1.00 Margin $0…" at bounding box center [486, 389] width 687 height 177
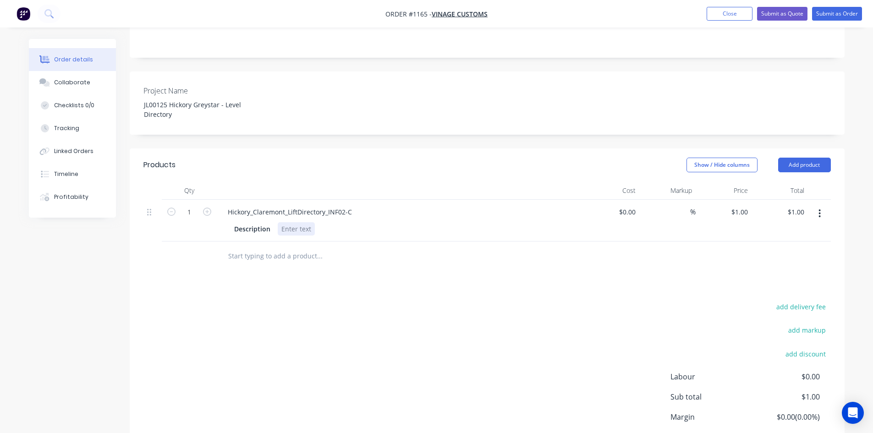
click at [293, 222] on div at bounding box center [296, 228] width 37 height 13
paste div
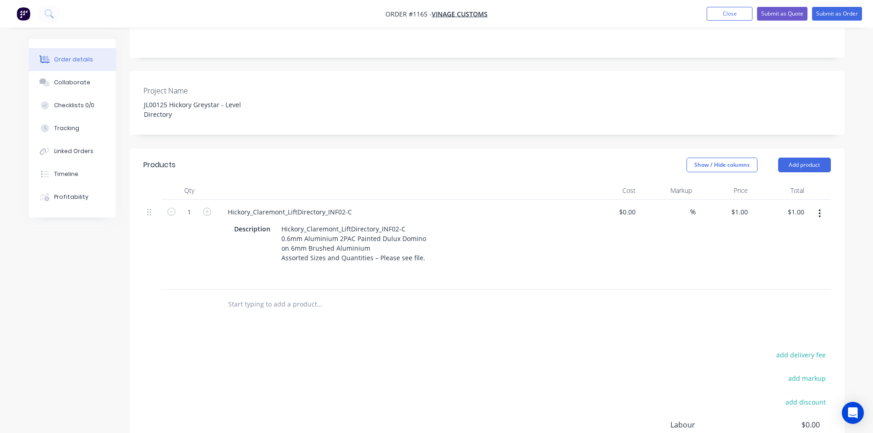
click at [382, 349] on div "add delivery fee add markup add discount Labour $0.00 Sub total $1.00 Margin $0…" at bounding box center [486, 437] width 687 height 177
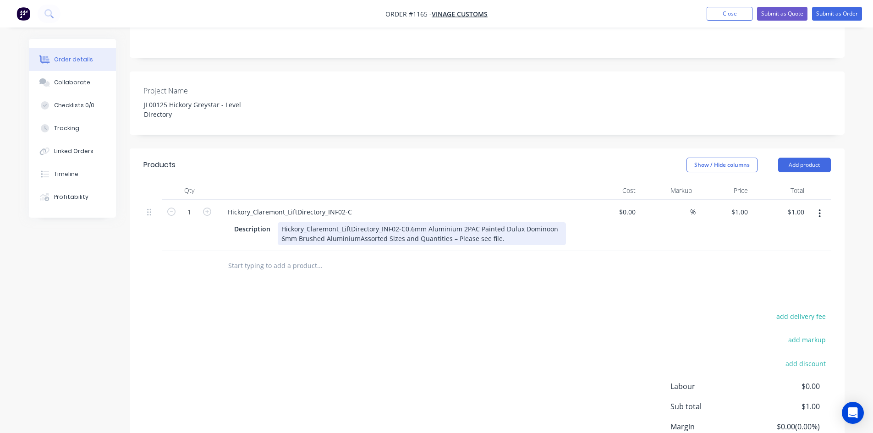
click at [402, 222] on div "Hickory_Claremont_LiftDirectory_INF02-C0.6mm Aluminium 2PAC Painted Dulux Domin…" at bounding box center [422, 233] width 288 height 23
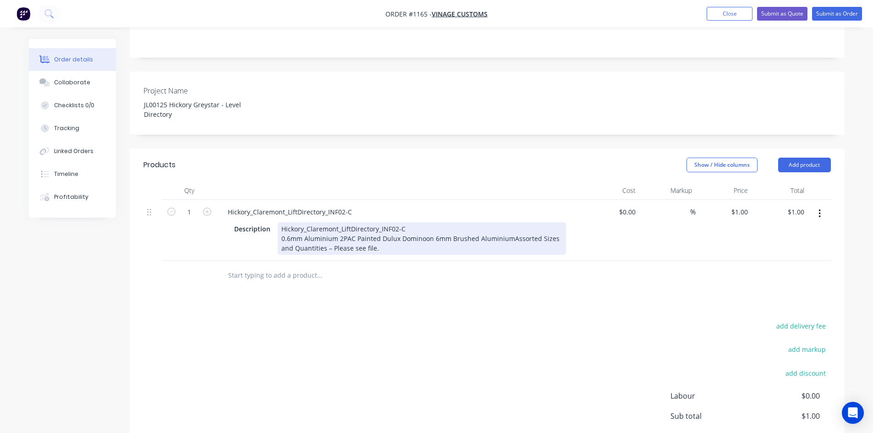
click at [423, 225] on div "Hickory_Claremont_LiftDirectory_INF02-C 0.6mm Aluminium 2PAC Painted Dulux Domi…" at bounding box center [422, 238] width 288 height 33
click at [511, 227] on div "Hickory_Claremont_LiftDirectory_INF02-C 0.6mm Aluminium 2PAC Painted Dulux Domi…" at bounding box center [422, 238] width 288 height 33
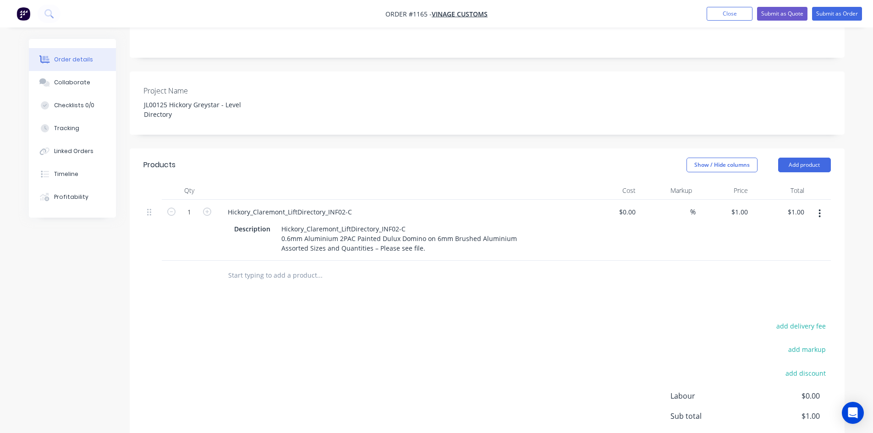
click at [496, 341] on div "add delivery fee add markup add discount Labour $0.00 Sub total $1.00 Margin $0…" at bounding box center [486, 408] width 687 height 177
click at [687, 205] on input at bounding box center [685, 211] width 11 height 13
type input "50"
type input "$0.00"
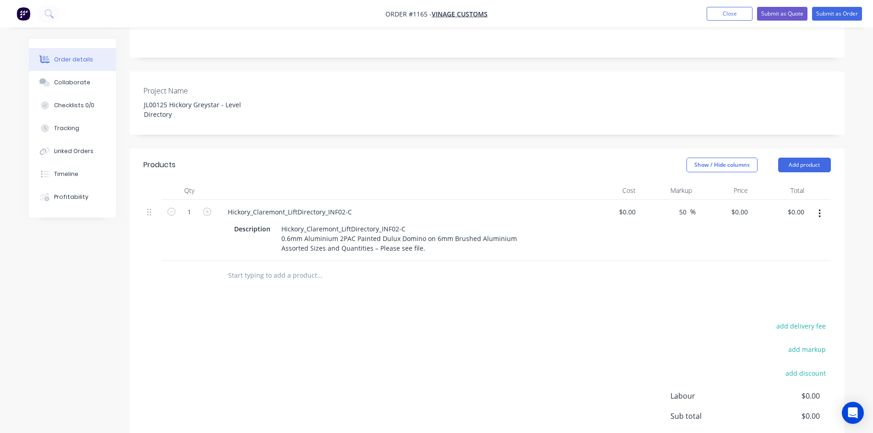
click at [603, 320] on div "add delivery fee add markup add discount Labour $0.00 Sub total $0.00 Margin $0…" at bounding box center [486, 408] width 687 height 177
click at [192, 205] on input "1" at bounding box center [189, 212] width 24 height 14
type input "12"
click at [544, 286] on div at bounding box center [382, 276] width 330 height 30
click at [629, 205] on input at bounding box center [628, 211] width 21 height 13
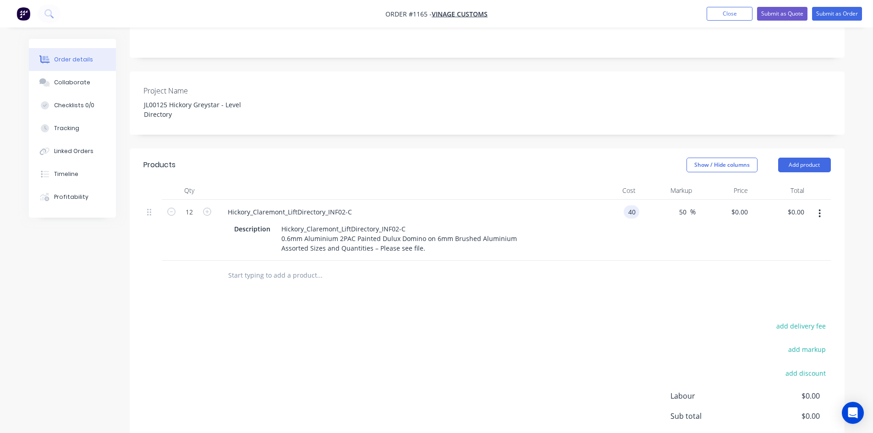
type input "$40.00"
type input "$60.00"
type input "$720.00"
click at [598, 320] on div "add delivery fee add markup add discount Labour $0.00 Sub total $0.00 Margin $0…" at bounding box center [486, 408] width 687 height 177
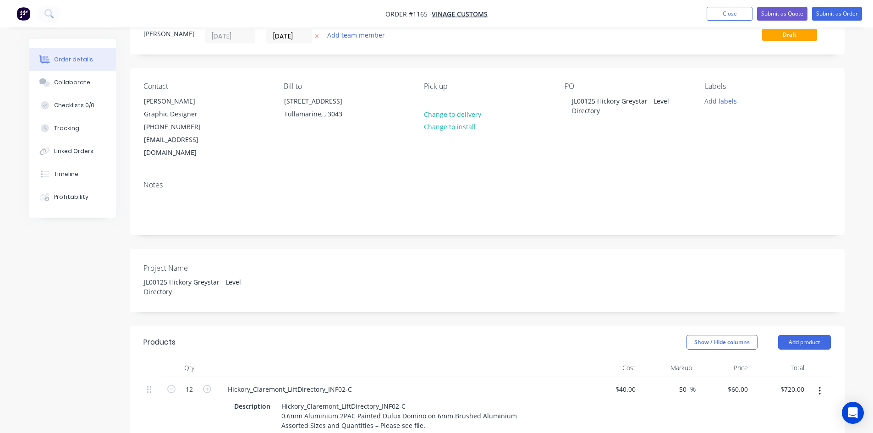
scroll to position [0, 0]
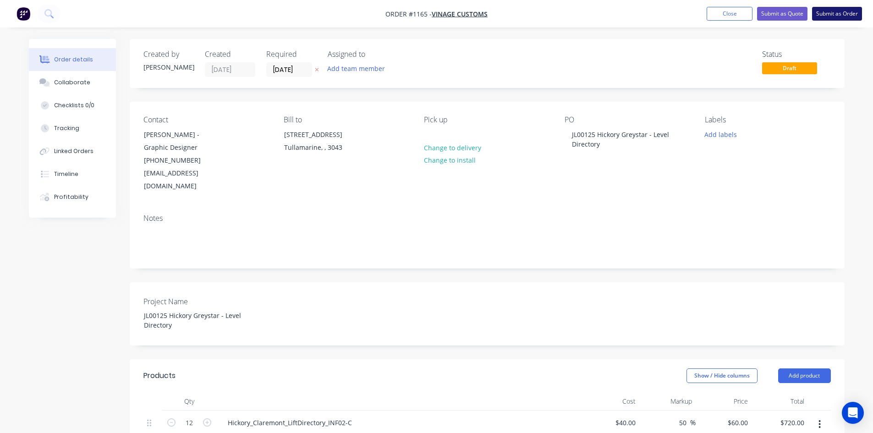
click at [829, 12] on button "Submit as Order" at bounding box center [837, 14] width 50 height 14
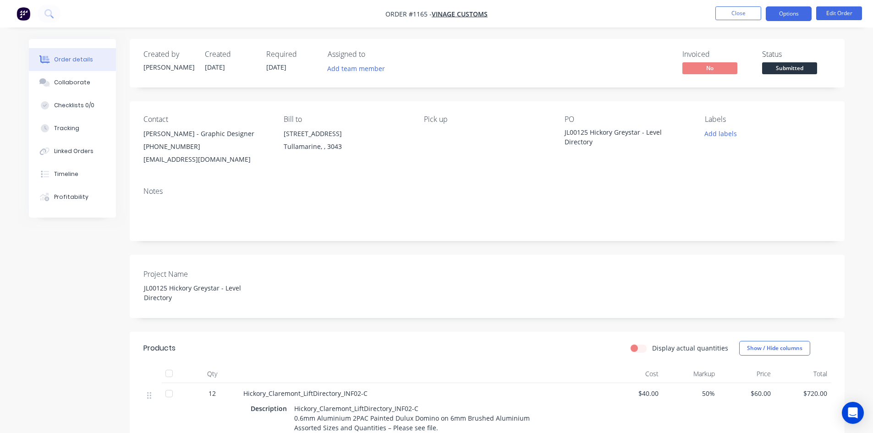
click at [792, 12] on button "Options" at bounding box center [789, 13] width 46 height 15
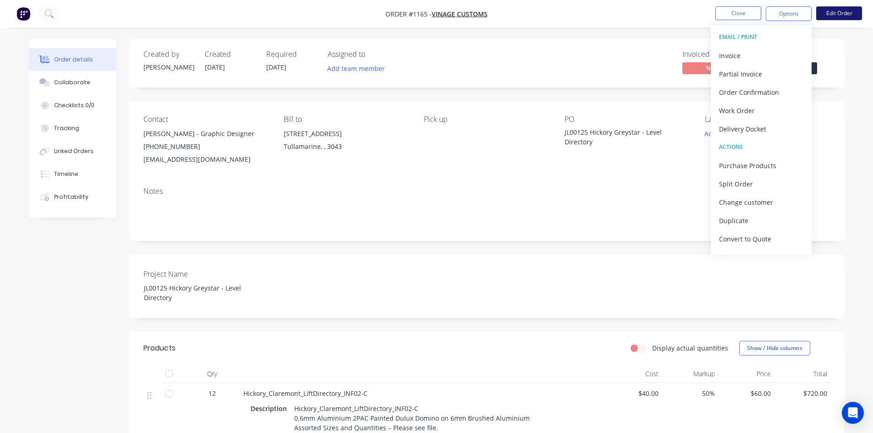
click at [836, 19] on button "Edit Order" at bounding box center [839, 13] width 46 height 14
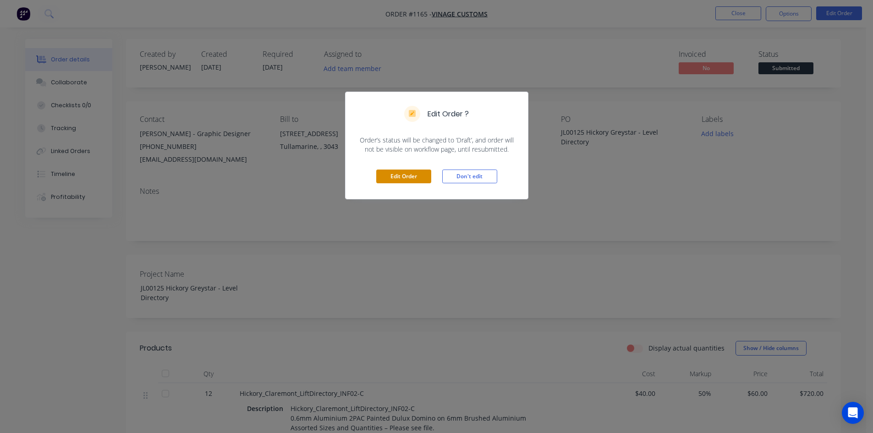
click at [413, 180] on button "Edit Order" at bounding box center [403, 177] width 55 height 14
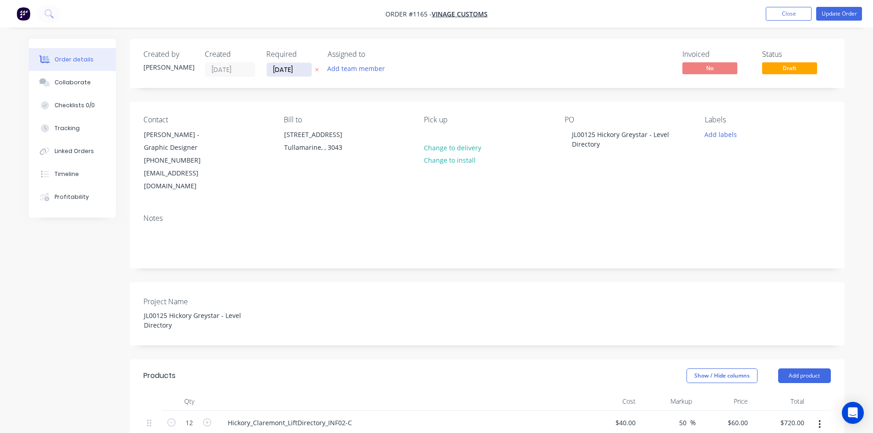
click at [294, 69] on input "[DATE]" at bounding box center [289, 70] width 45 height 14
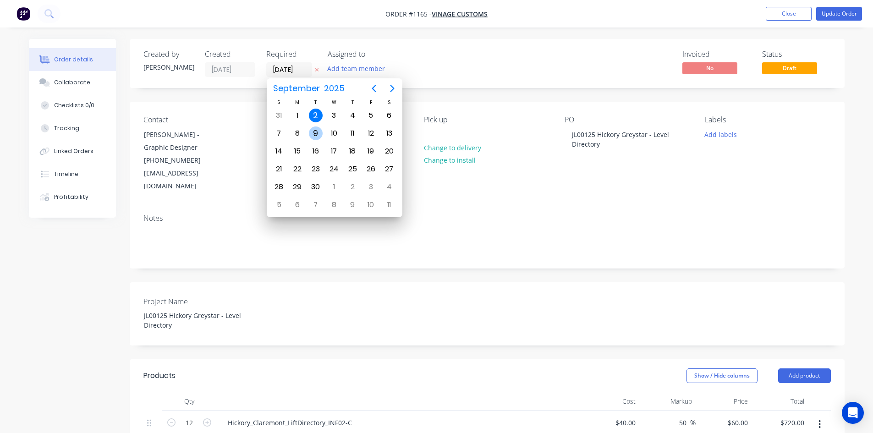
click at [319, 137] on div "9" at bounding box center [316, 133] width 14 height 14
type input "[DATE]"
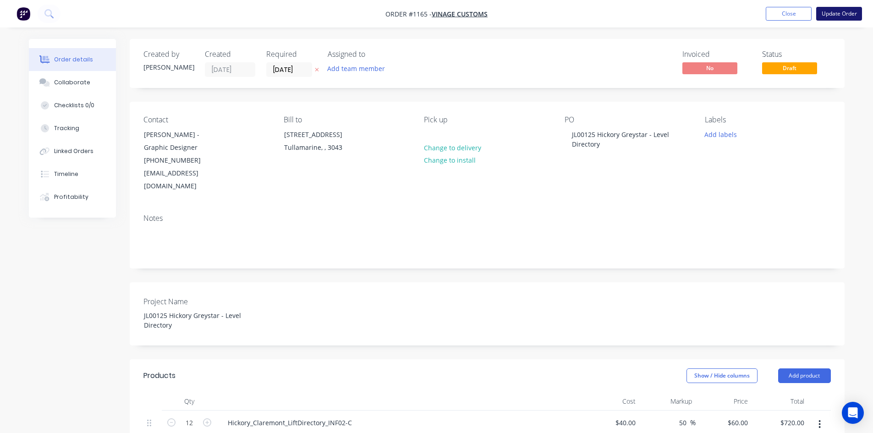
click at [837, 12] on button "Update Order" at bounding box center [839, 14] width 46 height 14
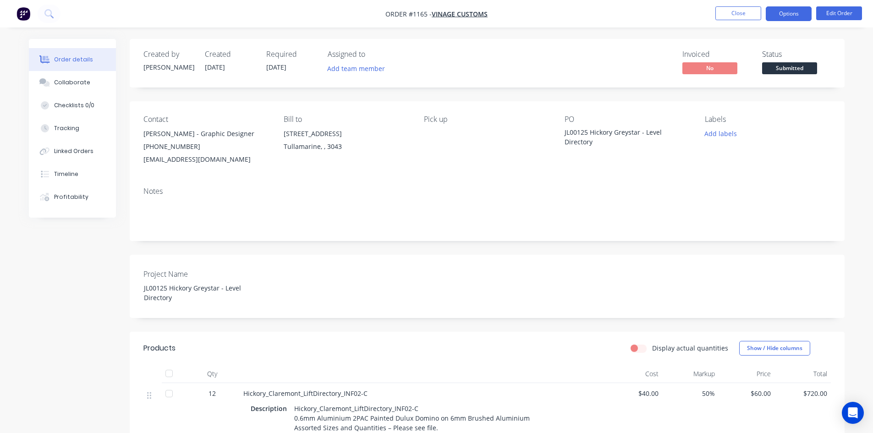
click at [786, 12] on button "Options" at bounding box center [789, 13] width 46 height 15
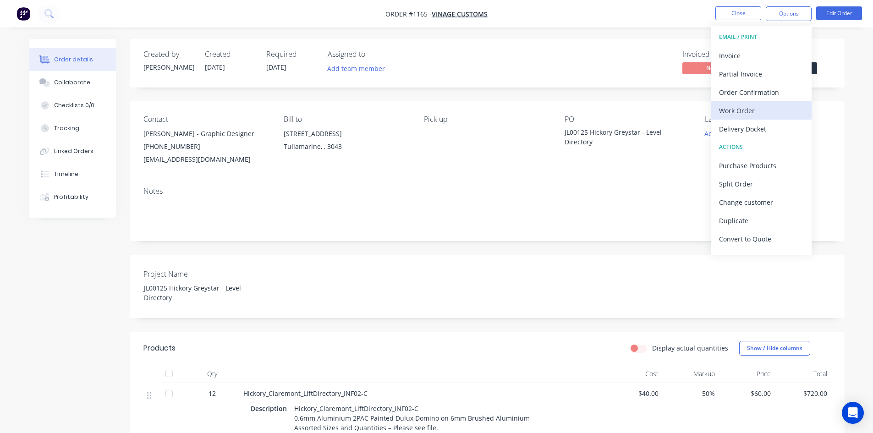
click at [759, 109] on div "Work Order" at bounding box center [761, 110] width 84 height 13
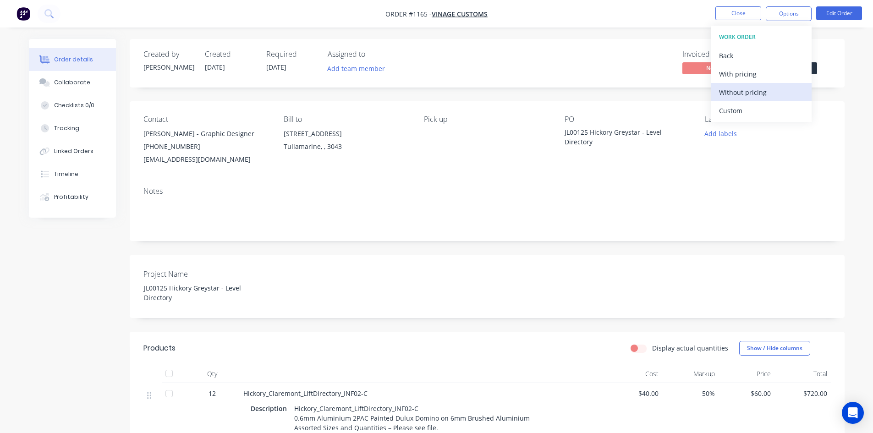
click at [753, 92] on div "Without pricing" at bounding box center [761, 92] width 84 height 13
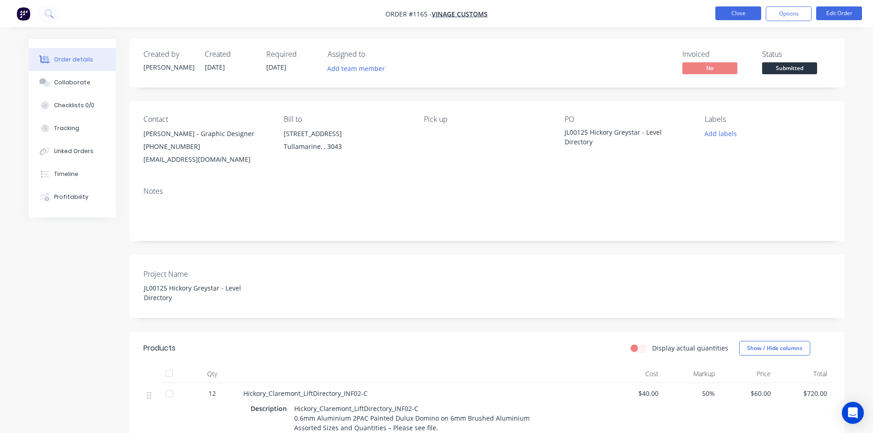
click at [741, 11] on button "Close" at bounding box center [738, 13] width 46 height 14
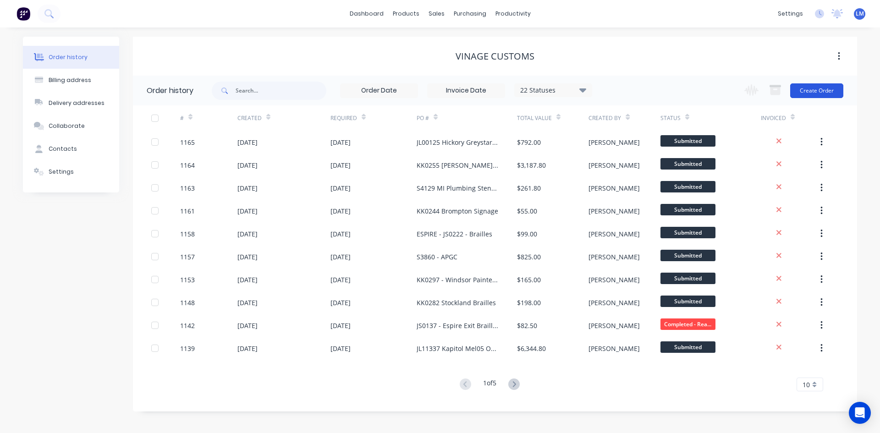
click at [821, 87] on button "Create Order" at bounding box center [816, 90] width 53 height 15
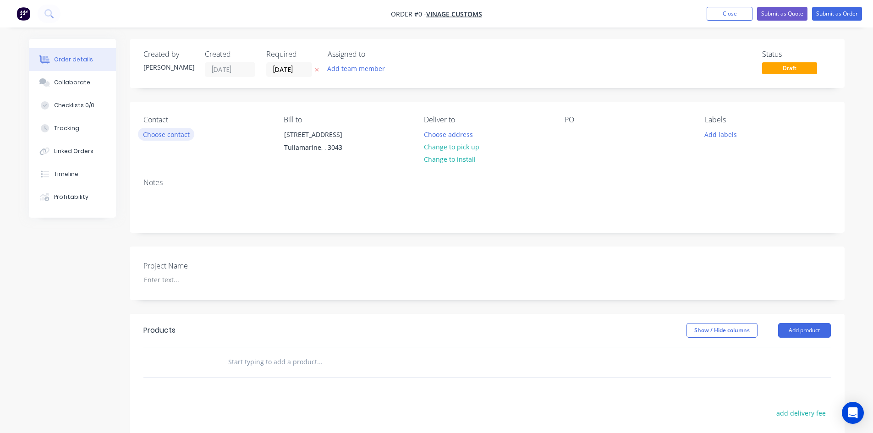
click at [183, 135] on button "Choose contact" at bounding box center [166, 134] width 56 height 12
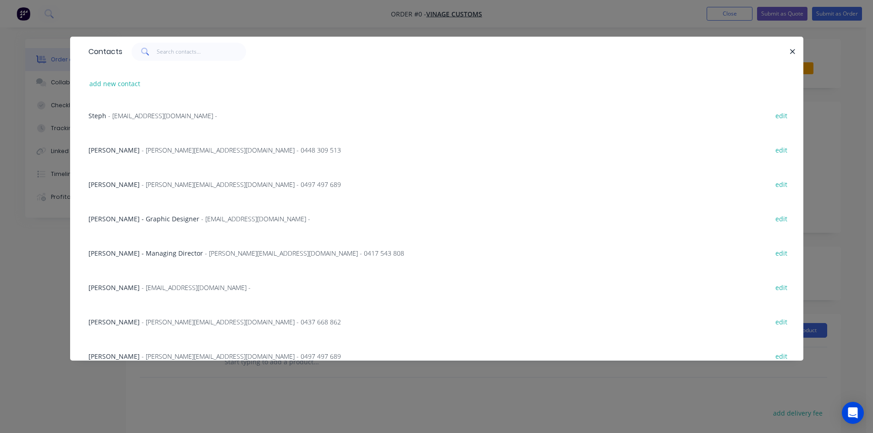
scroll to position [92, 0]
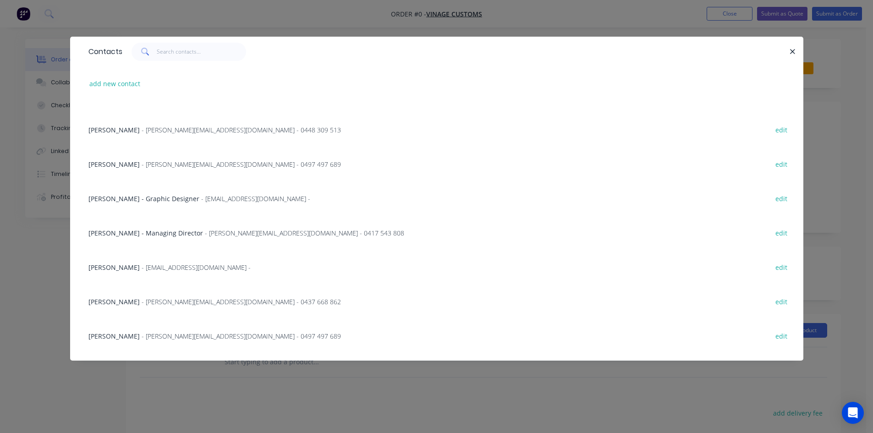
click at [156, 273] on div "[PERSON_NAME] - [EMAIL_ADDRESS][DOMAIN_NAME] - edit" at bounding box center [437, 267] width 706 height 34
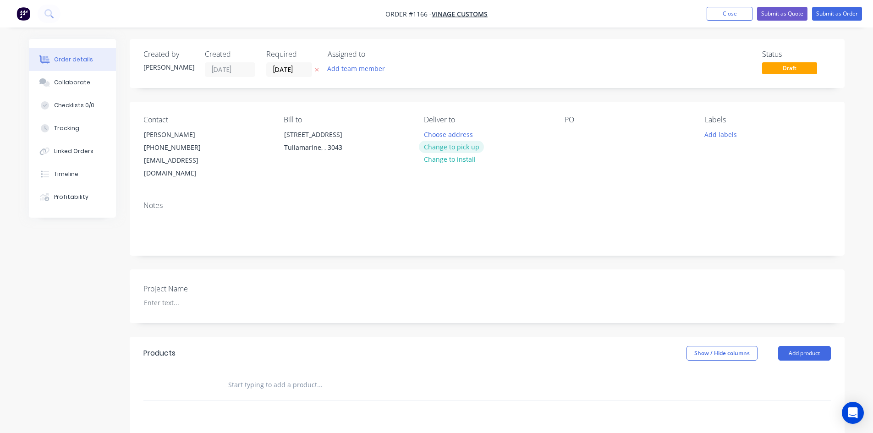
click at [468, 147] on button "Change to pick up" at bounding box center [451, 147] width 65 height 12
click at [572, 134] on div at bounding box center [572, 134] width 15 height 13
paste div
click at [198, 297] on div "Project Name" at bounding box center [487, 296] width 715 height 54
click at [200, 296] on div at bounding box center [194, 302] width 115 height 13
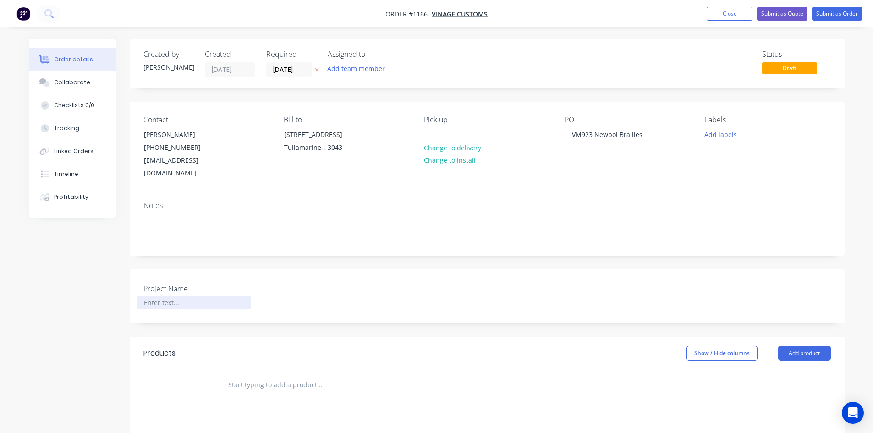
paste div
click at [318, 347] on div "Show / Hide columns Add product" at bounding box center [559, 353] width 541 height 15
click at [264, 376] on input "text" at bounding box center [319, 385] width 183 height 18
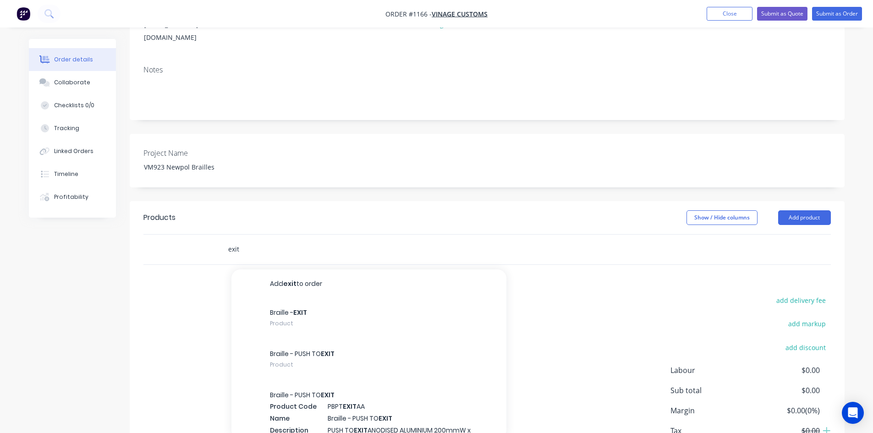
scroll to position [137, 0]
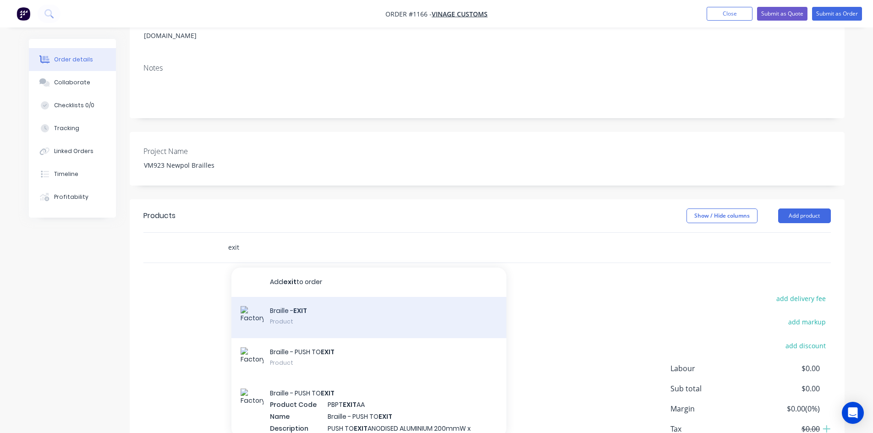
type input "exit"
click at [380, 310] on div "Braille - EXIT Product" at bounding box center [368, 317] width 275 height 41
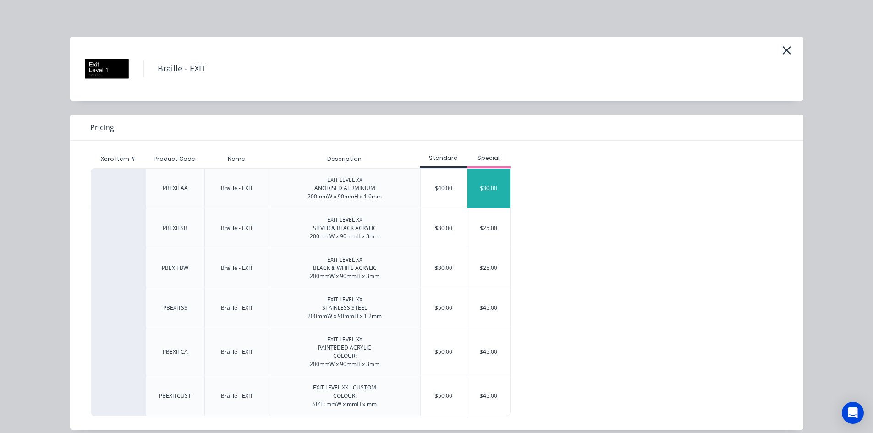
click at [490, 195] on div "$30.00" at bounding box center [488, 188] width 43 height 39
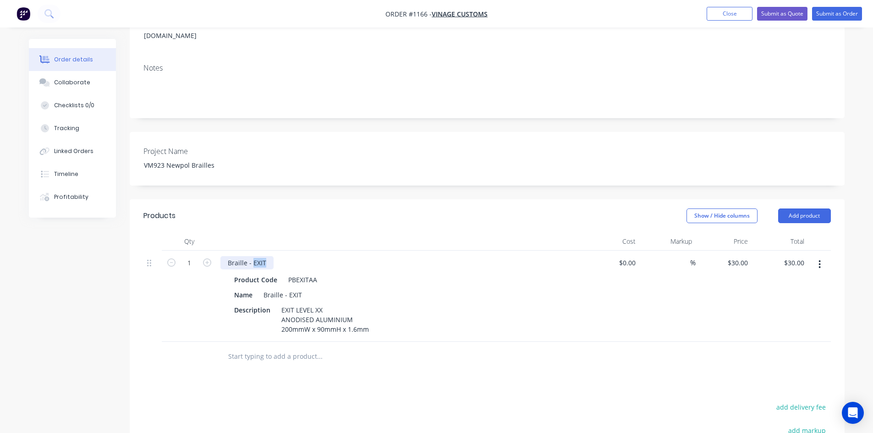
drag, startPoint x: 252, startPoint y: 250, endPoint x: 308, endPoint y: 253, distance: 56.4
click at [308, 256] on div "Braille - EXIT" at bounding box center [399, 262] width 359 height 13
drag, startPoint x: 289, startPoint y: 283, endPoint x: 337, endPoint y: 283, distance: 48.6
click at [337, 288] on div "Name Braille - EXIT" at bounding box center [398, 294] width 335 height 13
drag, startPoint x: 279, startPoint y: 249, endPoint x: 225, endPoint y: 252, distance: 54.1
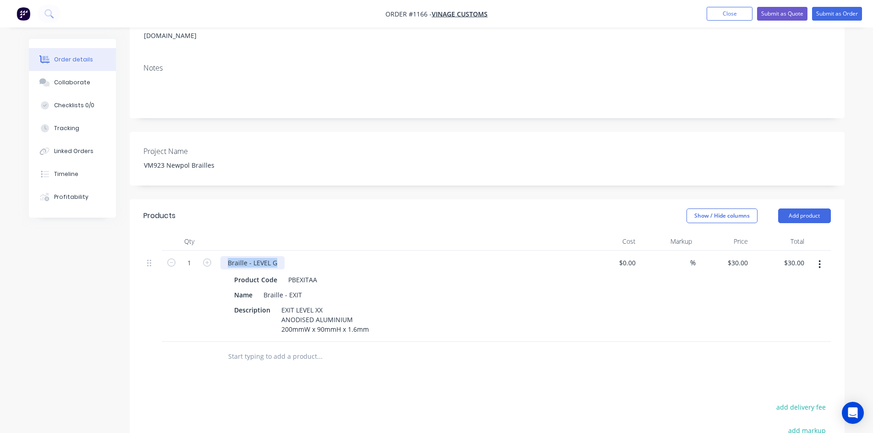
click at [225, 256] on div "Braille - LEVEL G" at bounding box center [252, 262] width 64 height 13
copy div "Braille - LEVEL G"
drag, startPoint x: 325, startPoint y: 297, endPoint x: 275, endPoint y: 299, distance: 49.6
click at [275, 303] on div "Description EXIT LEVEL XX ANODISED ALUMINIUM 200mmW x 90mmH x 1.6mm" at bounding box center [398, 319] width 335 height 33
paste div
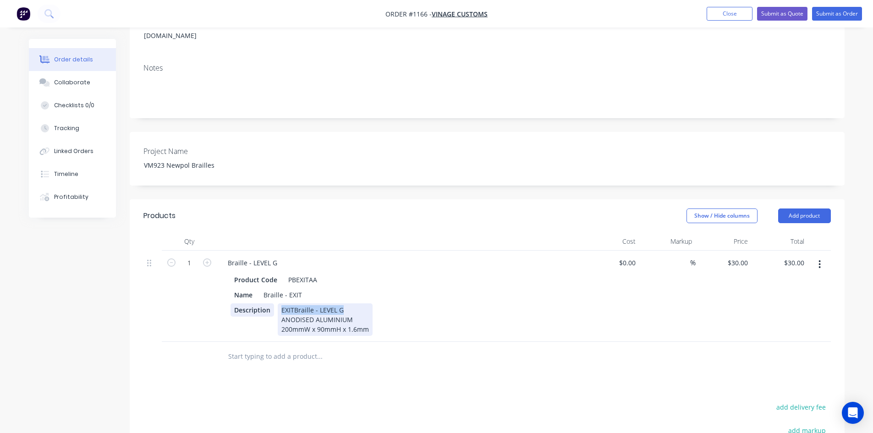
drag, startPoint x: 306, startPoint y: 297, endPoint x: 272, endPoint y: 299, distance: 34.0
click at [272, 303] on div "Description EXITBraille - LEVEL G ANODISED ALUMINIUM 200mmW x 90mmH x 1.6mm" at bounding box center [398, 319] width 335 height 33
drag, startPoint x: 299, startPoint y: 283, endPoint x: 253, endPoint y: 286, distance: 45.9
click at [253, 288] on div "Name Braille - EXIT" at bounding box center [398, 294] width 335 height 13
paste div
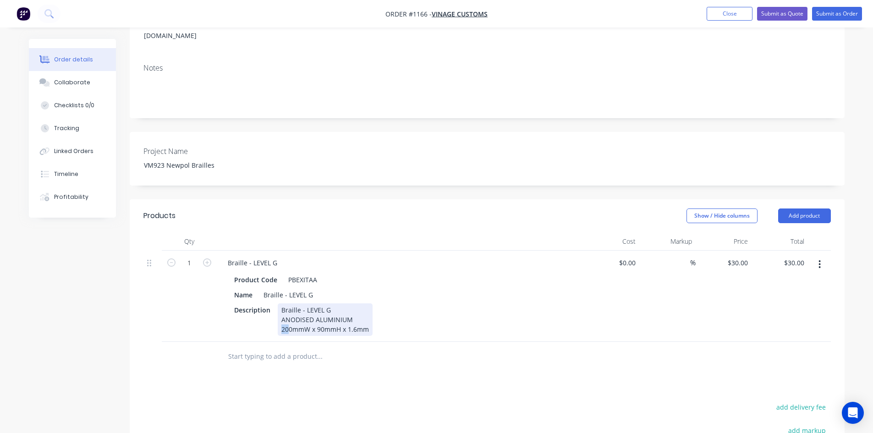
drag, startPoint x: 288, startPoint y: 318, endPoint x: 277, endPoint y: 318, distance: 11.5
click at [278, 318] on div "Braille - LEVEL G ANODISED ALUMINIUM 200mmW x 90mmH x 1.6mm" at bounding box center [325, 319] width 95 height 33
click at [316, 319] on div "Braille - LEVEL G ANODISED ALUMINIUM 180mmW x 90mmH x 1.6mm" at bounding box center [325, 319] width 95 height 33
click at [426, 357] on div at bounding box center [382, 357] width 330 height 30
click at [206, 258] on icon "button" at bounding box center [207, 262] width 8 height 8
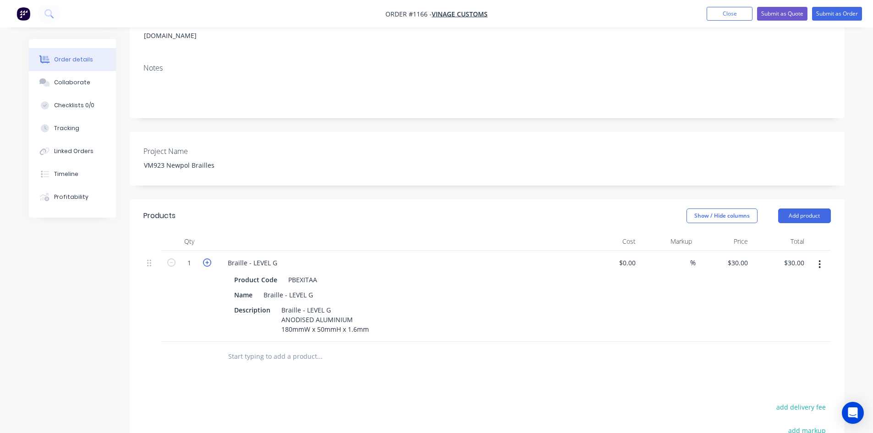
type input "2"
type input "$60.00"
click at [206, 258] on icon "button" at bounding box center [207, 262] width 8 height 8
type input "3"
type input "$90.00"
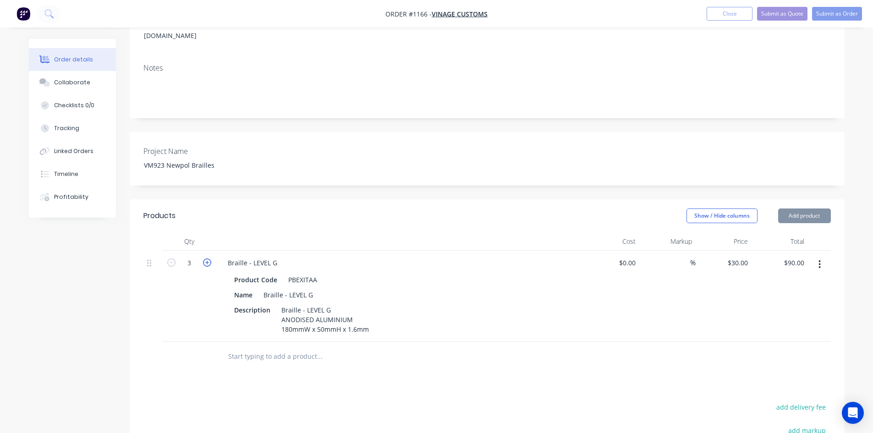
click at [206, 258] on icon "button" at bounding box center [207, 262] width 8 height 8
type input "4"
type input "$120.00"
click at [599, 319] on div "$0.00 $0.00" at bounding box center [611, 296] width 56 height 91
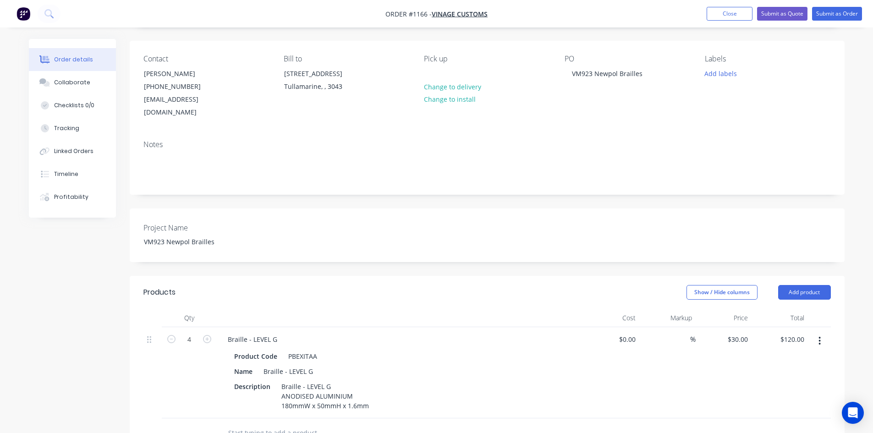
scroll to position [0, 0]
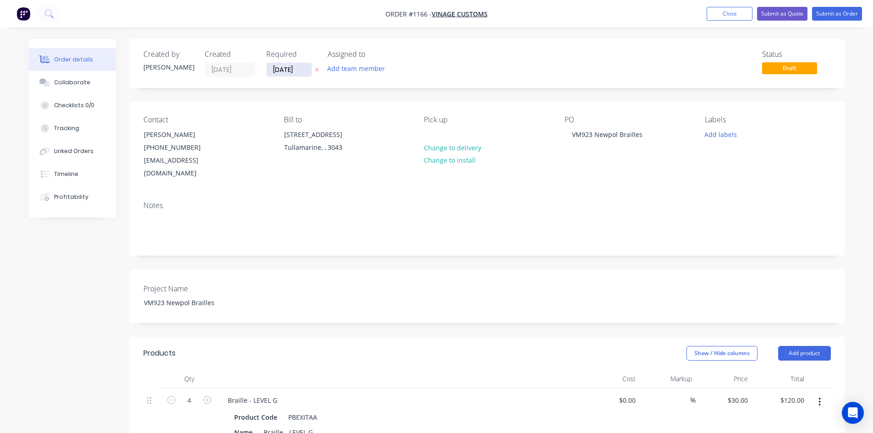
click at [291, 72] on input "[DATE]" at bounding box center [289, 70] width 45 height 14
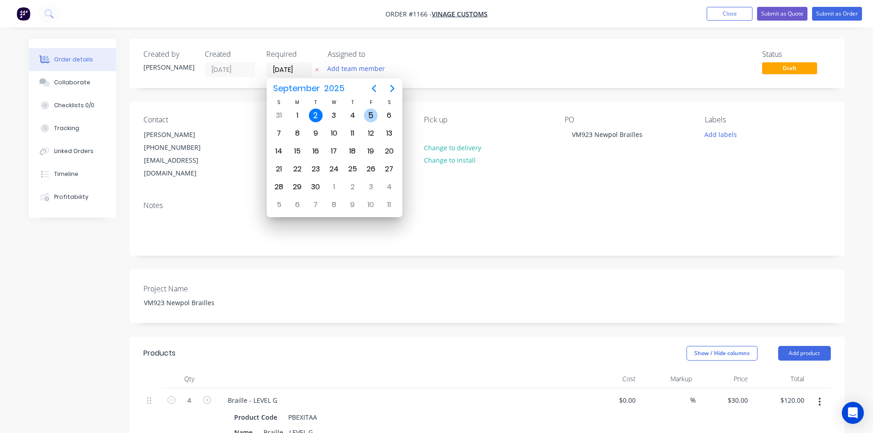
click at [368, 116] on div "5" at bounding box center [371, 116] width 14 height 14
type input "[DATE]"
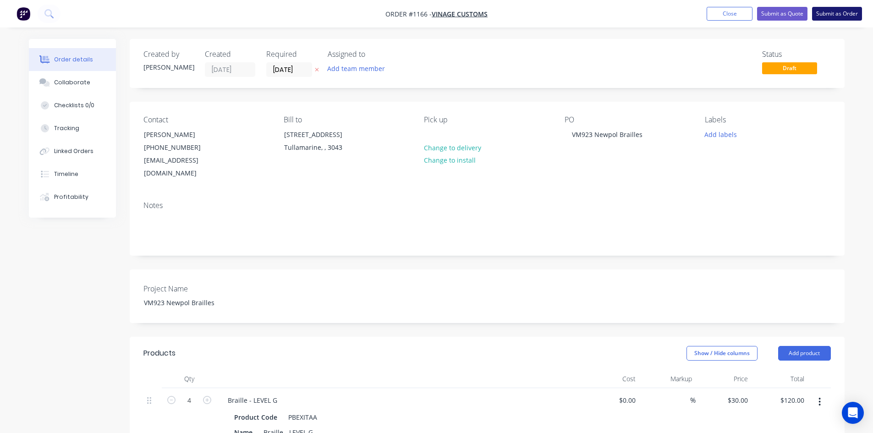
click at [840, 11] on button "Submit as Order" at bounding box center [837, 14] width 50 height 14
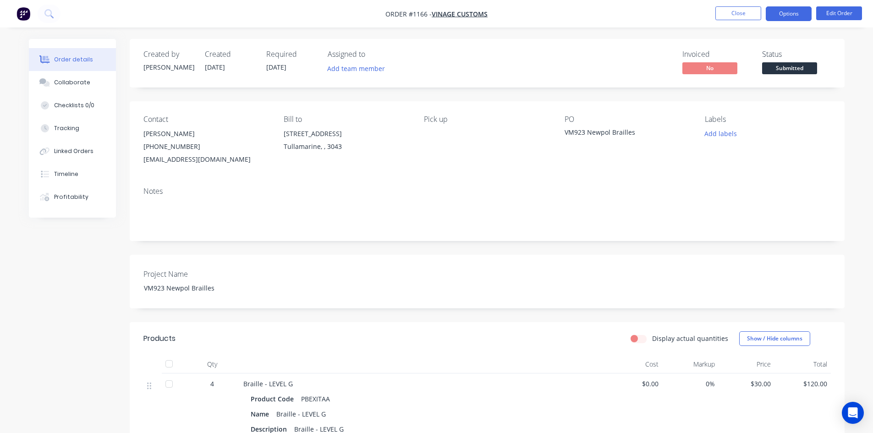
click at [793, 15] on button "Options" at bounding box center [789, 13] width 46 height 15
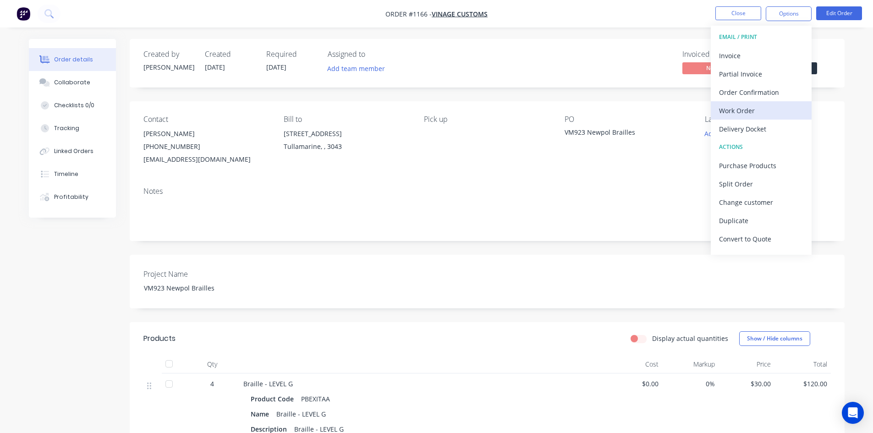
click at [764, 113] on div "Work Order" at bounding box center [761, 110] width 84 height 13
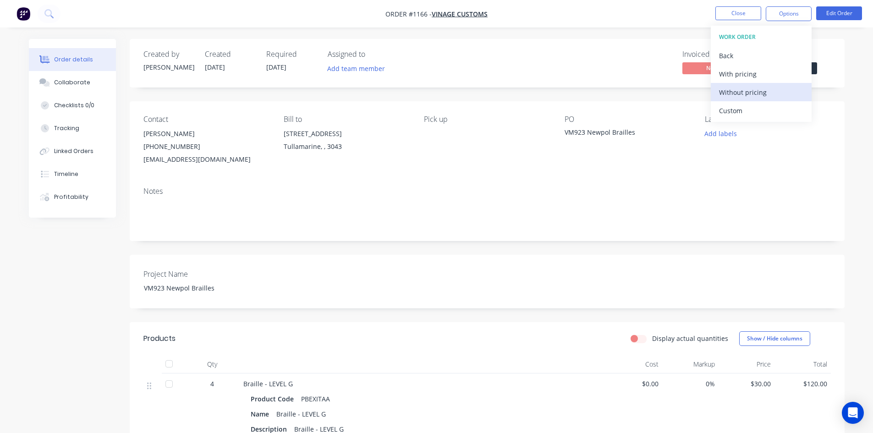
click at [767, 99] on div "Without pricing" at bounding box center [761, 92] width 84 height 13
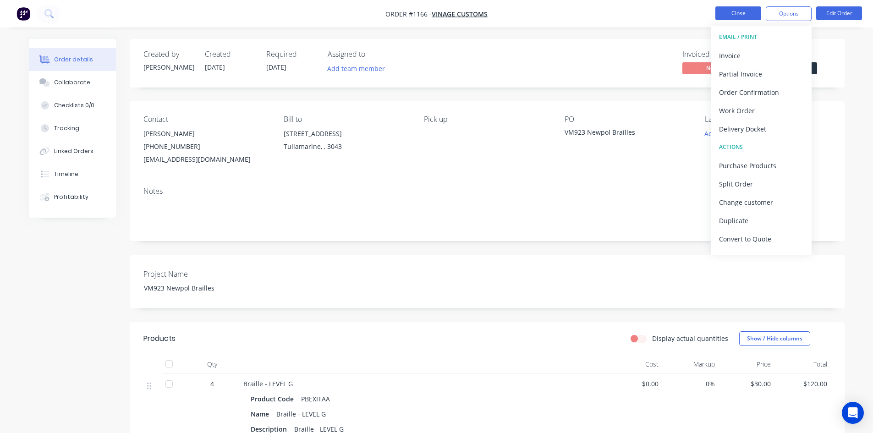
click at [736, 11] on button "Close" at bounding box center [738, 13] width 46 height 14
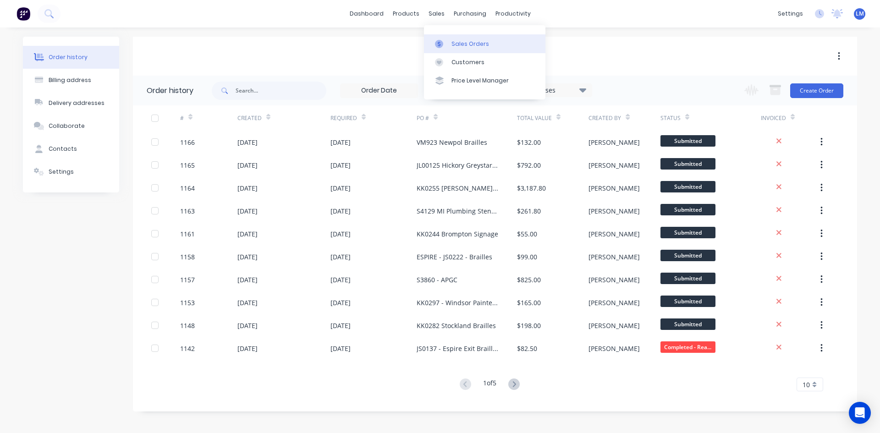
click at [461, 42] on div "Sales Orders" at bounding box center [470, 44] width 38 height 8
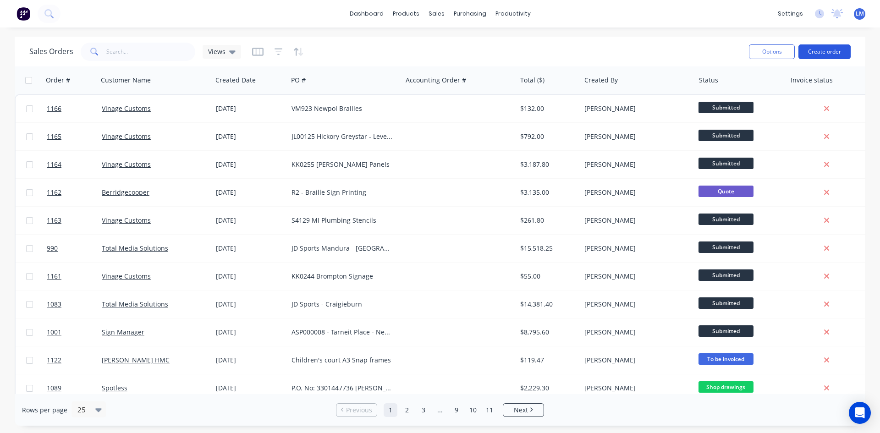
click at [832, 53] on button "Create order" at bounding box center [824, 51] width 52 height 15
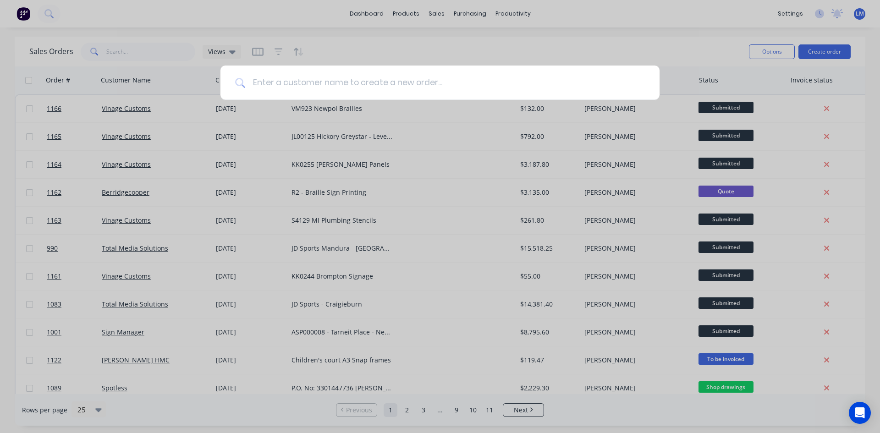
click at [287, 79] on input at bounding box center [445, 83] width 400 height 34
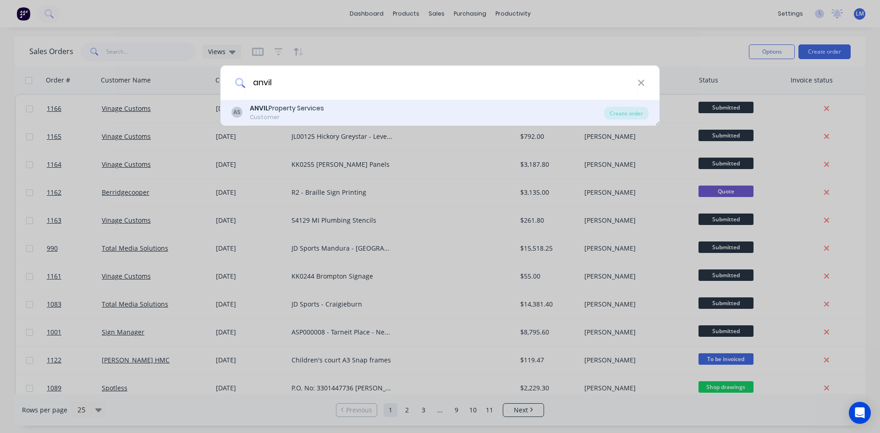
type input "anvil"
click at [303, 107] on div "ANVIL Property Services" at bounding box center [287, 109] width 74 height 10
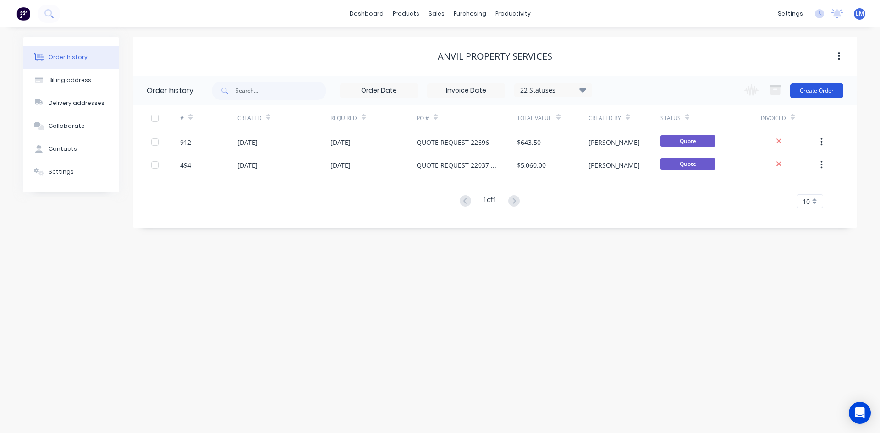
click at [830, 97] on button "Create Order" at bounding box center [816, 90] width 53 height 15
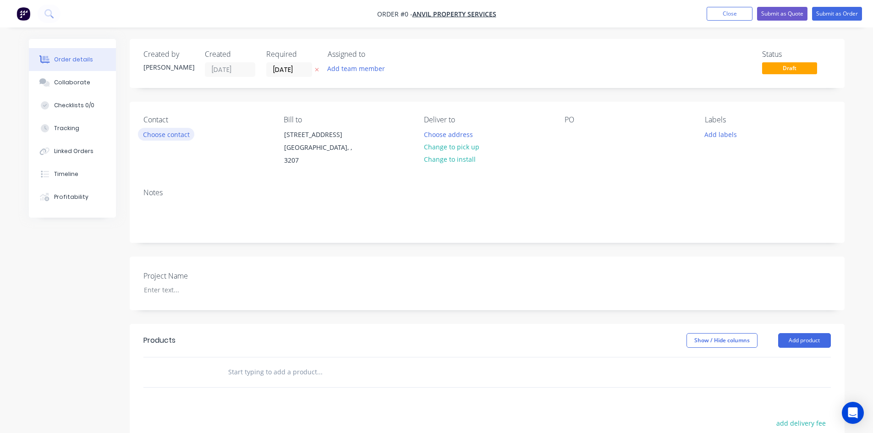
click at [174, 137] on button "Choose contact" at bounding box center [166, 134] width 56 height 12
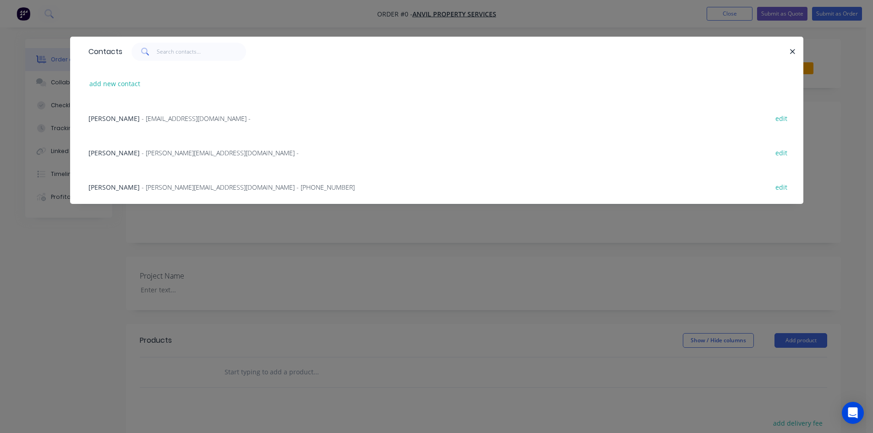
click at [161, 118] on span "- [EMAIL_ADDRESS][DOMAIN_NAME] -" at bounding box center [196, 118] width 109 height 9
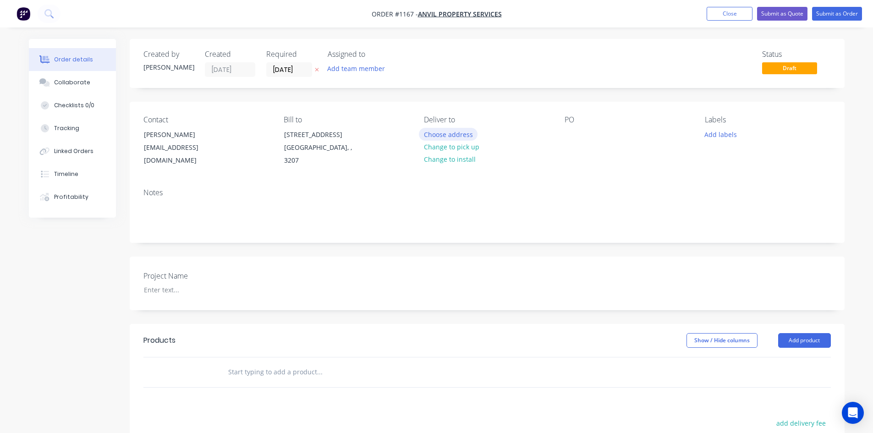
click at [456, 134] on button "Choose address" at bounding box center [448, 134] width 59 height 12
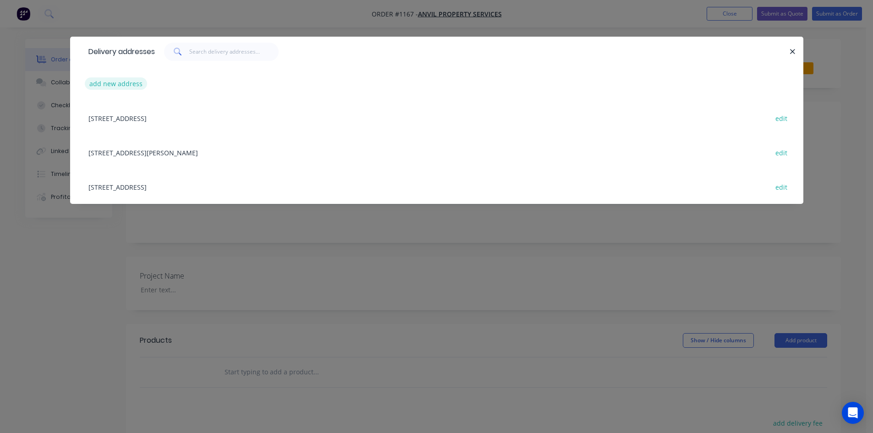
click at [130, 83] on button "add new address" at bounding box center [116, 83] width 63 height 12
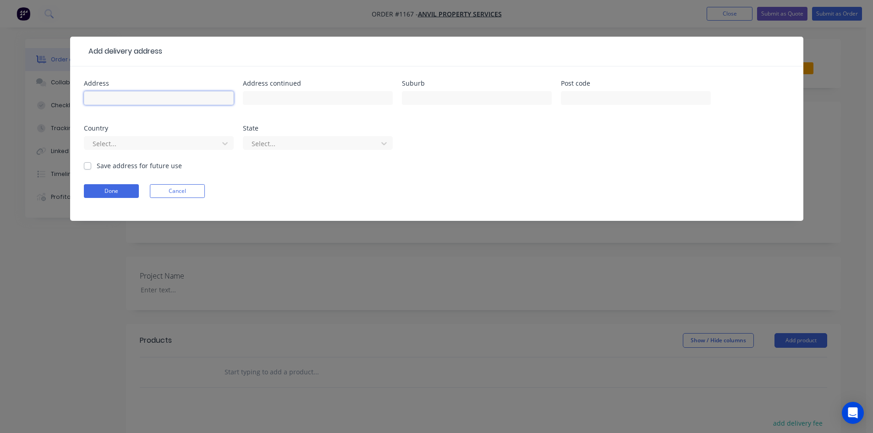
click at [179, 96] on input "text" at bounding box center [159, 98] width 150 height 14
paste input "[STREET_ADDRESS]"
type input "[STREET_ADDRESS]"
click at [114, 188] on button "Done" at bounding box center [111, 191] width 55 height 14
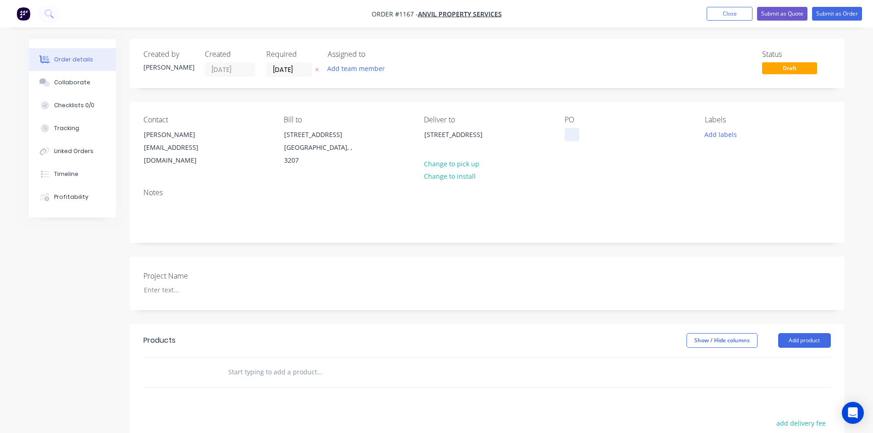
click at [569, 133] on div at bounding box center [572, 134] width 15 height 13
paste div
click at [167, 293] on div at bounding box center [194, 289] width 115 height 13
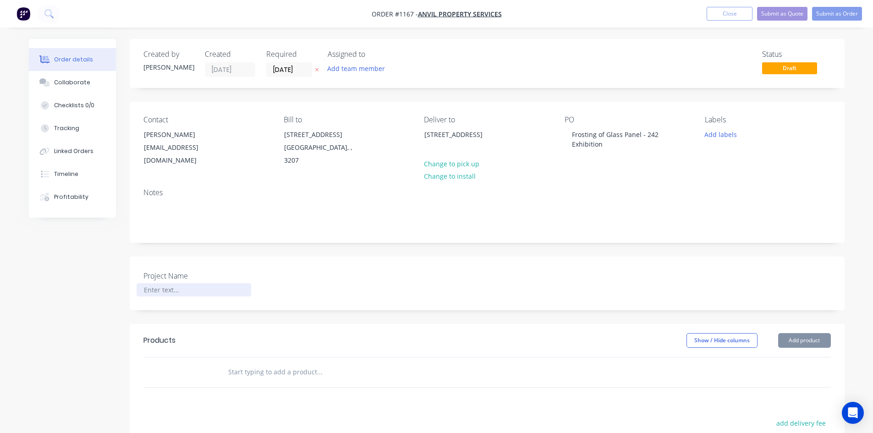
paste div
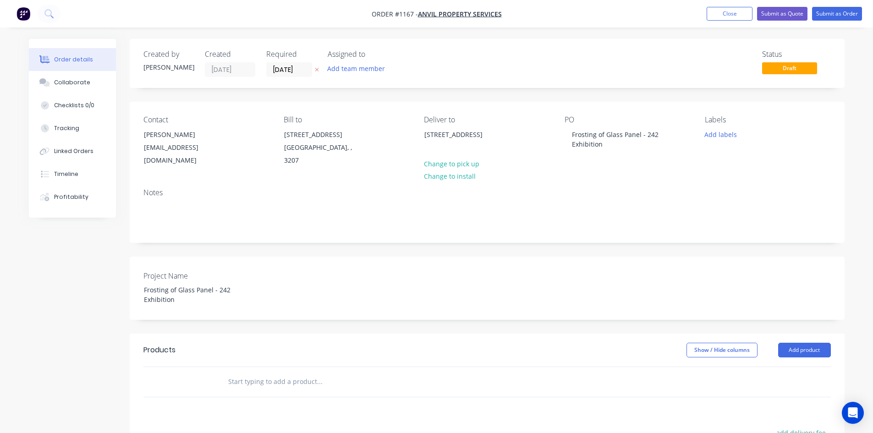
click at [313, 347] on div "Show / Hide columns Add product" at bounding box center [559, 350] width 541 height 15
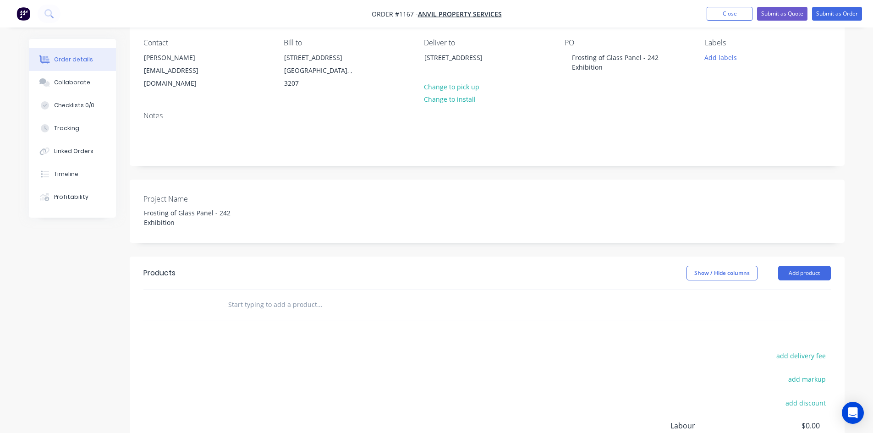
scroll to position [92, 0]
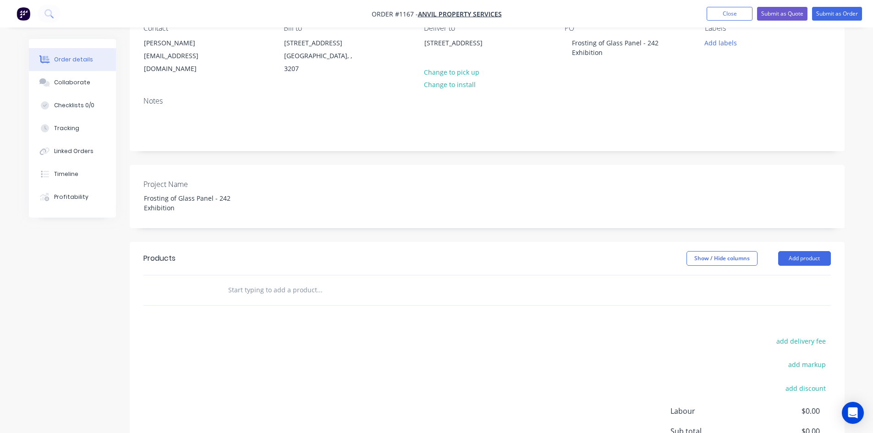
click at [265, 289] on input "text" at bounding box center [319, 290] width 183 height 18
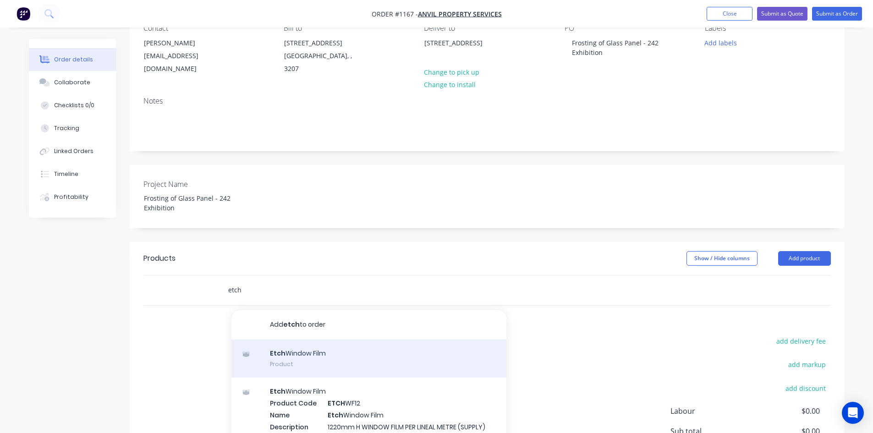
type input "etch"
click at [322, 355] on div "Etch Window Film Product" at bounding box center [368, 359] width 275 height 38
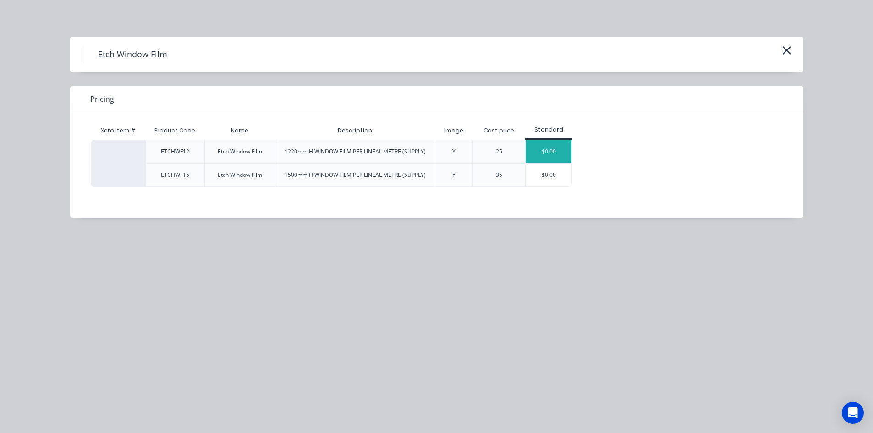
click at [545, 153] on div "$0.00" at bounding box center [549, 151] width 46 height 23
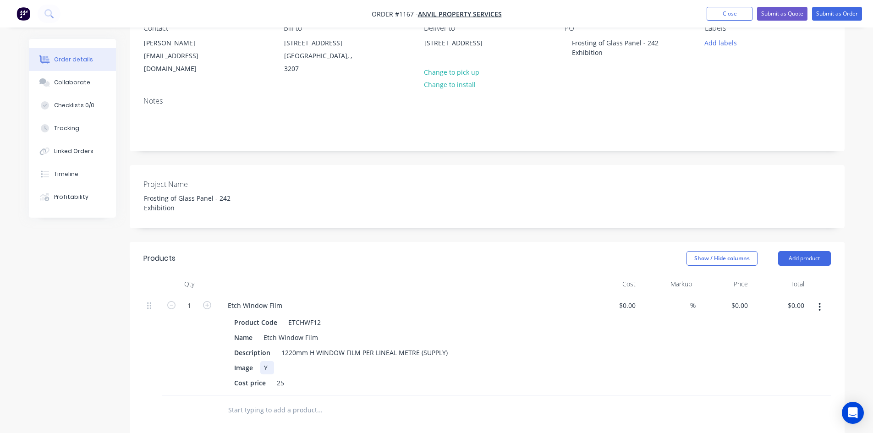
click at [351, 368] on div "Image Y" at bounding box center [398, 367] width 335 height 13
drag, startPoint x: 271, startPoint y: 366, endPoint x: 254, endPoint y: 366, distance: 17.0
click at [254, 366] on div "Image Y" at bounding box center [398, 367] width 335 height 13
drag, startPoint x: 219, startPoint y: 366, endPoint x: 208, endPoint y: 369, distance: 11.0
click at [196, 366] on div "1 Etch Window Film Product Code ETCHWF12 Name Etch Window Film Description 1220…" at bounding box center [486, 344] width 687 height 102
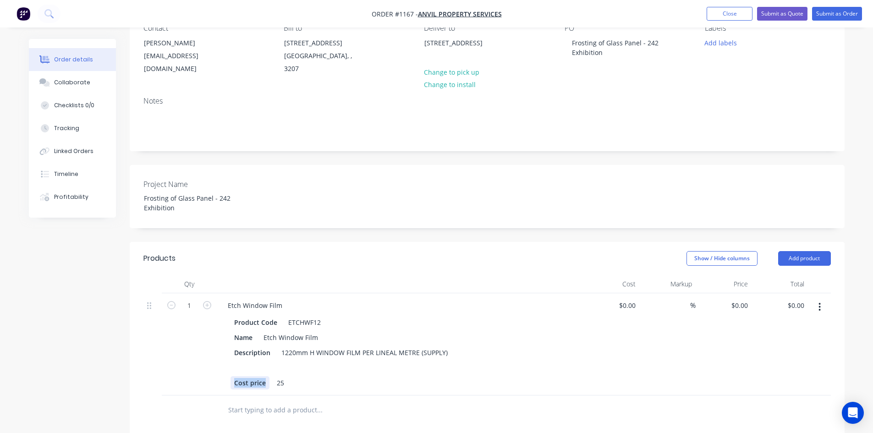
drag, startPoint x: 264, startPoint y: 381, endPoint x: 214, endPoint y: 385, distance: 50.6
click at [214, 385] on div "1 Etch Window Film Product Code ETCHWF12 Name Etch Window Film Description 1220…" at bounding box center [486, 344] width 687 height 102
drag, startPoint x: 261, startPoint y: 382, endPoint x: 252, endPoint y: 383, distance: 9.2
click at [252, 383] on div "25" at bounding box center [255, 382] width 15 height 13
click at [473, 377] on div at bounding box center [398, 382] width 335 height 13
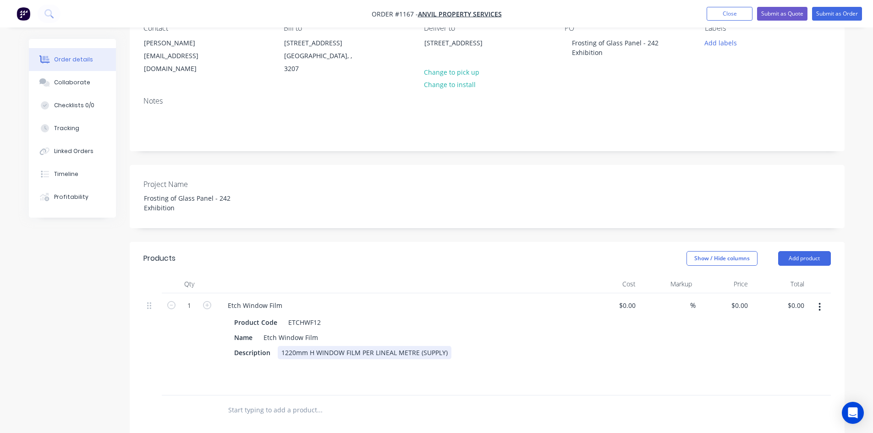
drag, startPoint x: 443, startPoint y: 354, endPoint x: 449, endPoint y: 354, distance: 6.4
click at [443, 354] on div "1220mm H WINDOW FILM PER LINEAL METRE (SUPPLY)" at bounding box center [365, 352] width 174 height 13
click at [447, 355] on div "1220mm H WINDOW FILM PER LINEAL METRE (SUPPLY)" at bounding box center [365, 352] width 174 height 13
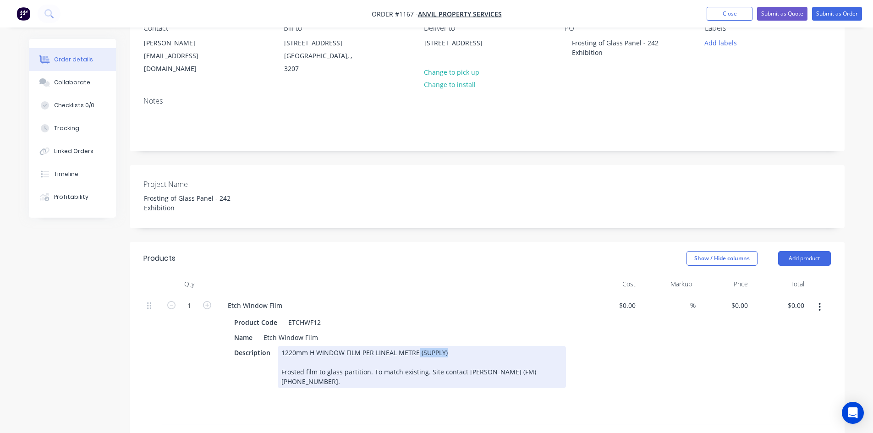
drag, startPoint x: 458, startPoint y: 349, endPoint x: 417, endPoint y: 355, distance: 41.3
click at [417, 355] on div "1220mm H WINDOW FILM PER LINEAL METRE (SUPPLY) Frosted film to glass partition.…" at bounding box center [422, 367] width 288 height 42
click at [502, 351] on div "1220mm H WINDOW FILM PER LINEAL METRE Frosted film to glass partition. To match…" at bounding box center [422, 367] width 288 height 42
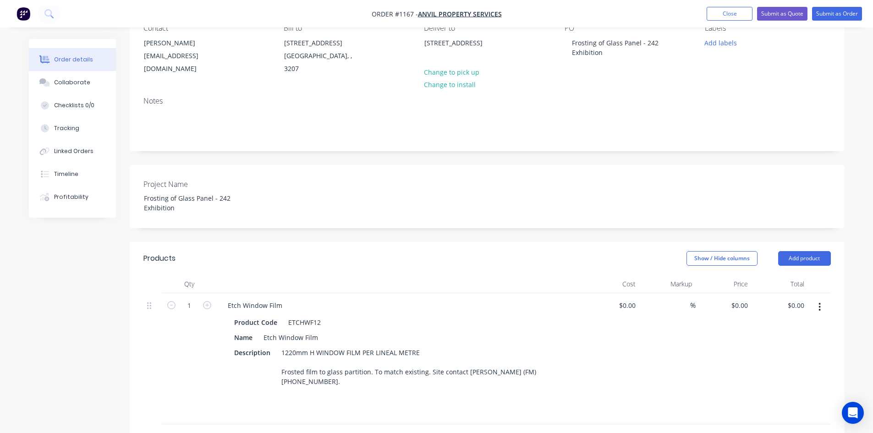
click at [640, 354] on div "%" at bounding box center [667, 358] width 56 height 131
click at [633, 309] on input at bounding box center [628, 305] width 21 height 13
type input "$450.00"
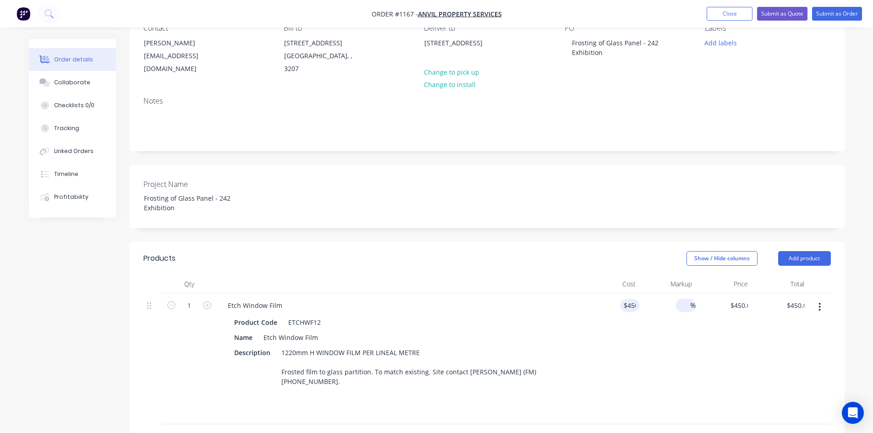
click at [685, 304] on input at bounding box center [685, 305] width 11 height 13
type input "40"
type input "$630.00"
click at [650, 368] on div "40 40 %" at bounding box center [667, 358] width 56 height 131
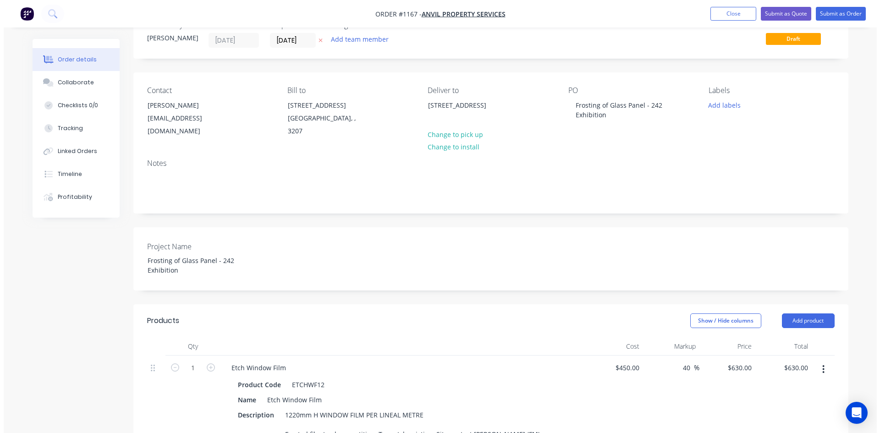
scroll to position [0, 0]
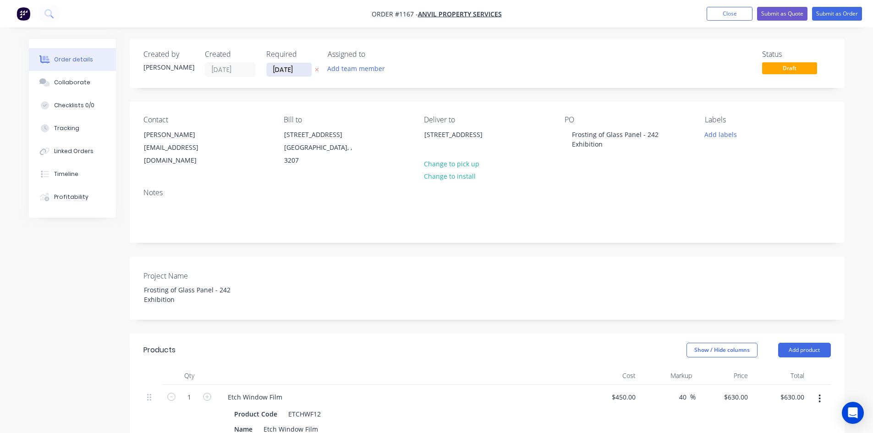
click at [288, 67] on input "[DATE]" at bounding box center [289, 70] width 45 height 14
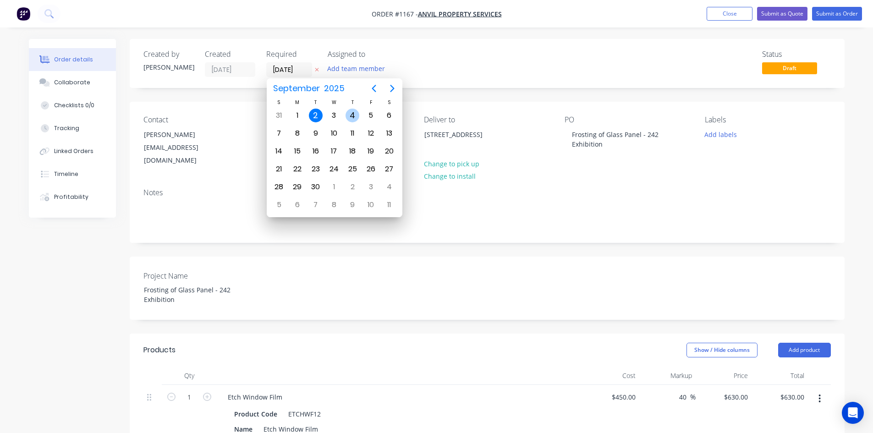
click at [352, 121] on div "4" at bounding box center [353, 116] width 14 height 14
type input "[DATE]"
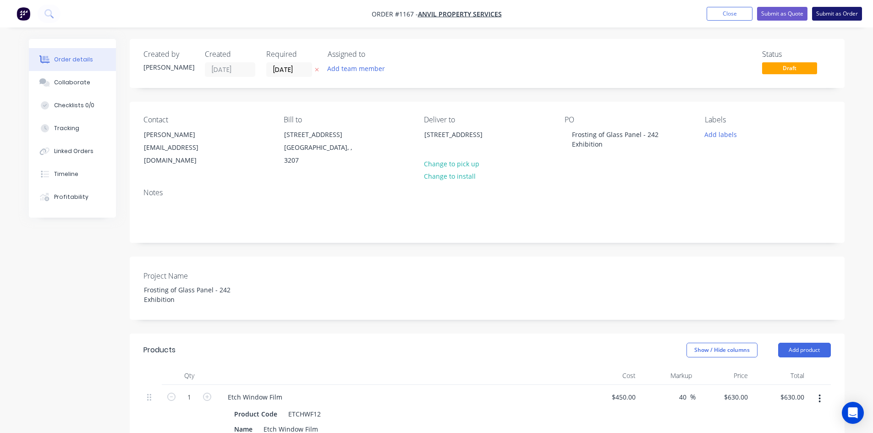
click at [835, 15] on button "Submit as Order" at bounding box center [837, 14] width 50 height 14
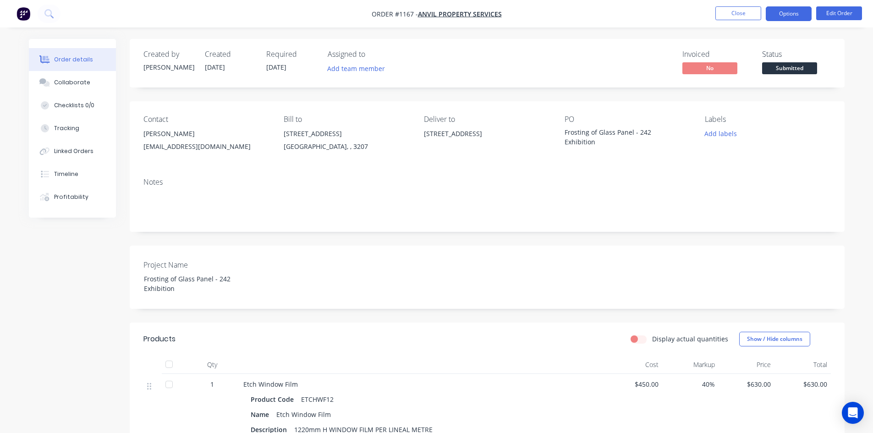
click at [794, 15] on button "Options" at bounding box center [789, 13] width 46 height 15
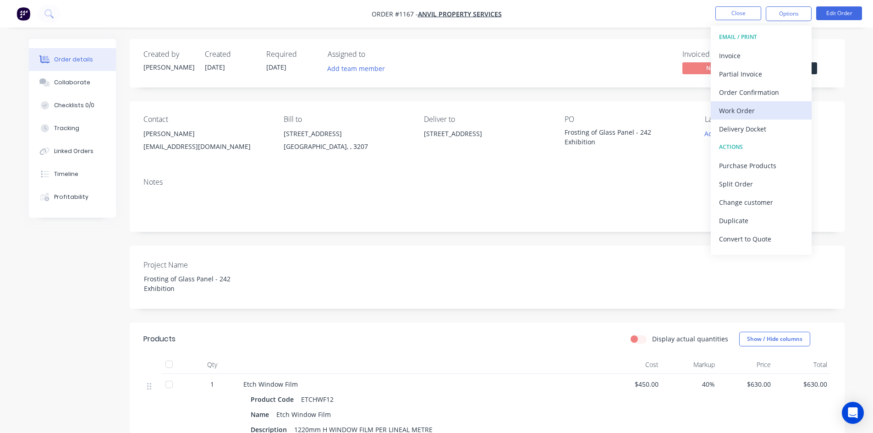
click at [753, 108] on div "Work Order" at bounding box center [761, 110] width 84 height 13
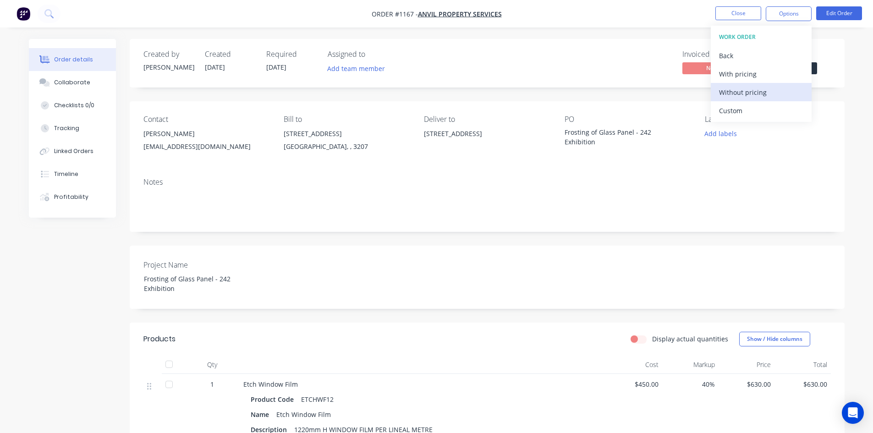
click at [750, 95] on div "Without pricing" at bounding box center [761, 92] width 84 height 13
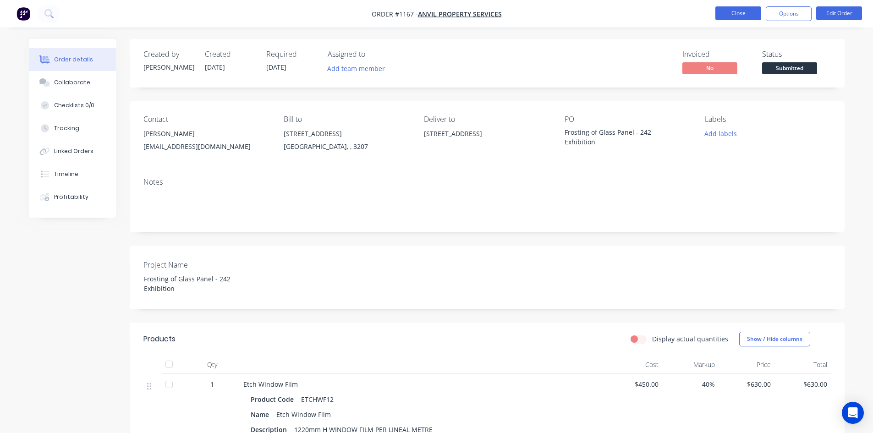
click at [735, 11] on button "Close" at bounding box center [738, 13] width 46 height 14
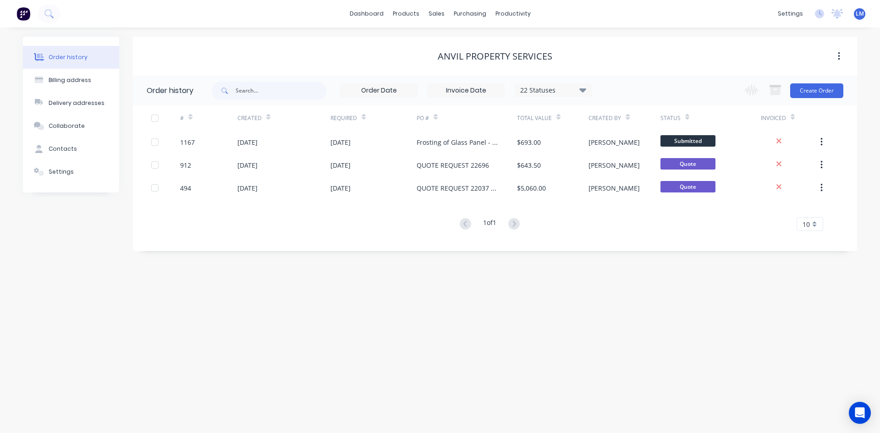
click at [386, 341] on div "Order history Billing address Delivery addresses Collaborate Contacts Settings …" at bounding box center [440, 230] width 880 height 406
click at [371, 16] on link "dashboard" at bounding box center [366, 14] width 43 height 14
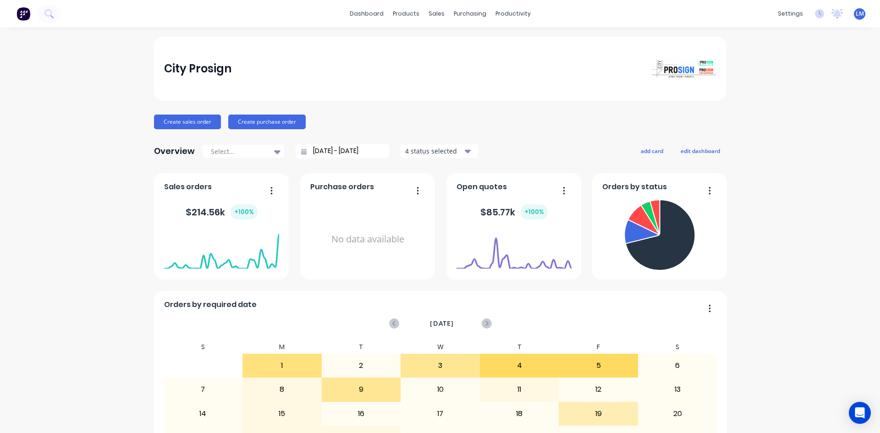
click at [856, 13] on span "LM" at bounding box center [860, 14] width 8 height 8
click at [786, 112] on button "Sign out" at bounding box center [802, 115] width 121 height 18
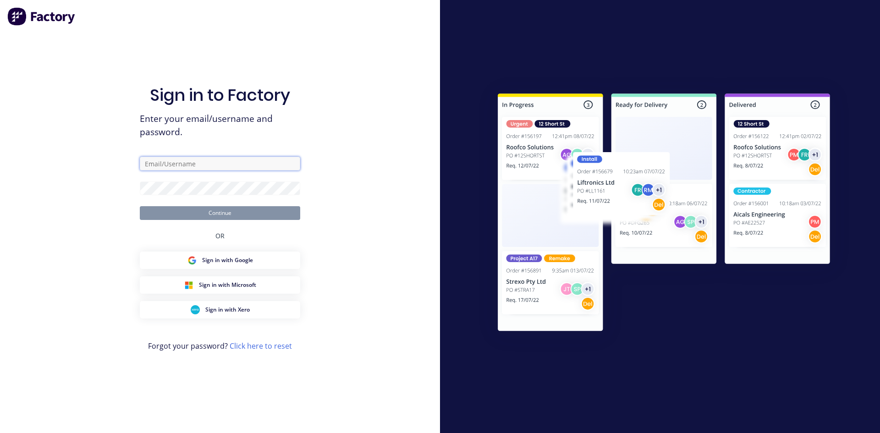
type input "[EMAIL_ADDRESS][DOMAIN_NAME]"
